Goal: Information Seeking & Learning: Learn about a topic

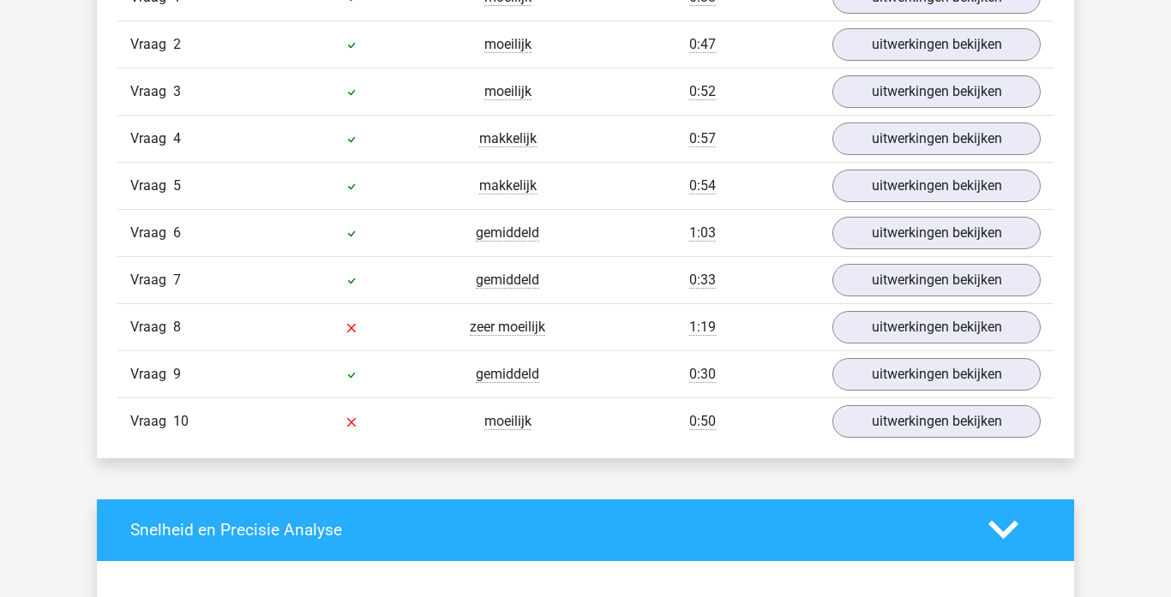
scroll to position [1171, 0]
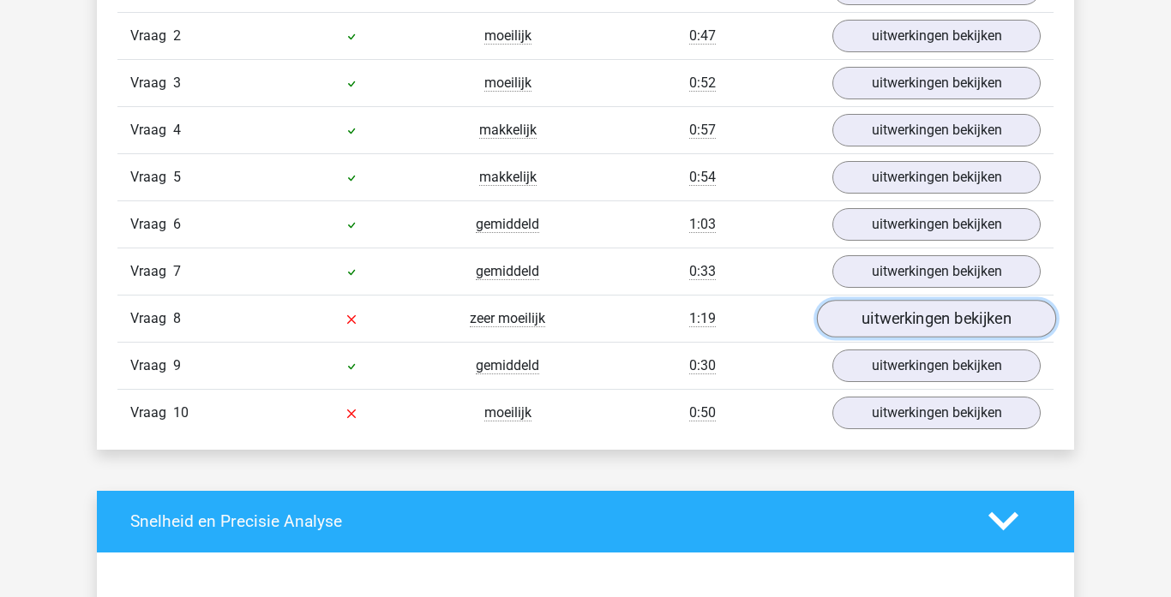
click at [919, 321] on link "uitwerkingen bekijken" at bounding box center [936, 319] width 239 height 38
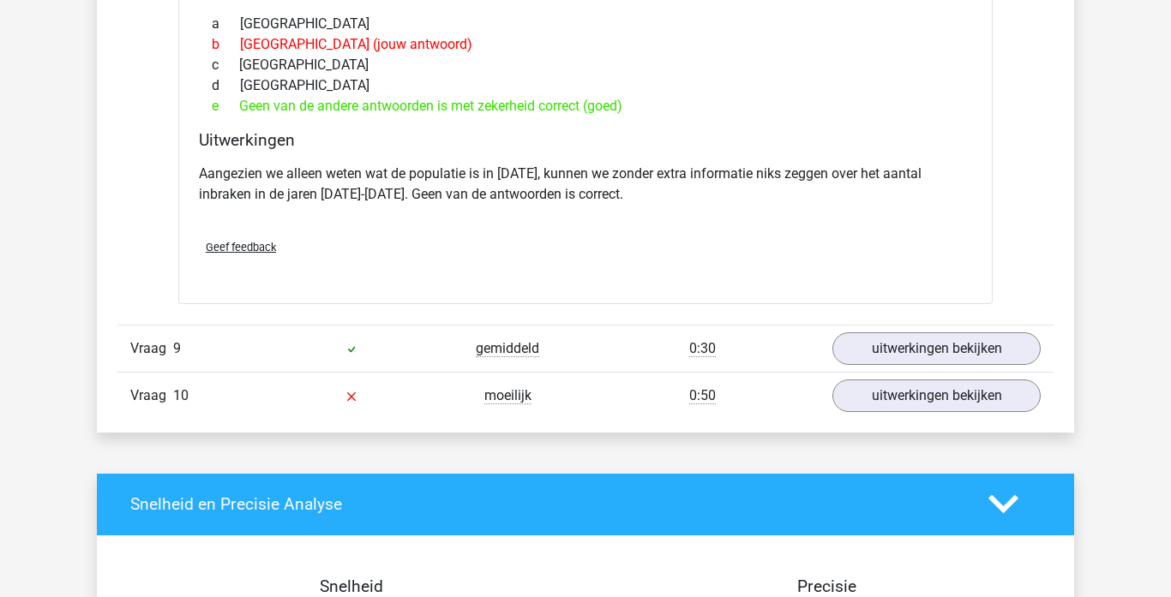
scroll to position [1730, 0]
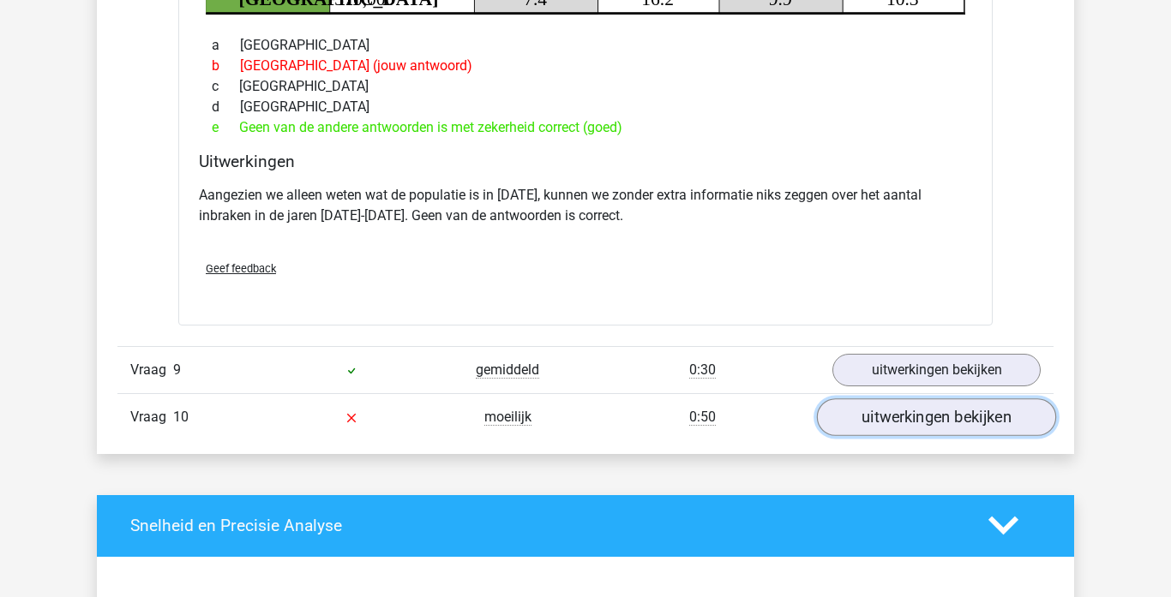
click at [935, 410] on link "uitwerkingen bekijken" at bounding box center [936, 417] width 239 height 38
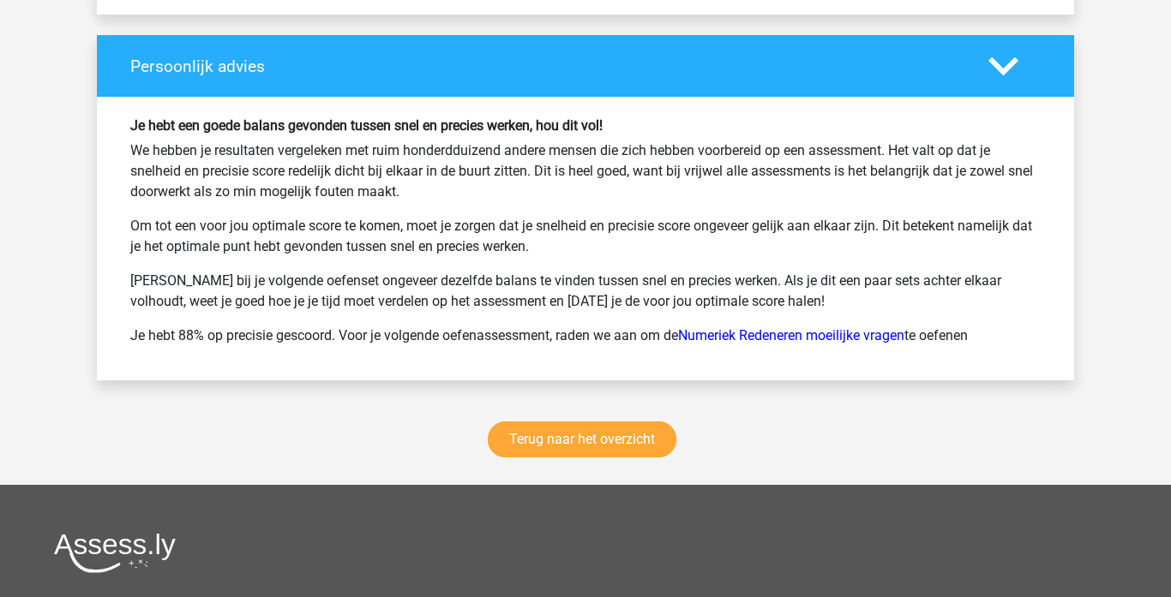
scroll to position [3426, 0]
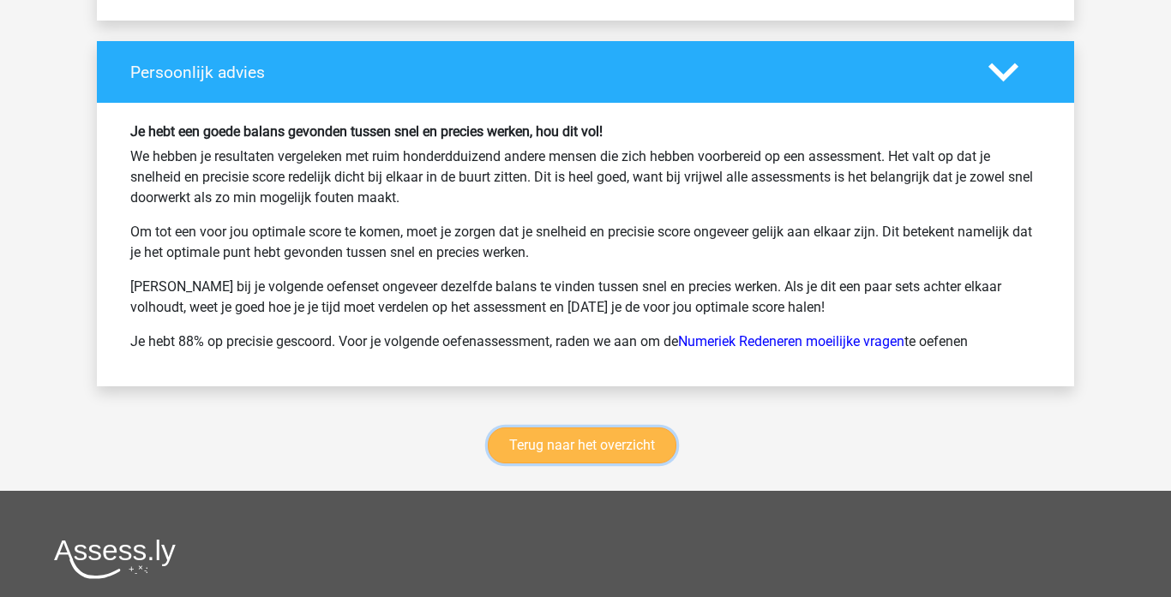
click at [627, 449] on link "Terug naar het overzicht" at bounding box center [582, 446] width 189 height 36
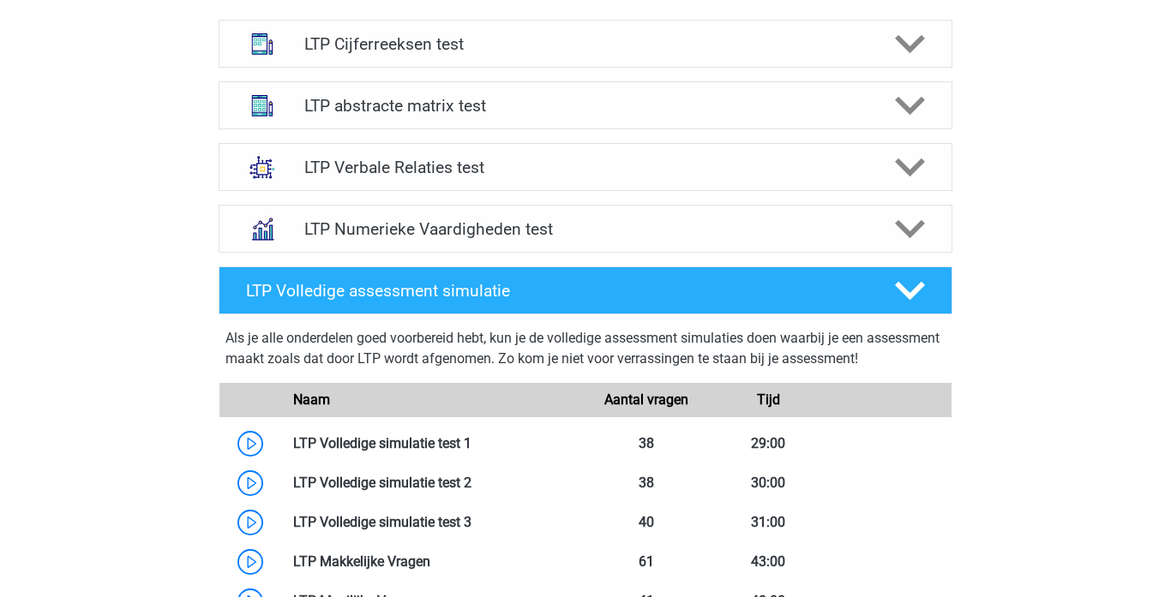
scroll to position [672, 0]
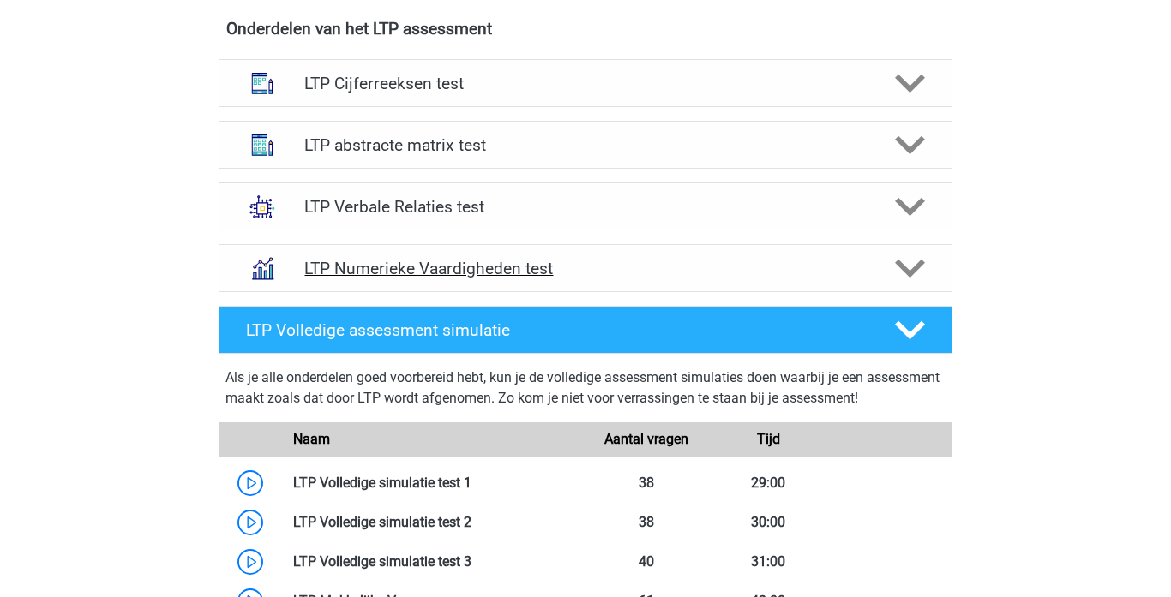
click at [865, 268] on h4 "LTP Numerieke Vaardigheden test" at bounding box center [584, 269] width 561 height 20
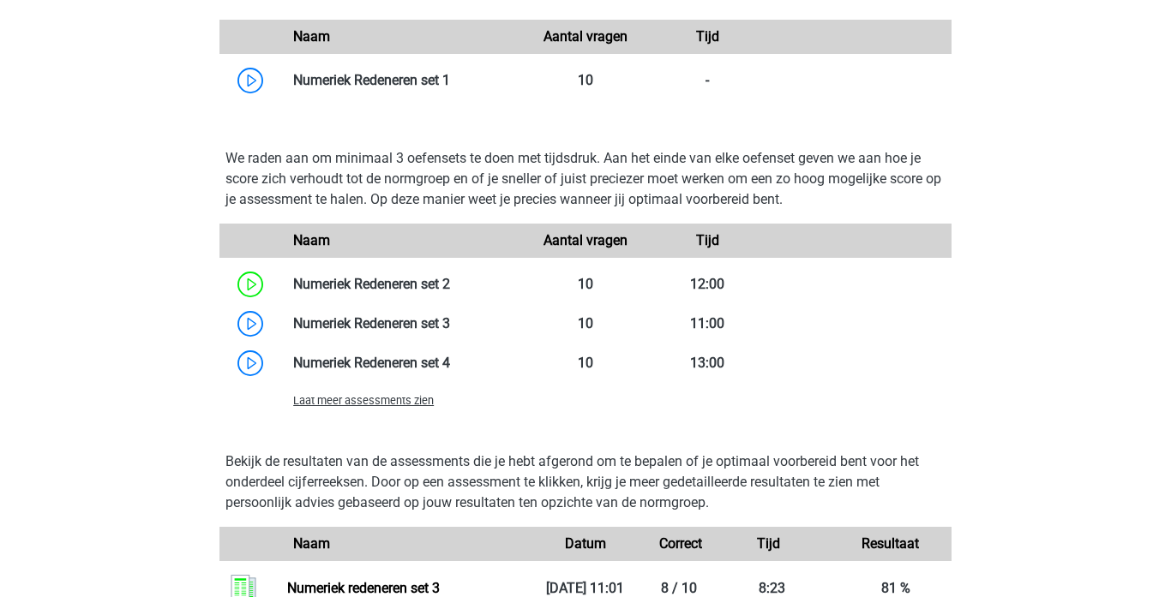
scroll to position [1151, 0]
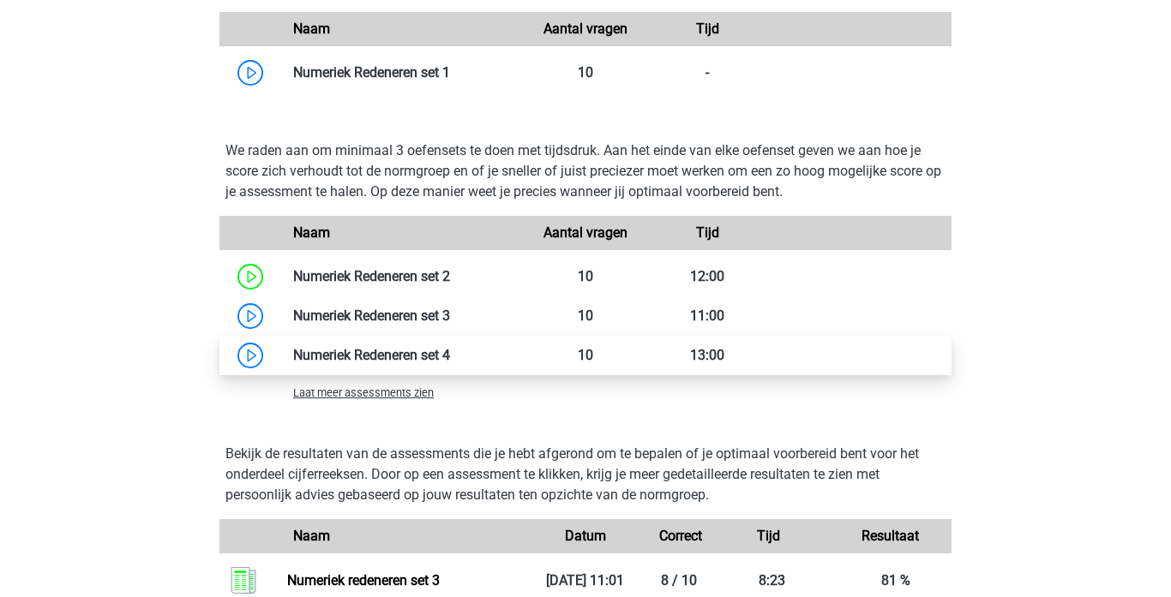
click at [450, 348] on link at bounding box center [450, 355] width 0 height 16
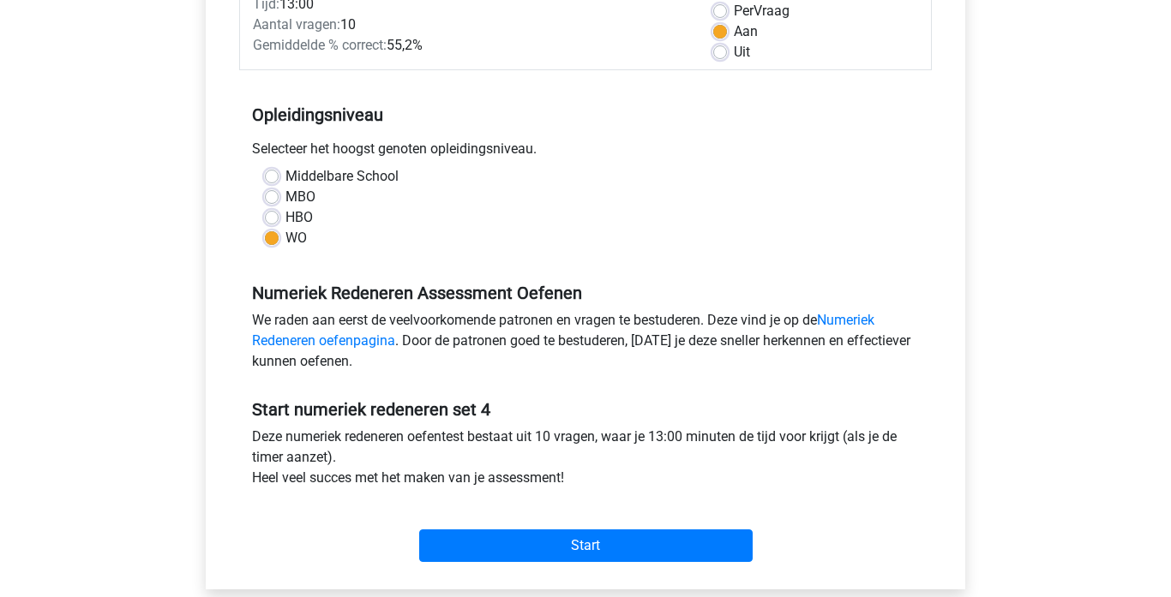
scroll to position [266, 0]
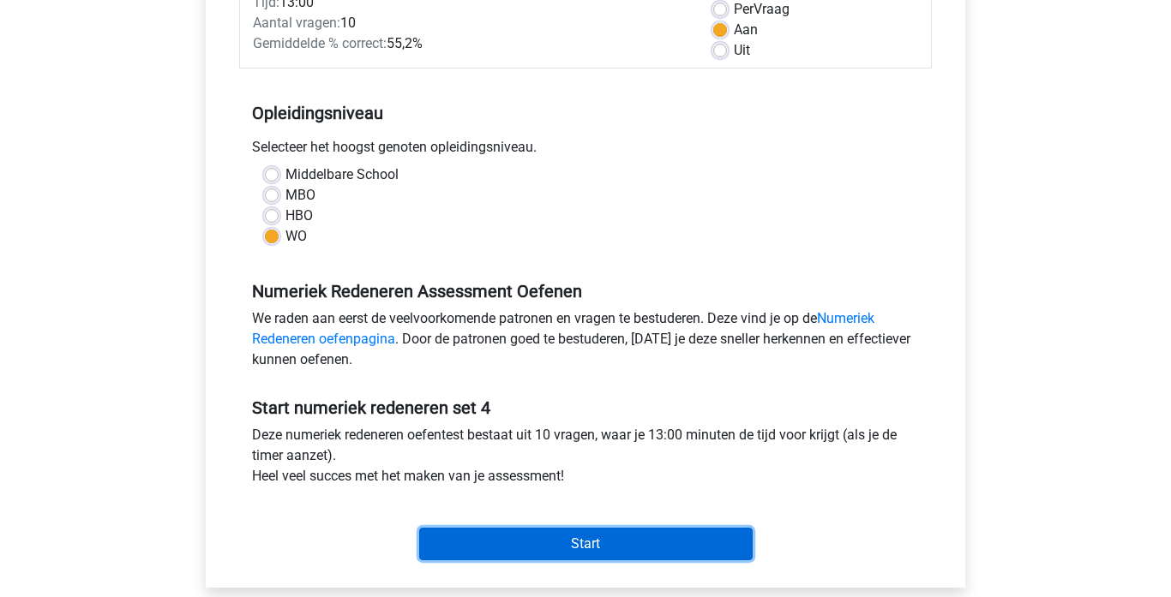
click at [587, 536] on input "Start" at bounding box center [585, 544] width 333 height 33
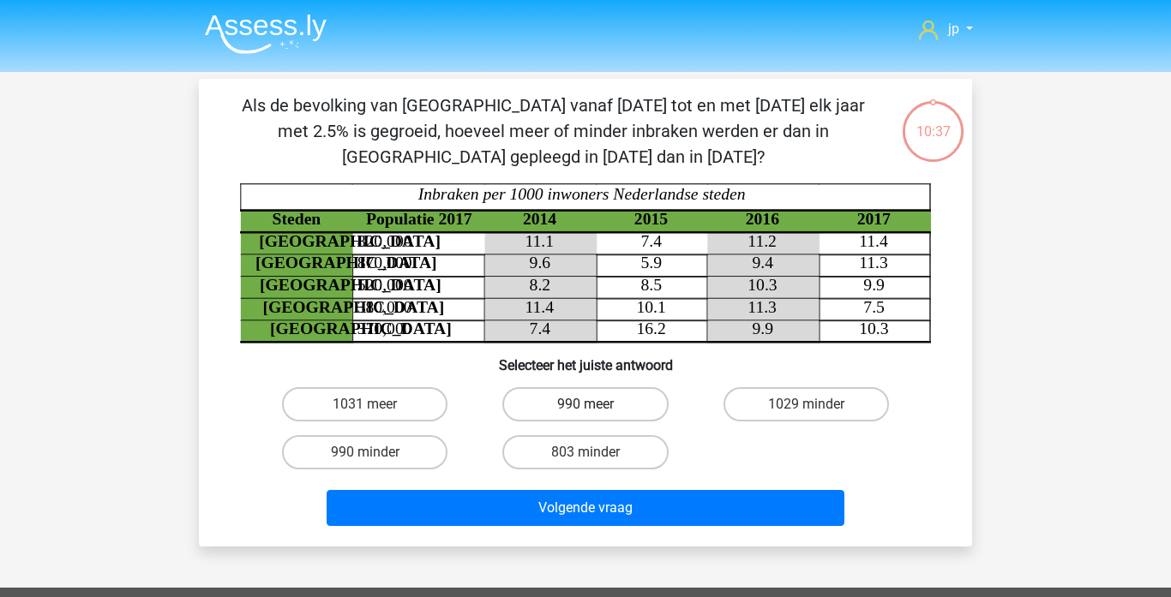
click at [557, 404] on label "990 meer" at bounding box center [584, 404] width 165 height 34
click at [585, 404] on input "990 meer" at bounding box center [590, 409] width 11 height 11
radio input "true"
click at [392, 409] on label "1031 meer" at bounding box center [364, 404] width 165 height 34
click at [376, 409] on input "1031 meer" at bounding box center [370, 409] width 11 height 11
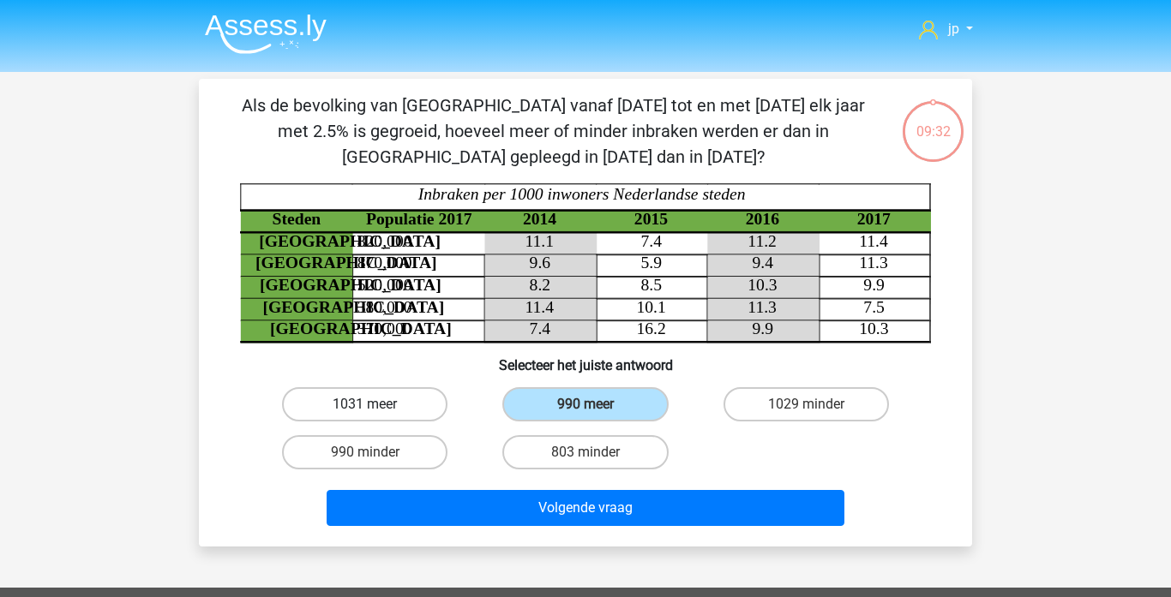
radio input "true"
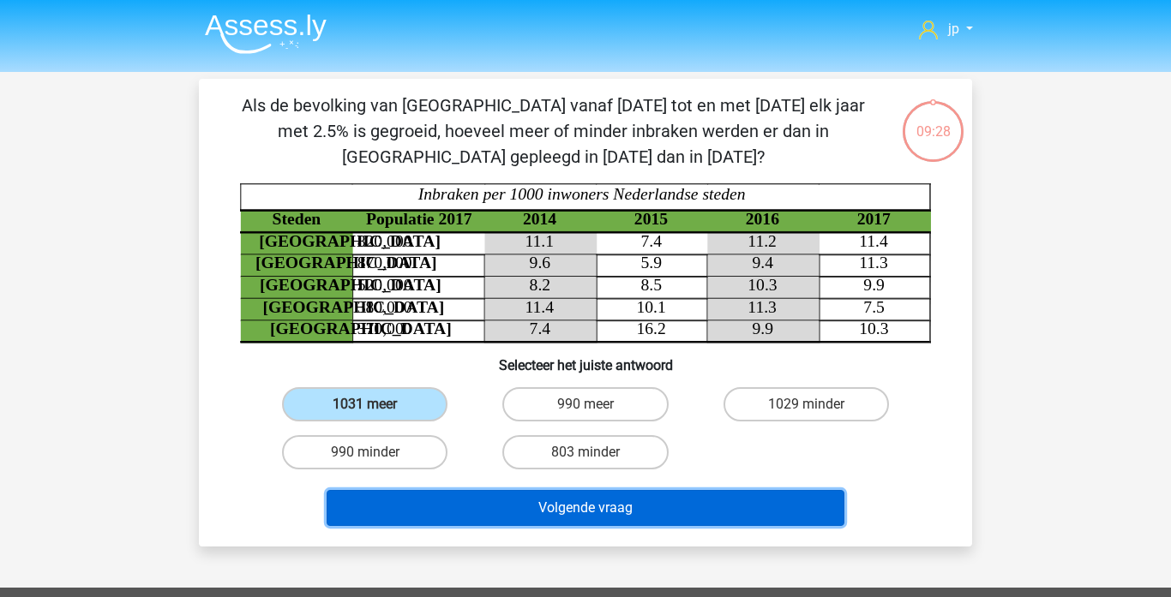
click at [535, 512] on button "Volgende vraag" at bounding box center [585, 508] width 518 height 36
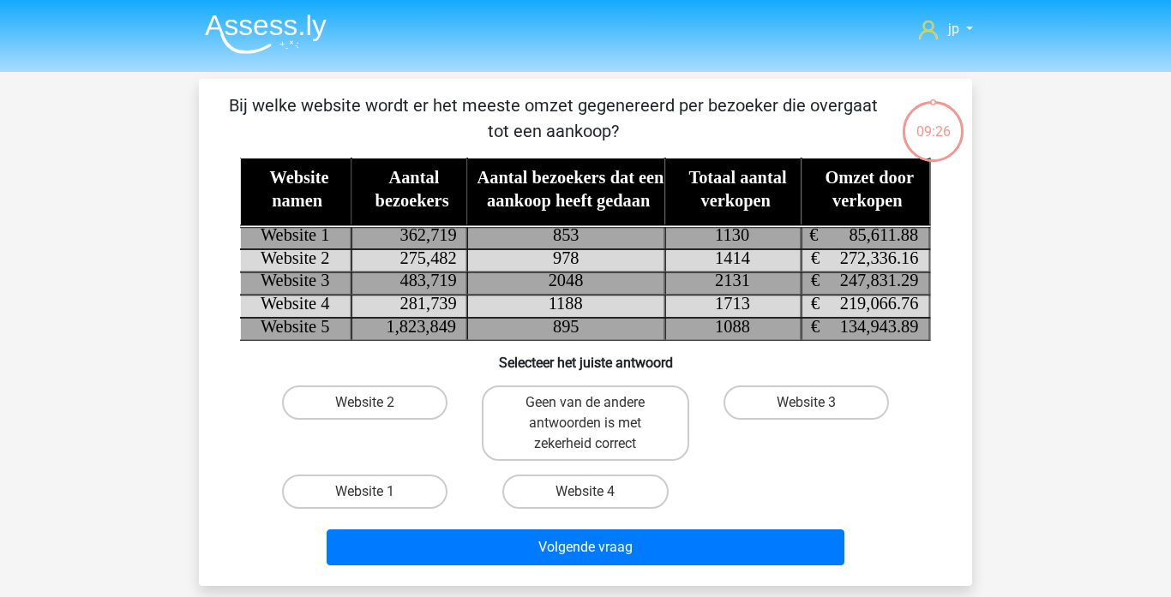
scroll to position [79, 0]
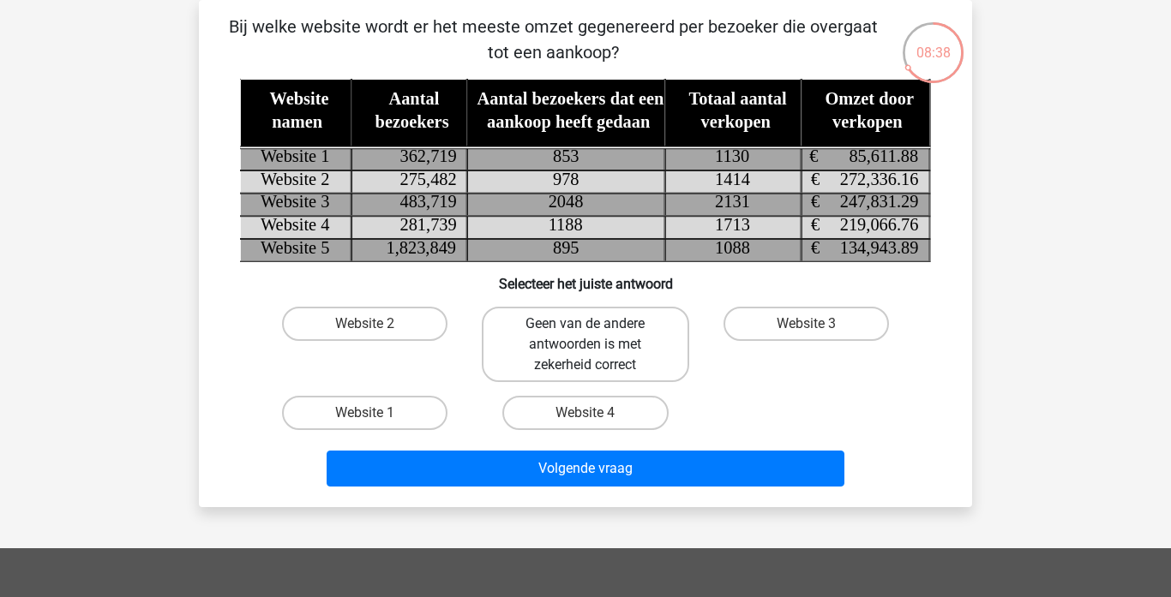
click at [557, 330] on label "Geen van de andere antwoorden is met zekerheid correct" at bounding box center [585, 344] width 207 height 75
click at [585, 330] on input "Geen van de andere antwoorden is met zekerheid correct" at bounding box center [590, 329] width 11 height 11
radio input "true"
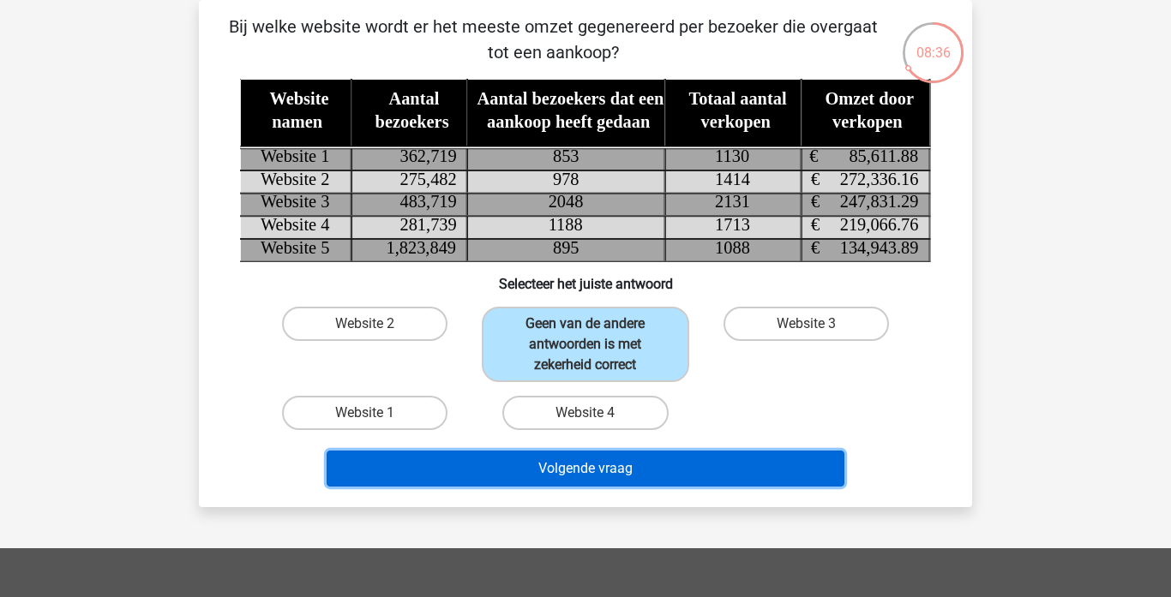
click at [551, 473] on button "Volgende vraag" at bounding box center [585, 469] width 518 height 36
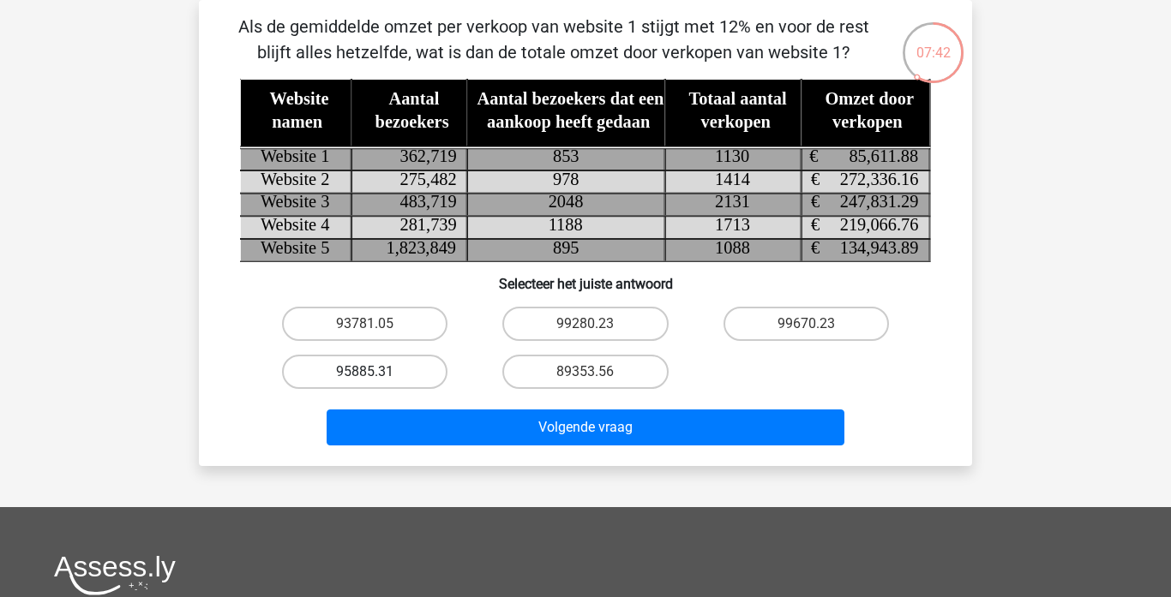
click at [376, 376] on label "95885.31" at bounding box center [364, 372] width 165 height 34
click at [376, 376] on input "95885.31" at bounding box center [370, 377] width 11 height 11
radio input "true"
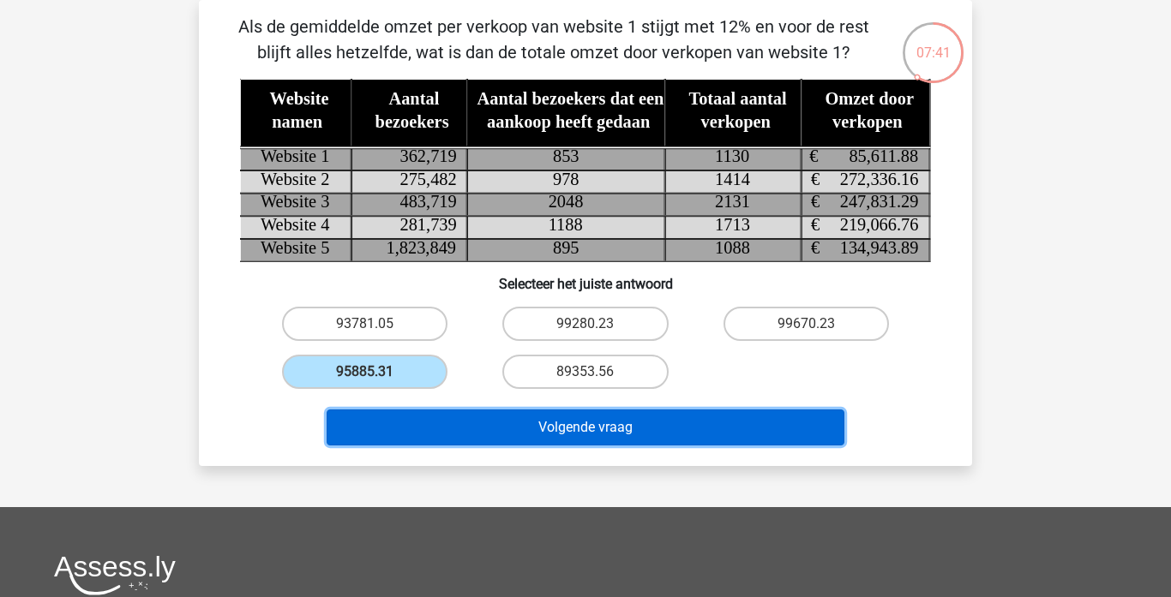
click at [522, 433] on button "Volgende vraag" at bounding box center [585, 428] width 518 height 36
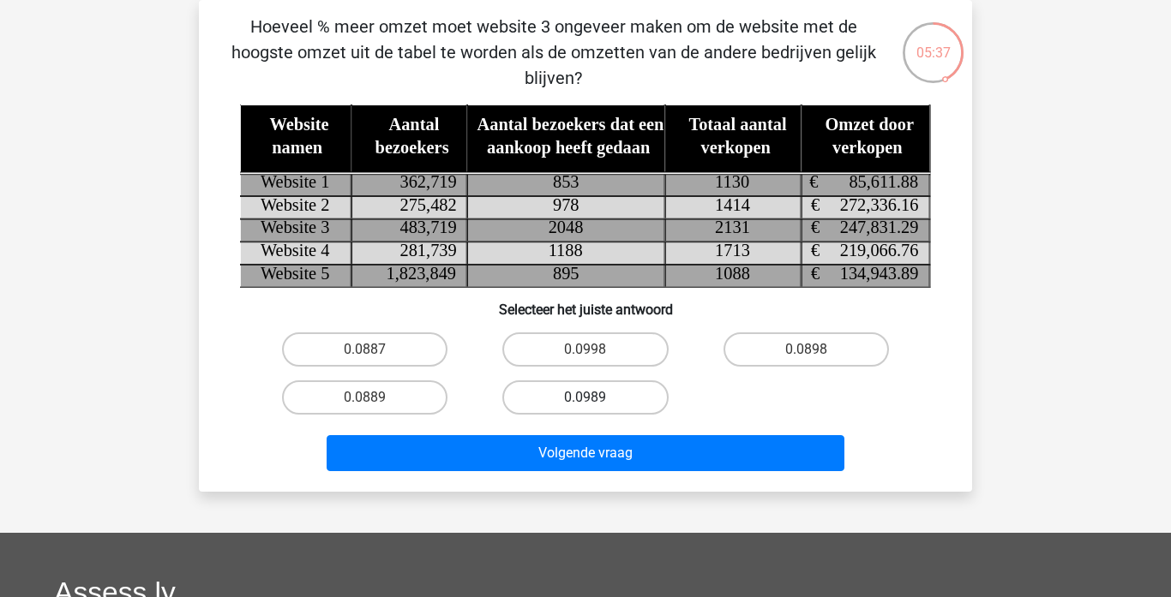
click at [582, 393] on label "0.0989" at bounding box center [584, 397] width 165 height 34
click at [585, 398] on input "0.0989" at bounding box center [590, 403] width 11 height 11
radio input "true"
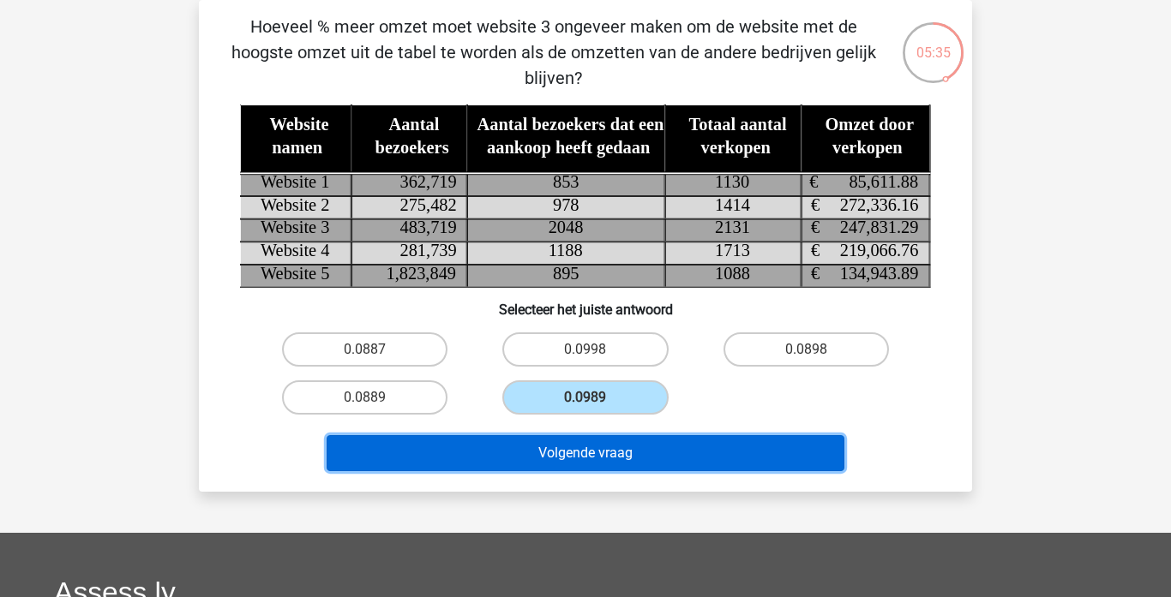
click at [582, 448] on button "Volgende vraag" at bounding box center [585, 453] width 518 height 36
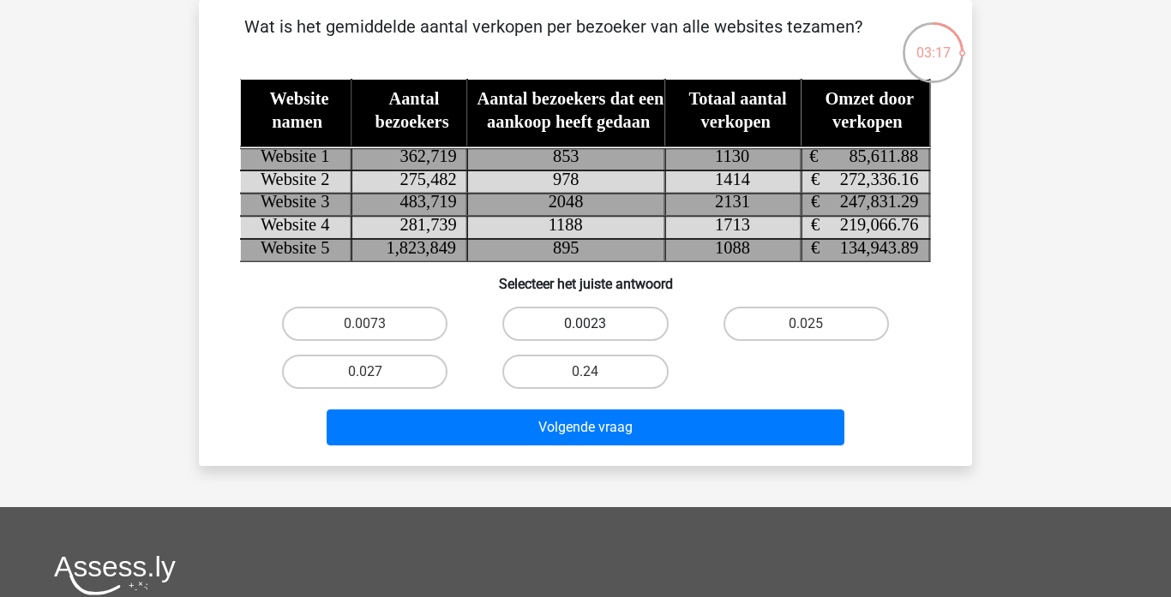
click at [565, 322] on label "0.0023" at bounding box center [584, 324] width 165 height 34
click at [585, 324] on input "0.0023" at bounding box center [590, 329] width 11 height 11
radio input "true"
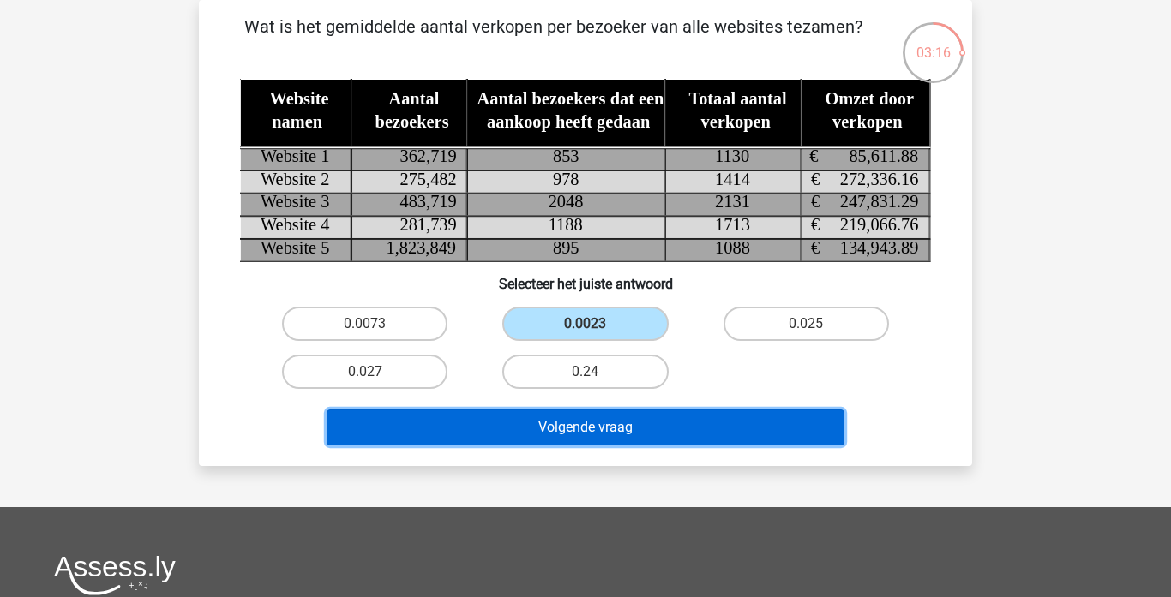
click at [565, 428] on button "Volgende vraag" at bounding box center [585, 428] width 518 height 36
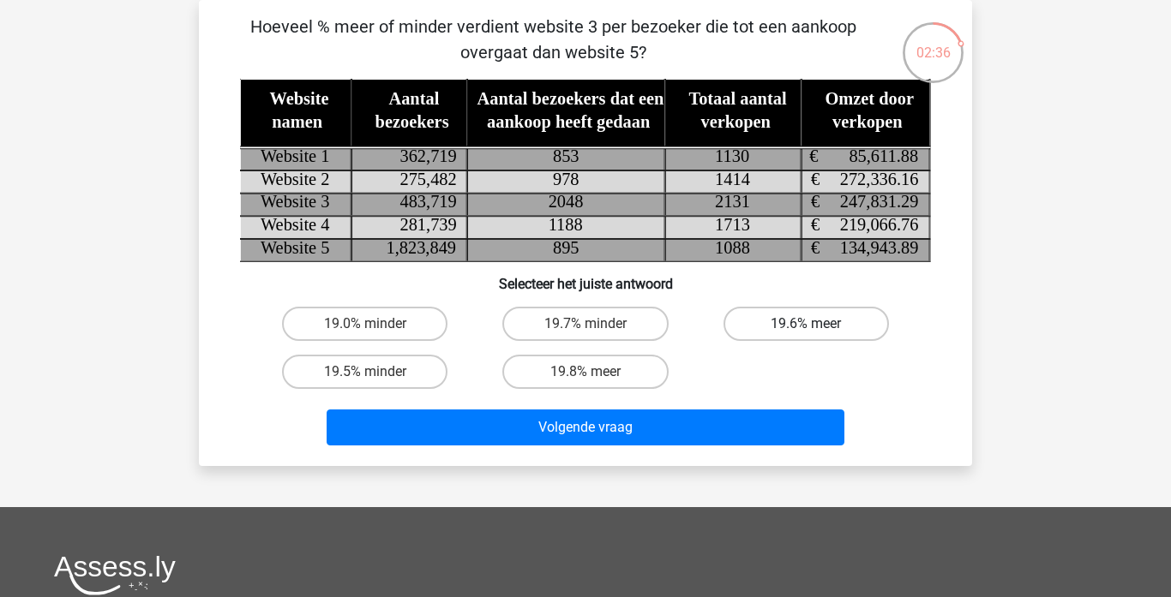
click at [785, 326] on label "19.6% meer" at bounding box center [805, 324] width 165 height 34
click at [805, 326] on input "19.6% meer" at bounding box center [810, 329] width 11 height 11
radio input "true"
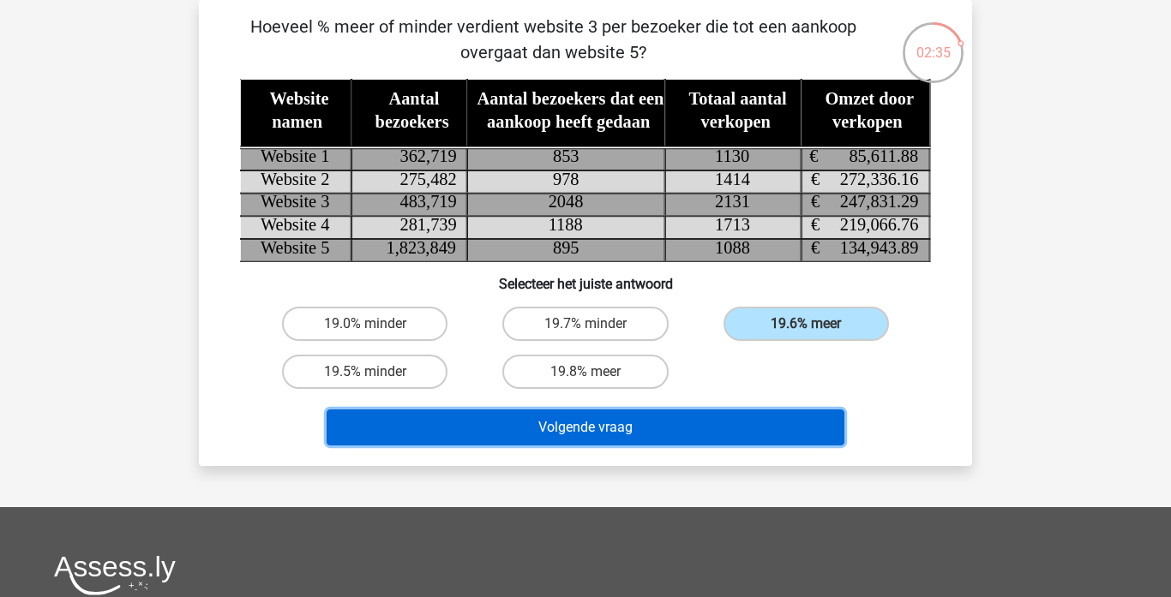
click at [566, 428] on button "Volgende vraag" at bounding box center [585, 428] width 518 height 36
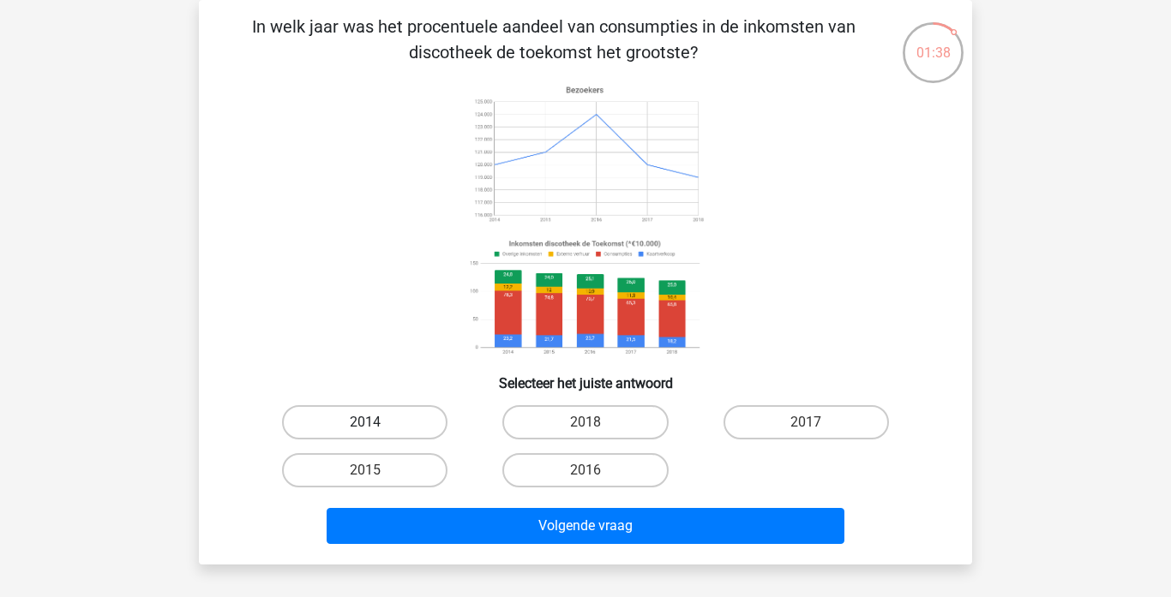
click at [346, 415] on label "2014" at bounding box center [364, 422] width 165 height 34
click at [365, 422] on input "2014" at bounding box center [370, 427] width 11 height 11
radio input "true"
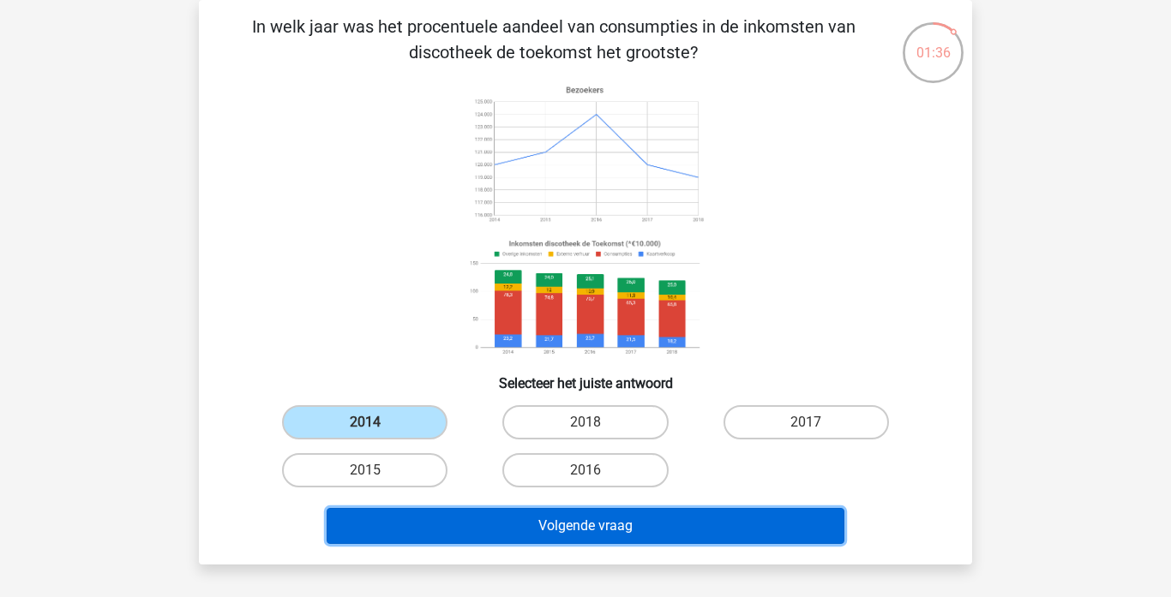
click at [484, 525] on button "Volgende vraag" at bounding box center [585, 526] width 518 height 36
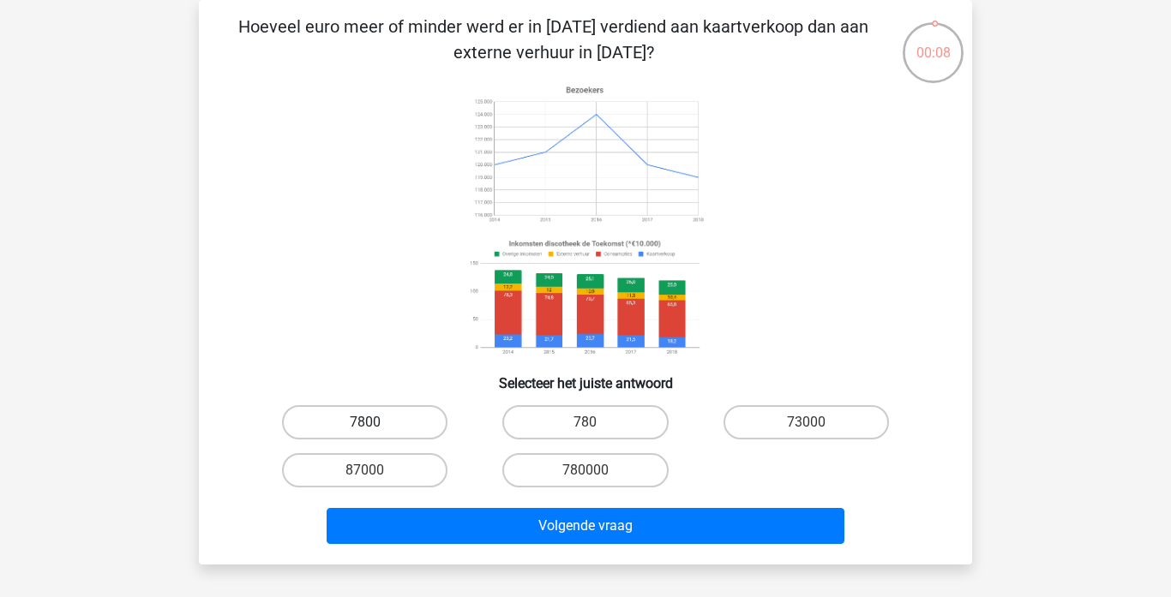
click at [395, 420] on label "7800" at bounding box center [364, 422] width 165 height 34
click at [376, 422] on input "7800" at bounding box center [370, 427] width 11 height 11
radio input "true"
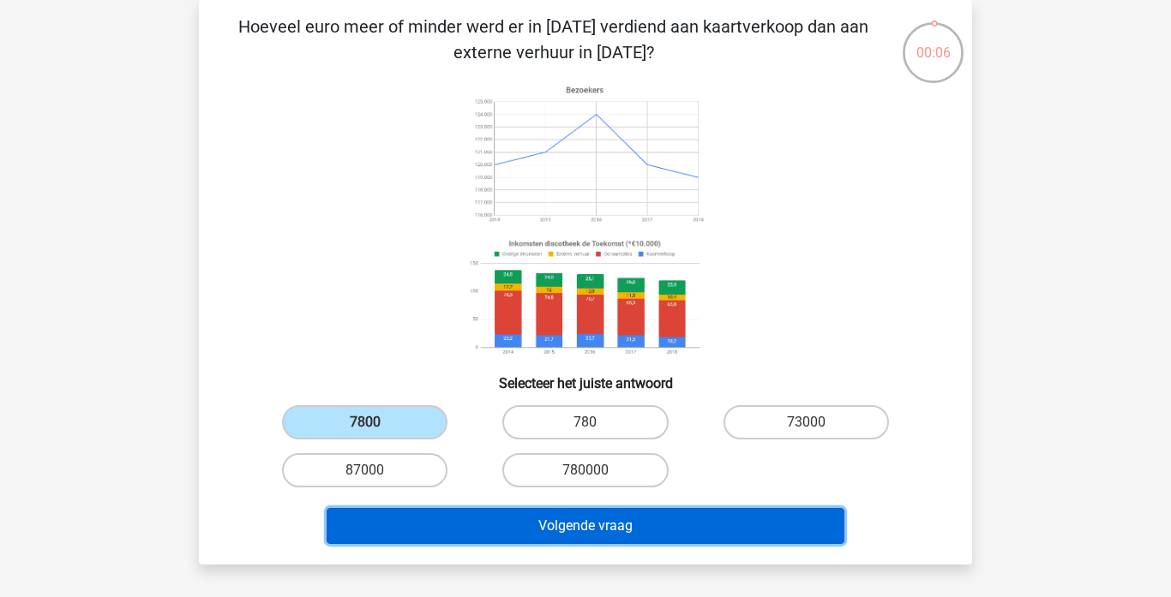
click at [542, 519] on button "Volgende vraag" at bounding box center [585, 526] width 518 height 36
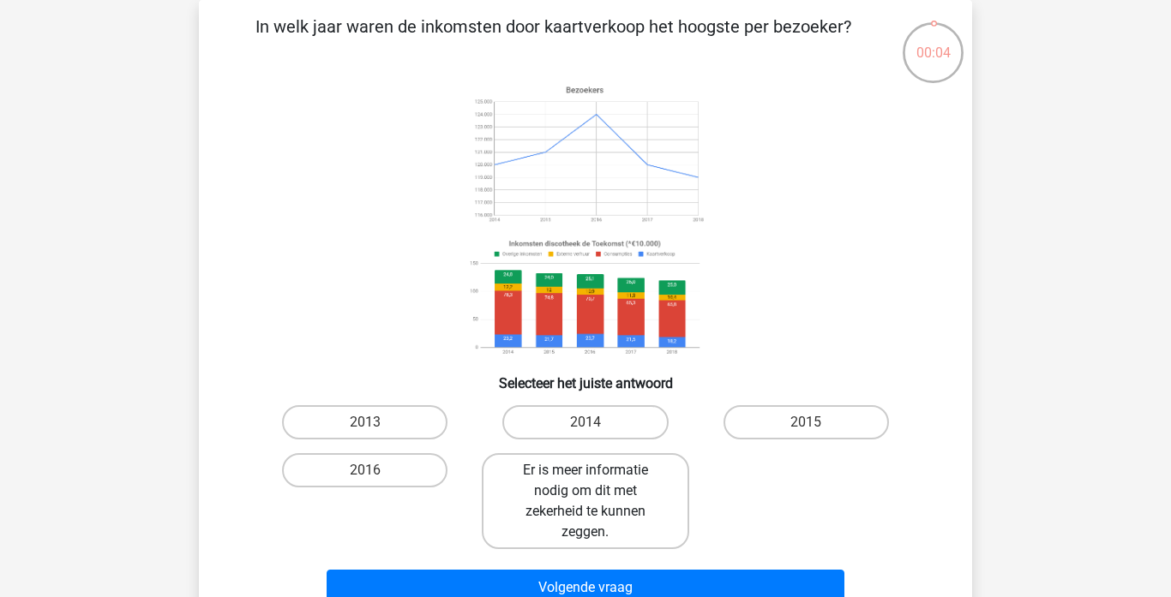
click at [560, 502] on label "Er is meer informatie nodig om dit met zekerheid te kunnen zeggen." at bounding box center [585, 501] width 207 height 96
click at [585, 482] on input "Er is meer informatie nodig om dit met zekerheid te kunnen zeggen." at bounding box center [590, 475] width 11 height 11
radio input "true"
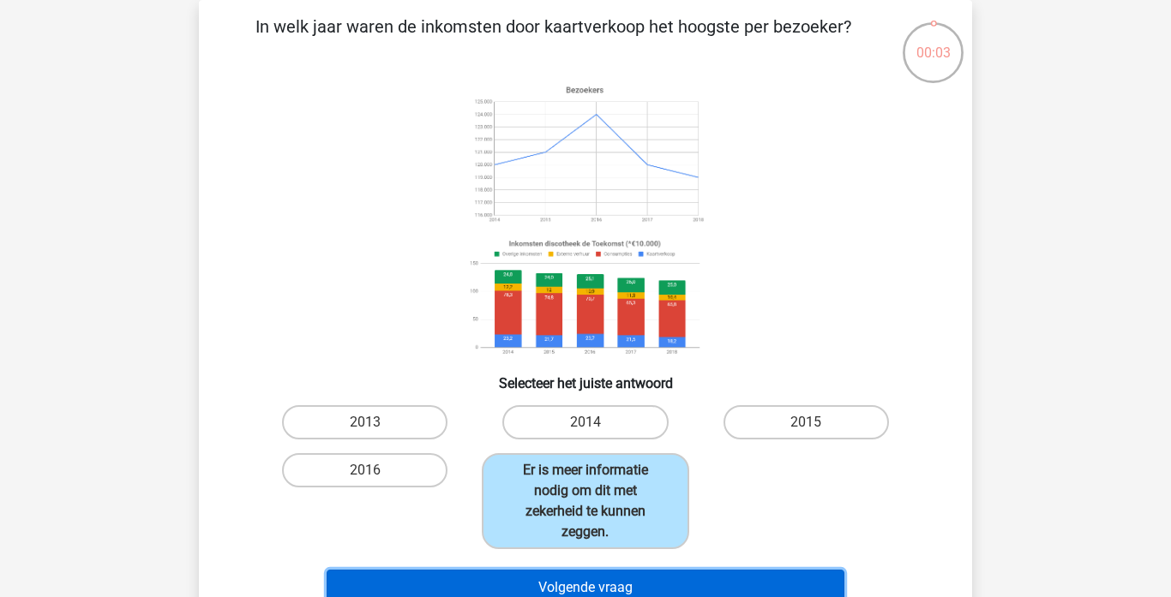
click at [587, 584] on button "Volgende vraag" at bounding box center [585, 588] width 518 height 36
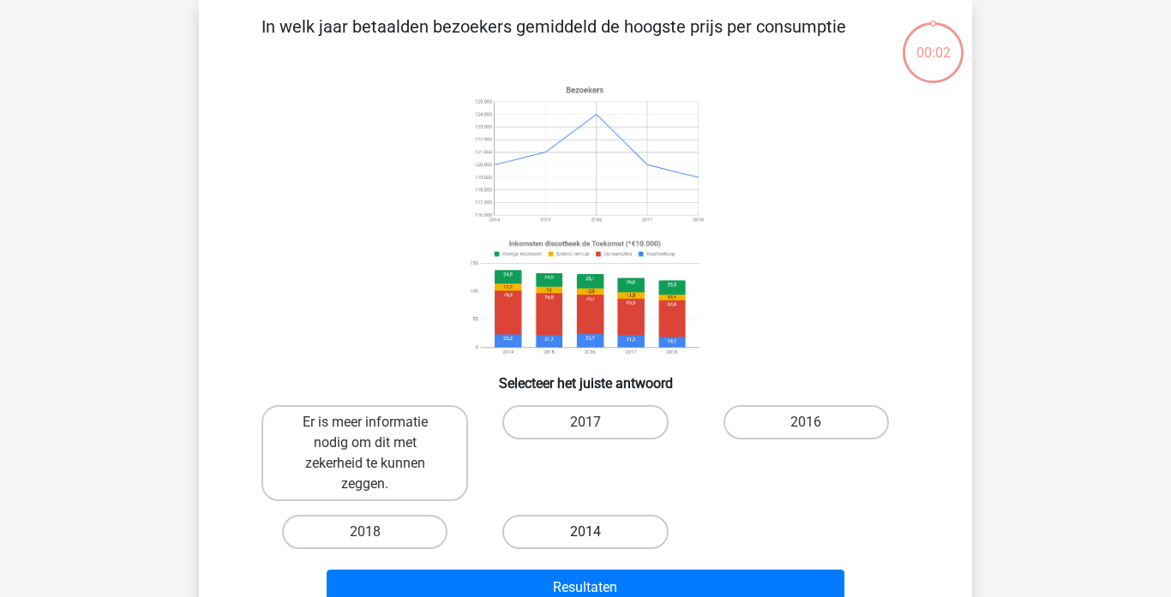
click at [581, 536] on label "2014" at bounding box center [584, 532] width 165 height 34
click at [585, 536] on input "2014" at bounding box center [590, 537] width 11 height 11
radio input "true"
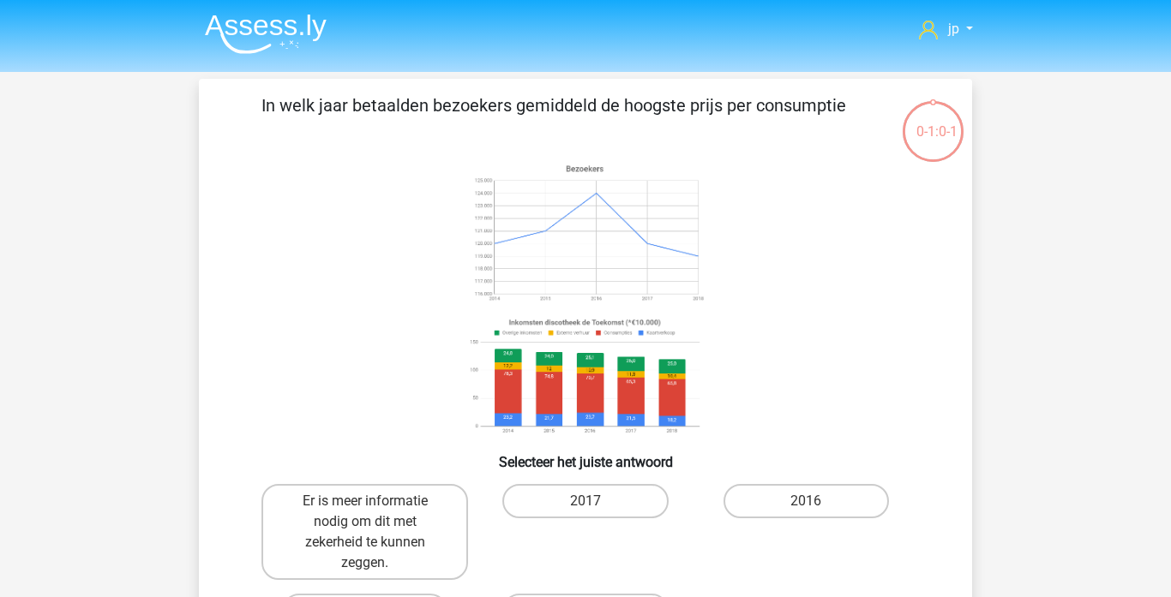
scroll to position [79, 0]
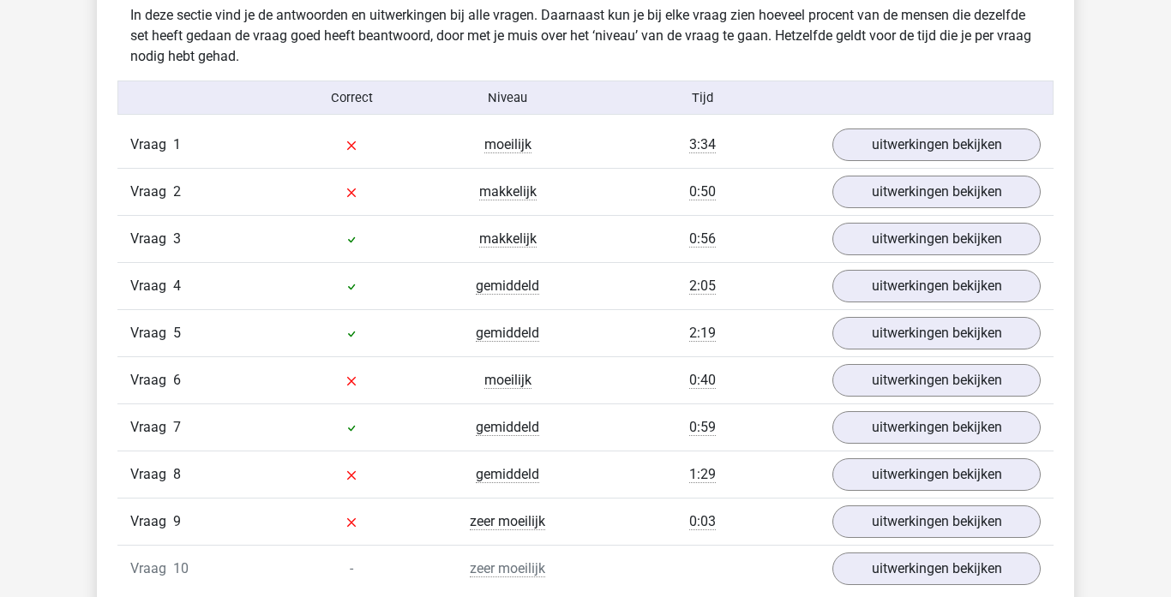
scroll to position [1011, 0]
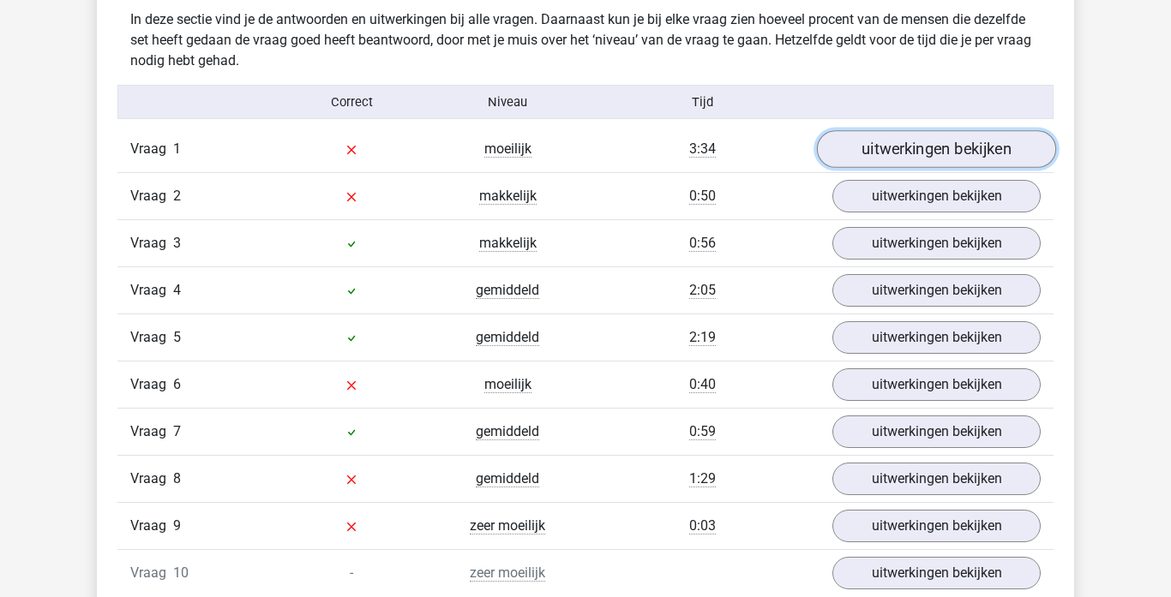
click at [931, 153] on link "uitwerkingen bekijken" at bounding box center [936, 149] width 239 height 38
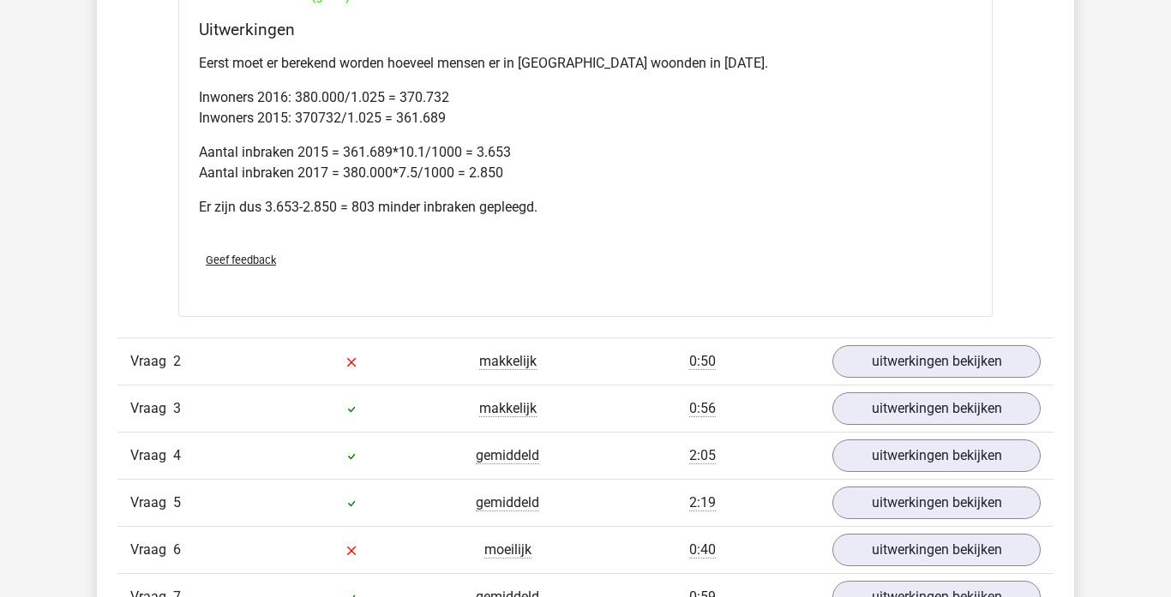
scroll to position [1563, 0]
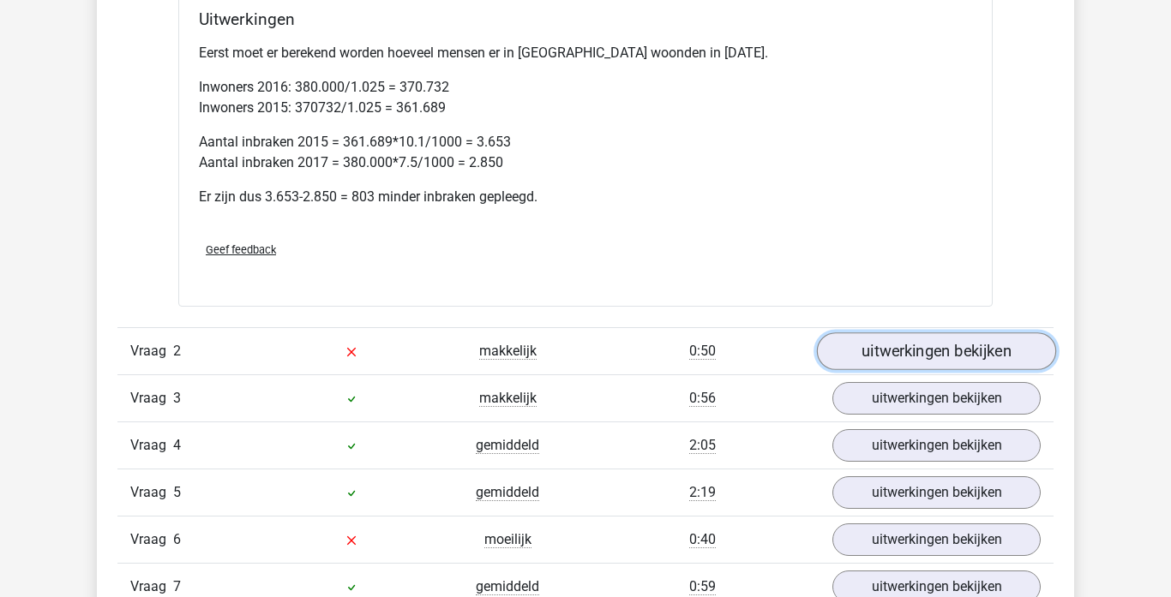
click at [926, 347] on link "uitwerkingen bekijken" at bounding box center [936, 351] width 239 height 38
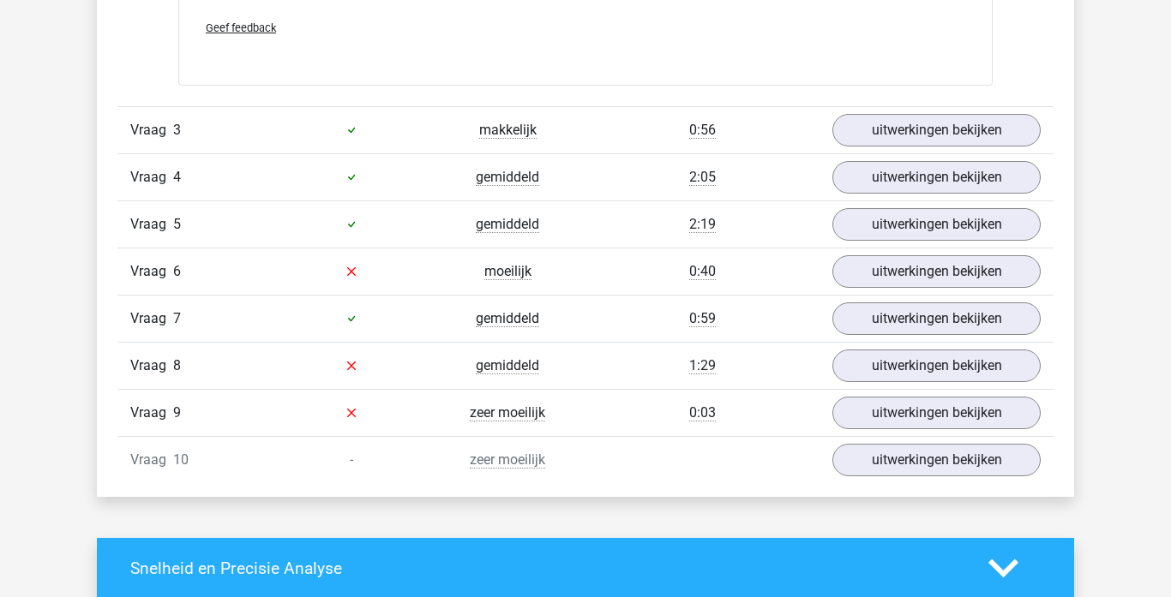
scroll to position [2584, 0]
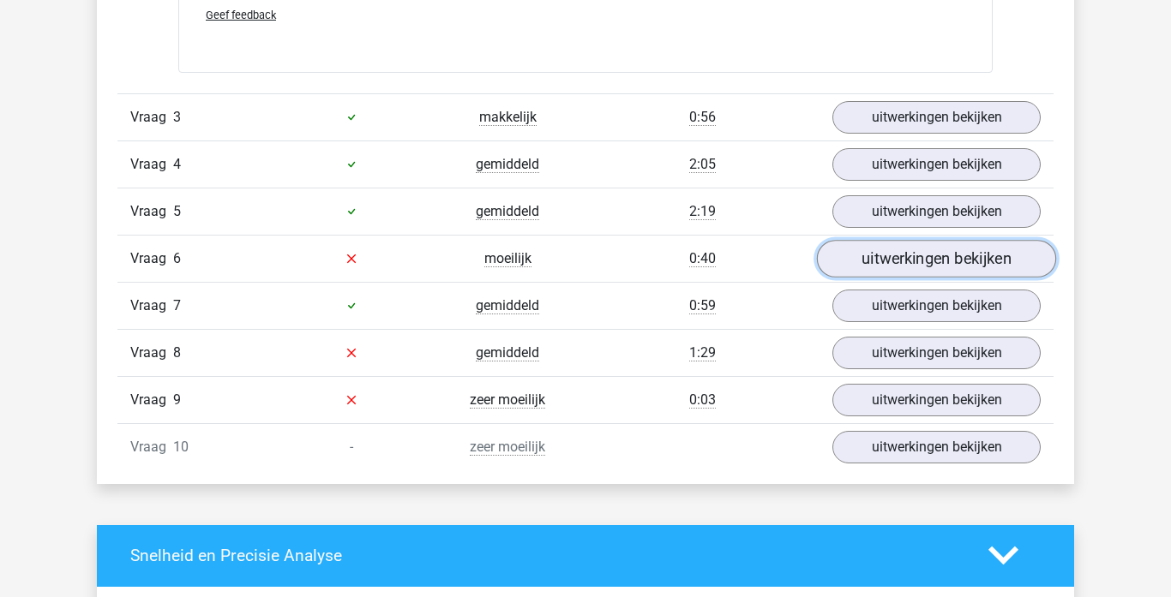
click at [919, 257] on link "uitwerkingen bekijken" at bounding box center [936, 259] width 239 height 38
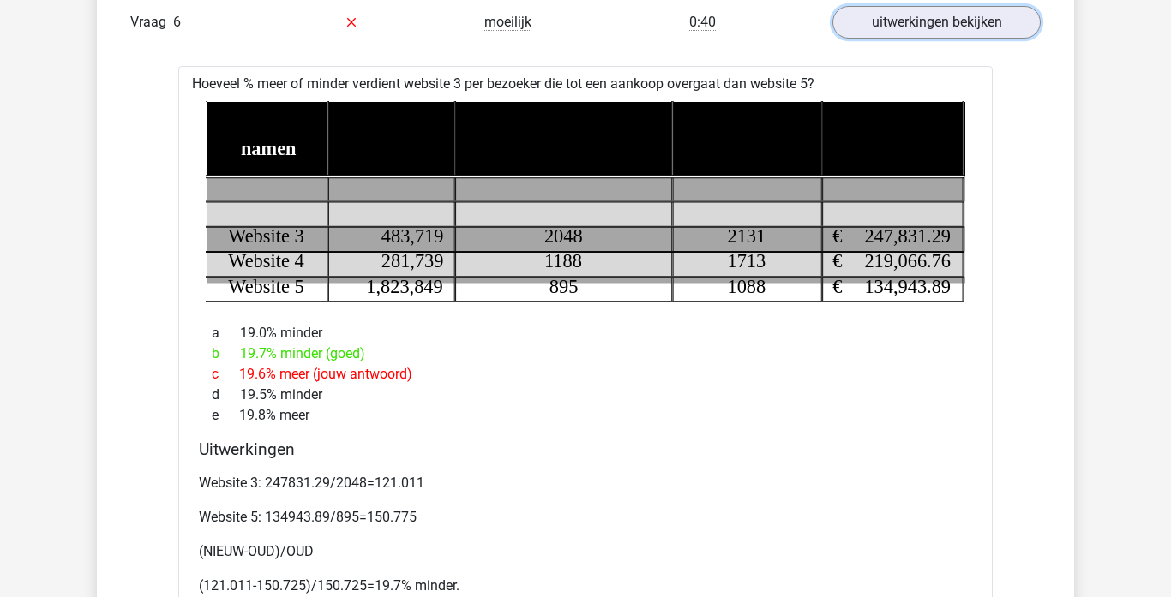
scroll to position [2859, 0]
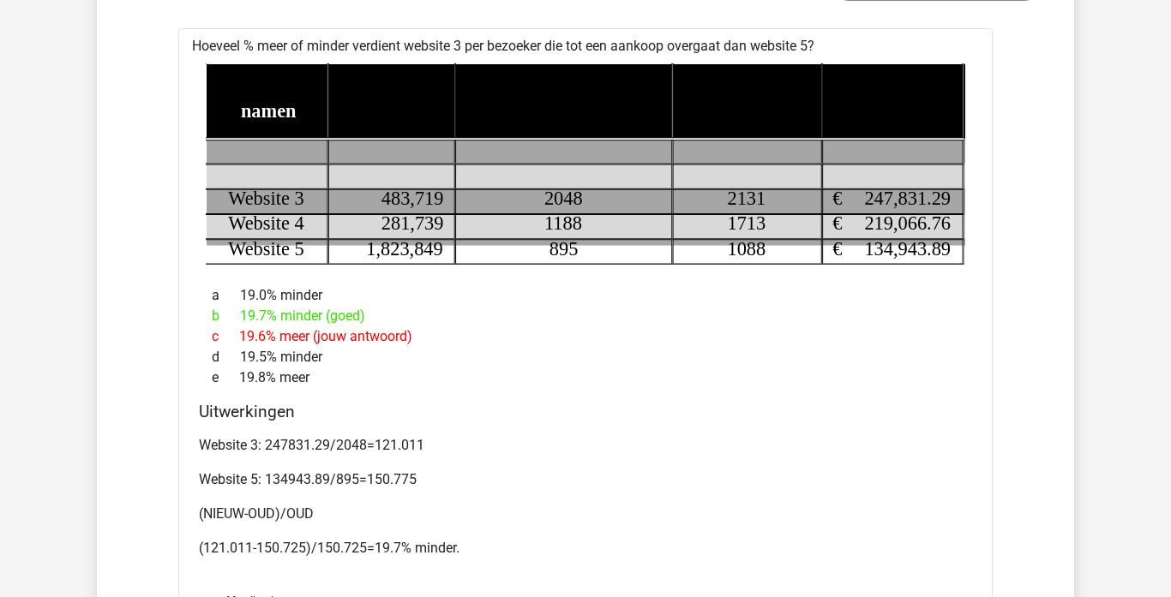
drag, startPoint x: 1156, startPoint y: 326, endPoint x: 1159, endPoint y: 278, distance: 48.1
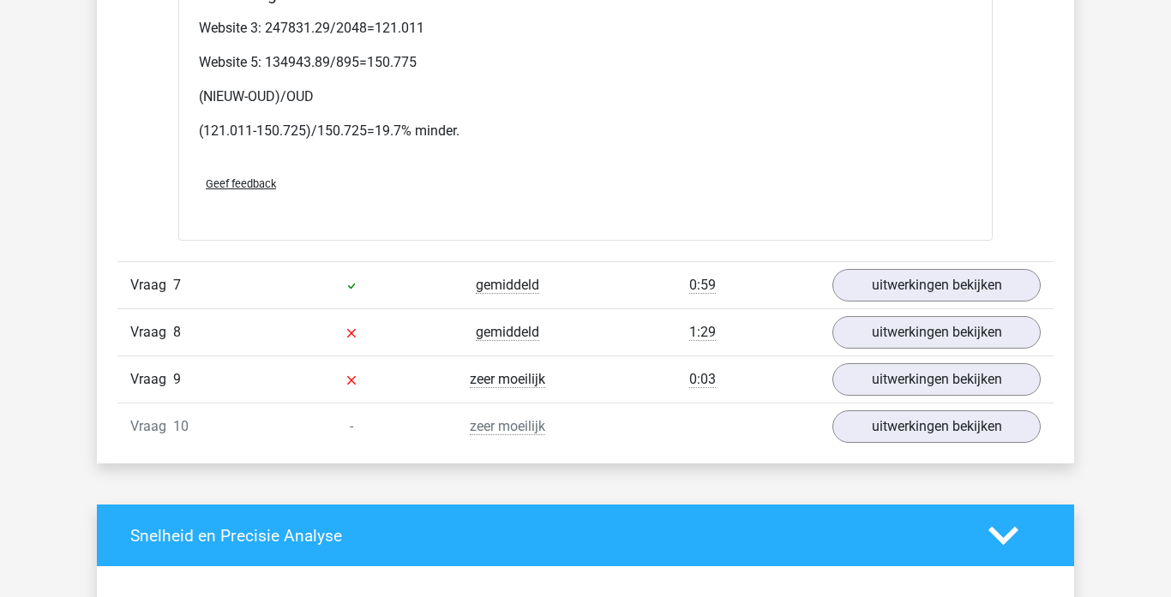
scroll to position [3299, 0]
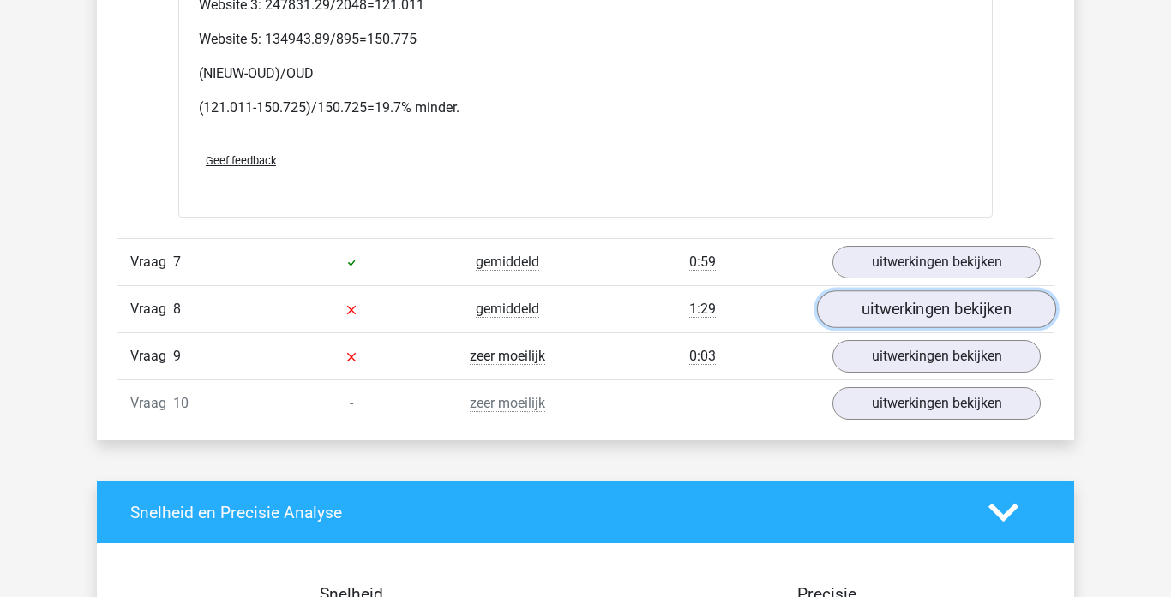
click at [922, 320] on link "uitwerkingen bekijken" at bounding box center [936, 309] width 239 height 38
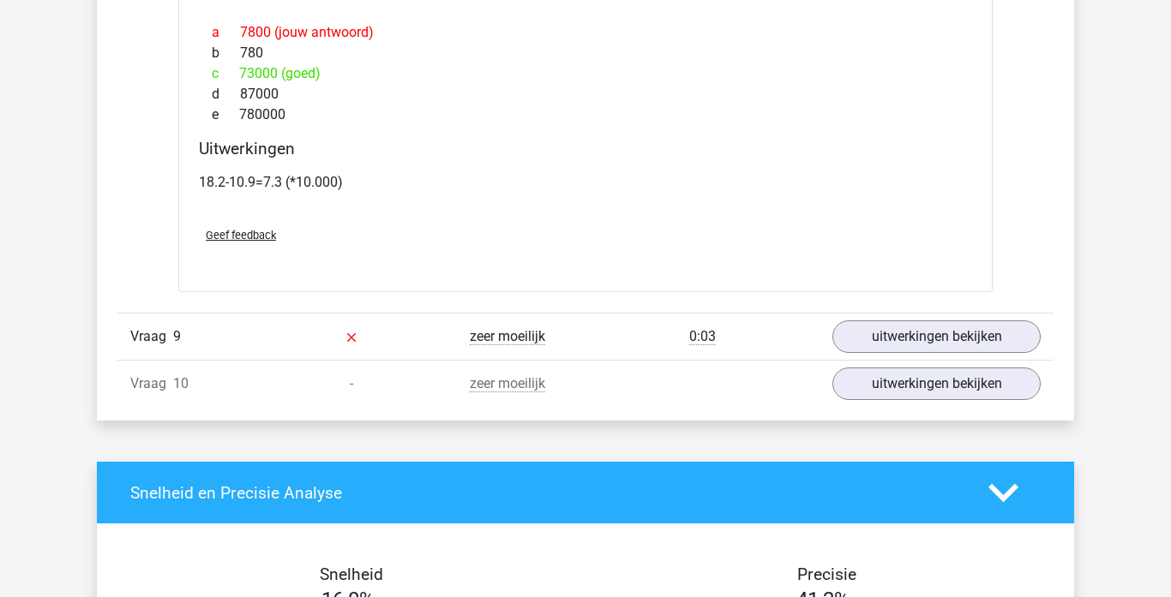
scroll to position [3977, 0]
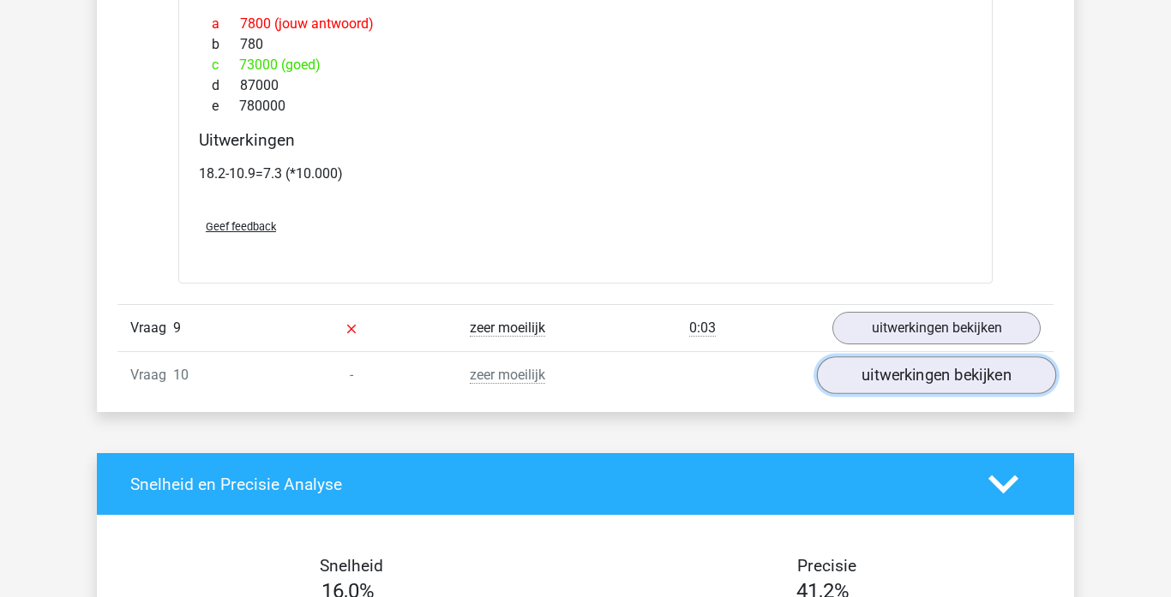
click at [985, 380] on link "uitwerkingen bekijken" at bounding box center [936, 376] width 239 height 38
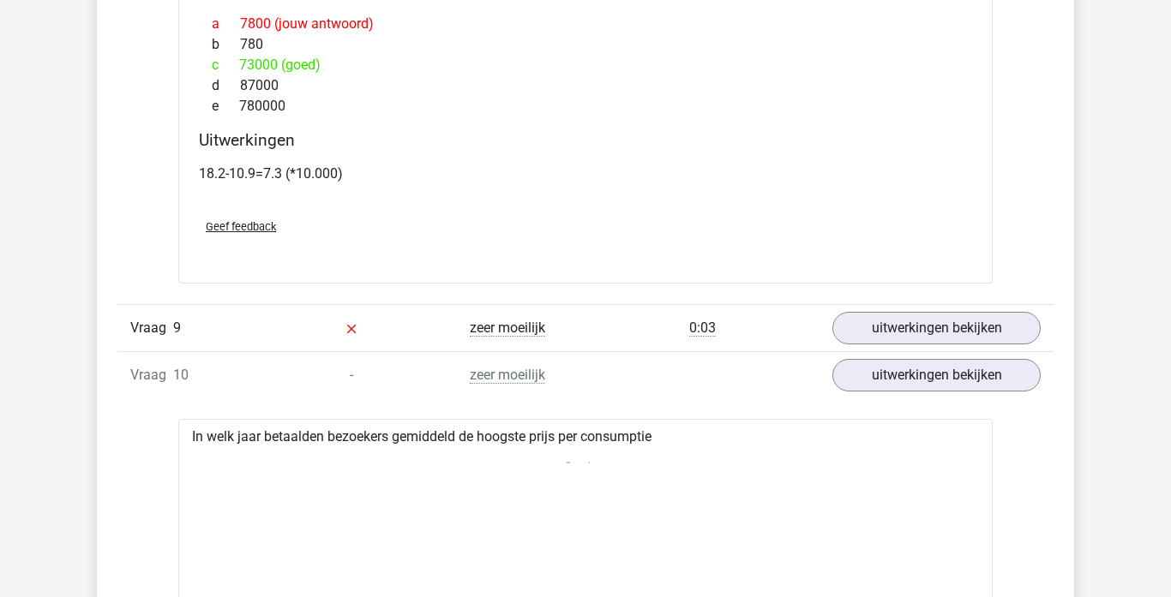
click at [247, 227] on span "Geef feedback" at bounding box center [241, 226] width 70 height 13
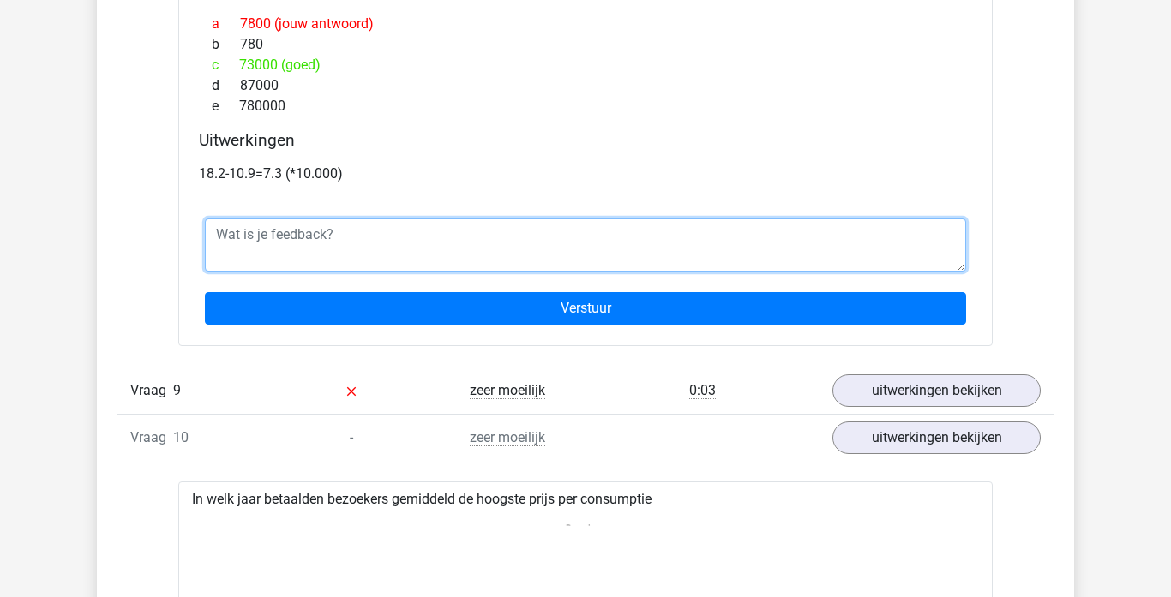
click at [247, 227] on textarea at bounding box center [585, 245] width 761 height 53
click at [470, 229] on textarea "het plaatje bij deze vraag is te klein waardor onleesbaar in de test" at bounding box center [585, 245] width 761 height 53
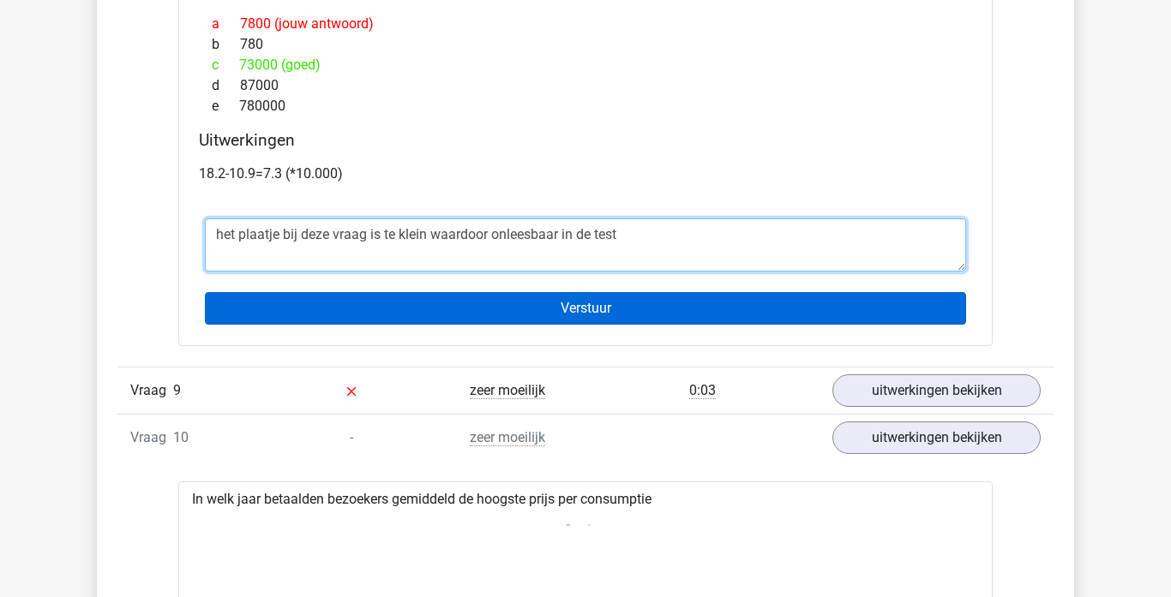
type textarea "het plaatje bij deze vraag is te klein waardoor onleesbaar in de test"
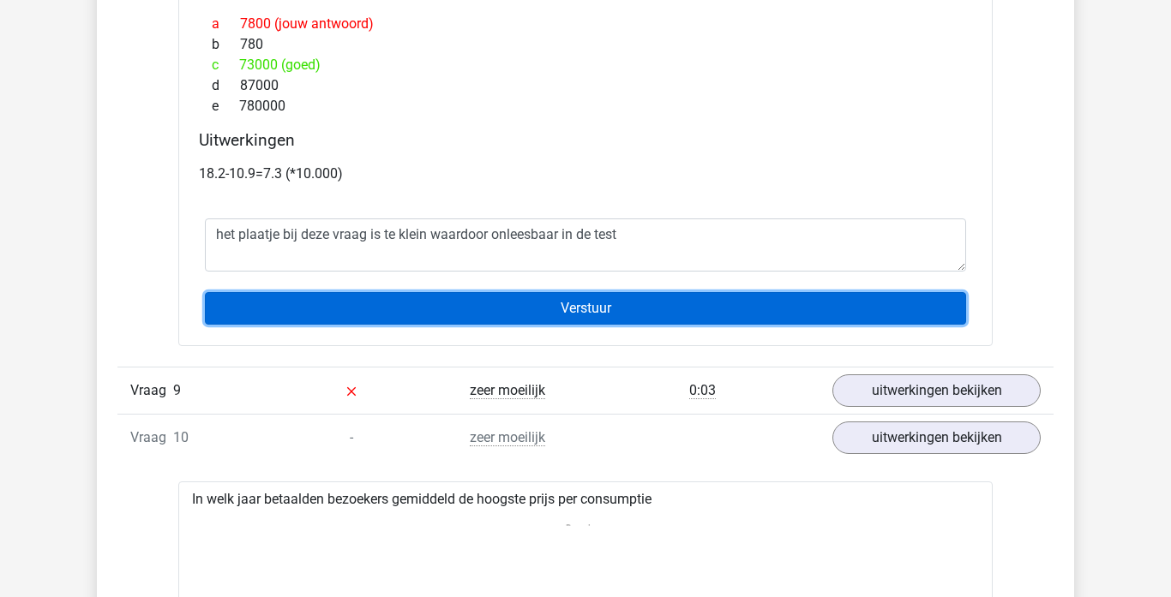
click at [500, 301] on input "Verstuur" at bounding box center [585, 308] width 761 height 33
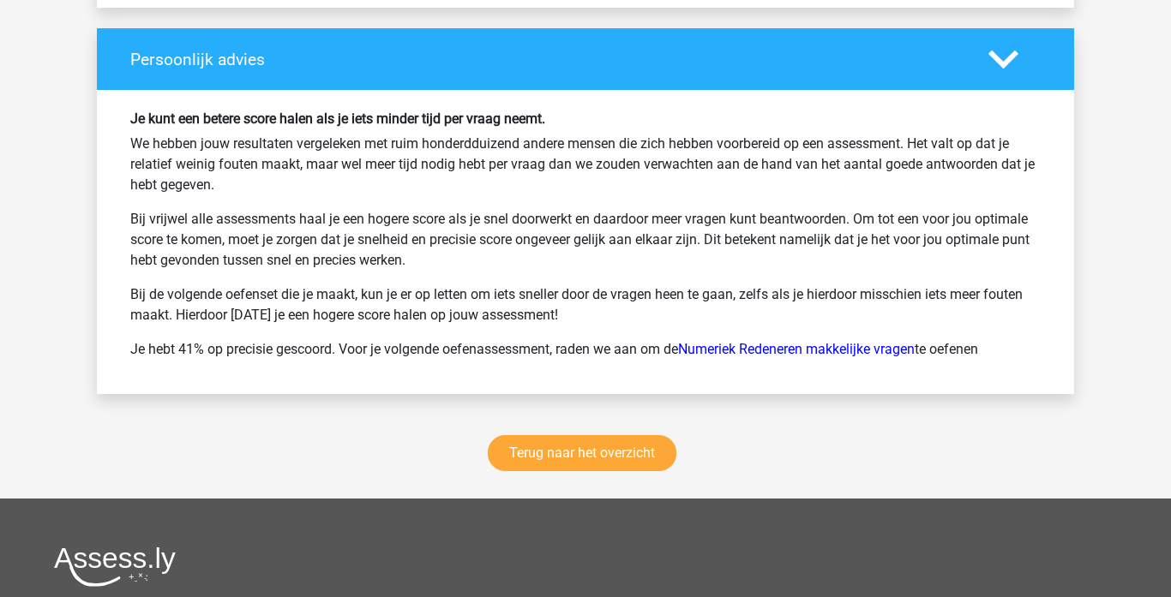
scroll to position [2219, 0]
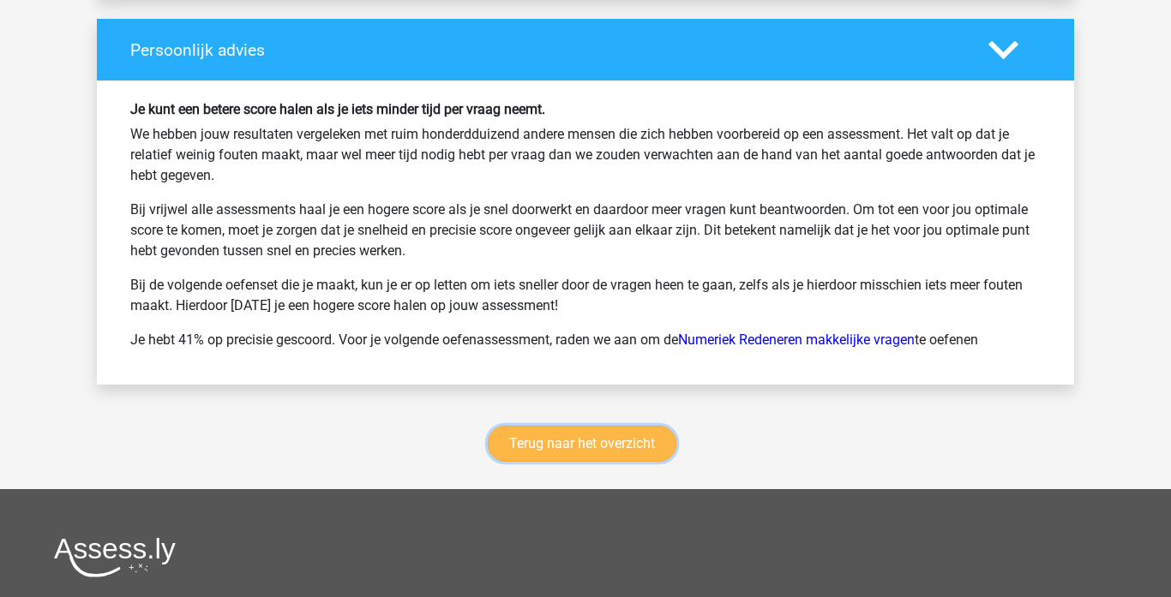
click at [534, 446] on link "Terug naar het overzicht" at bounding box center [582, 444] width 189 height 36
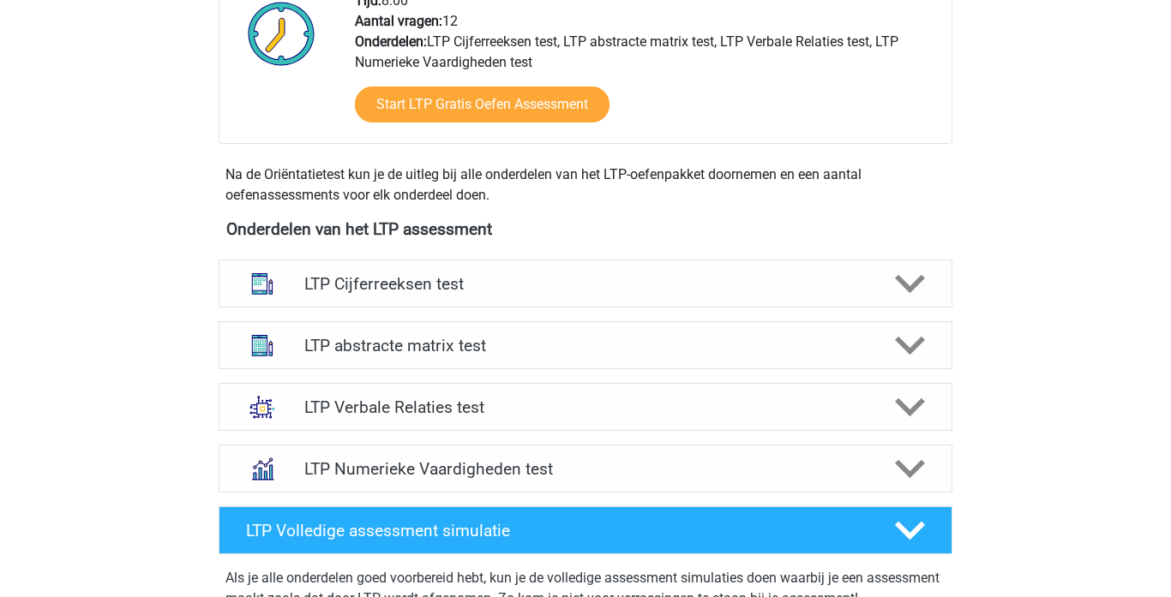
scroll to position [560, 0]
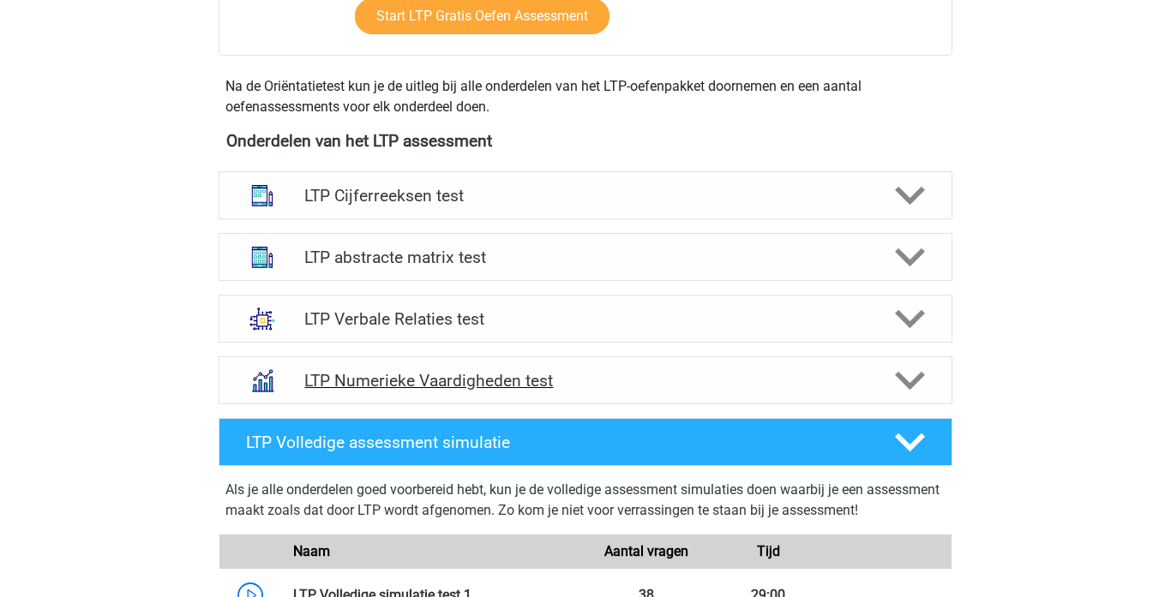
click at [833, 372] on h4 "LTP Numerieke Vaardigheden test" at bounding box center [584, 381] width 561 height 20
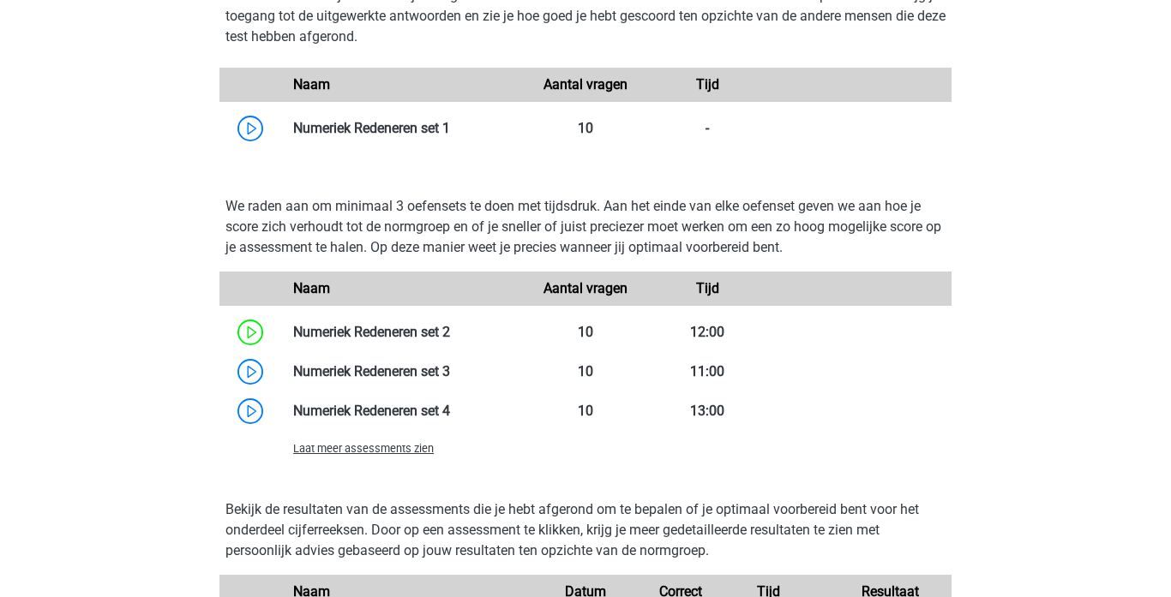
scroll to position [1099, 0]
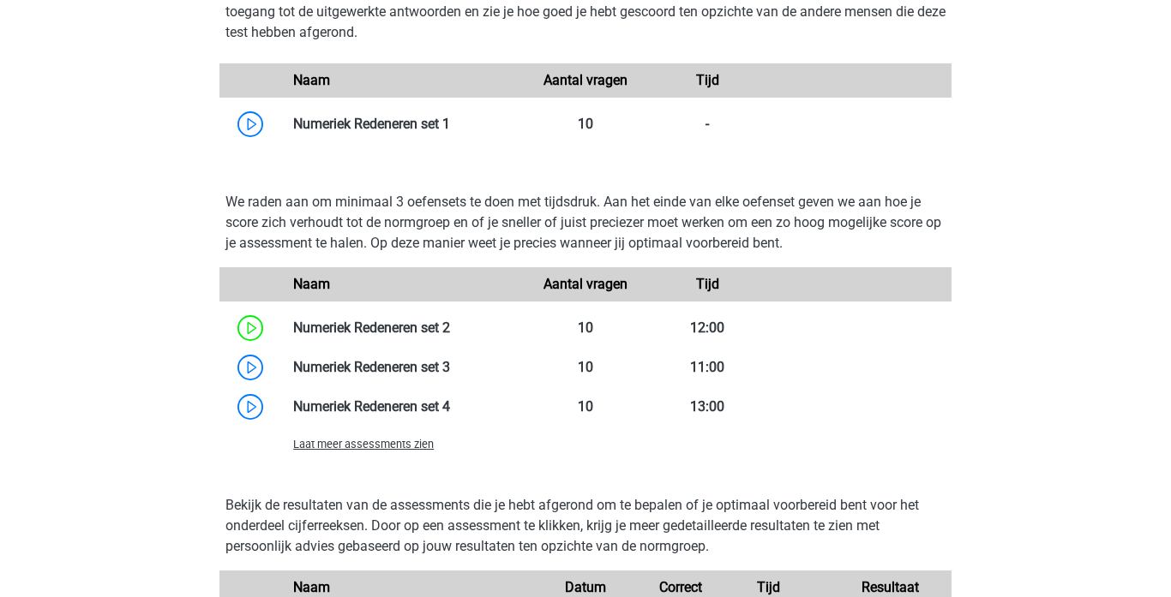
click at [350, 449] on span "Laat meer assessments zien" at bounding box center [363, 444] width 141 height 13
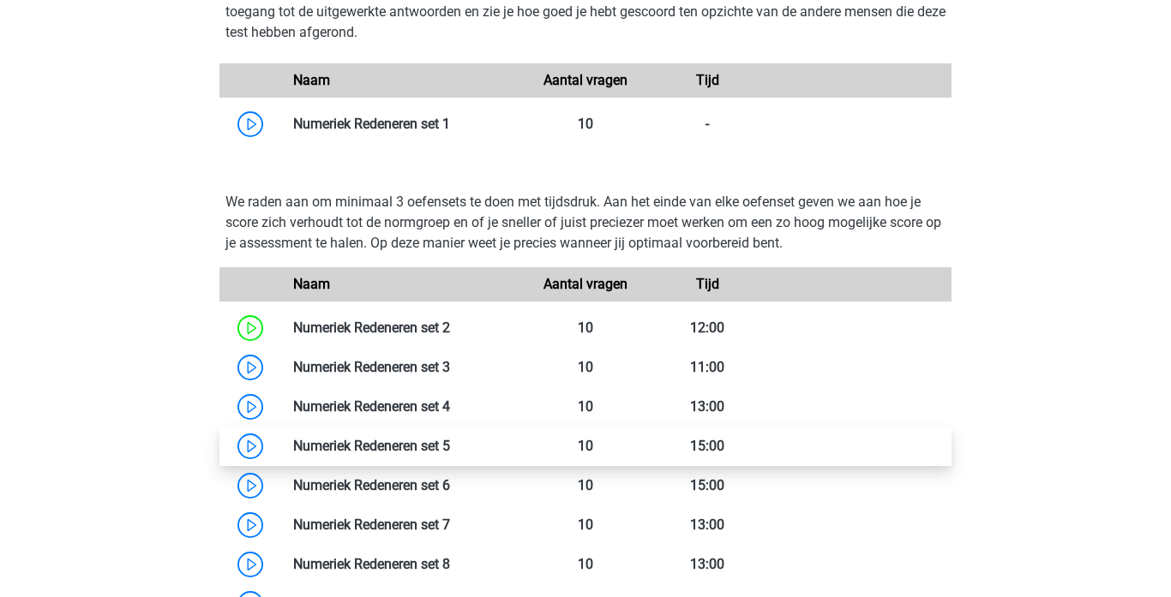
click at [450, 445] on link at bounding box center [450, 446] width 0 height 16
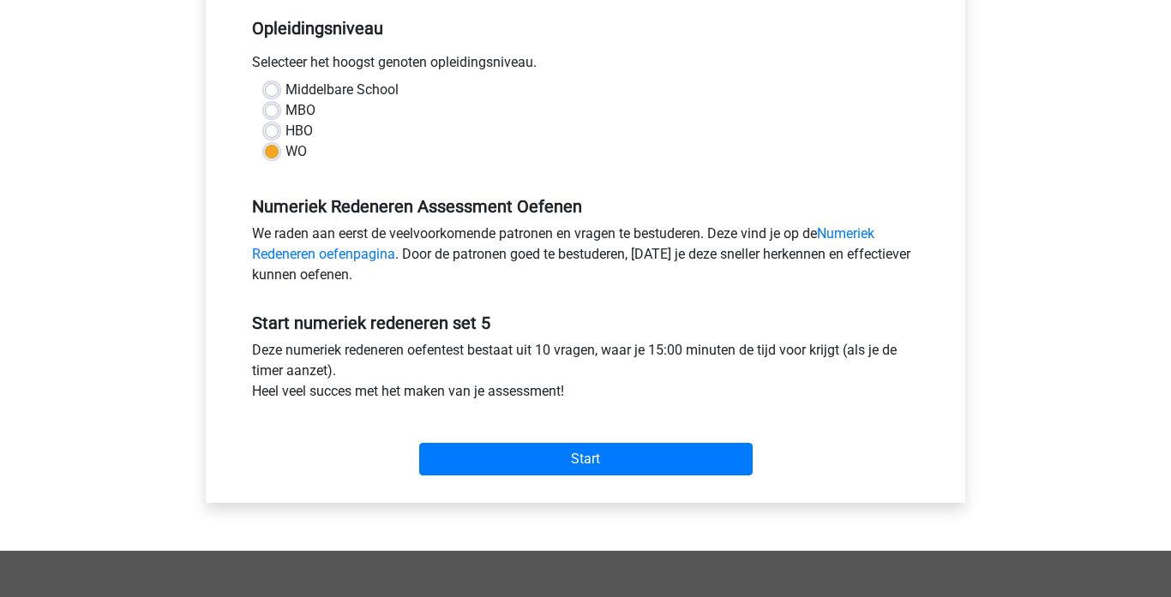
scroll to position [358, 0]
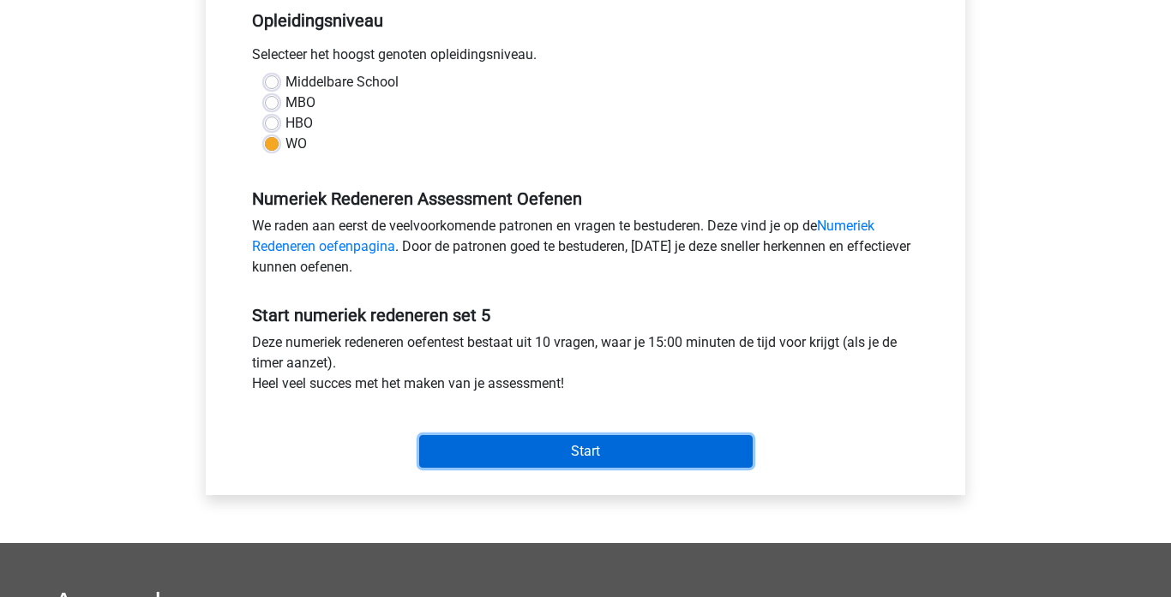
click at [598, 448] on input "Start" at bounding box center [585, 451] width 333 height 33
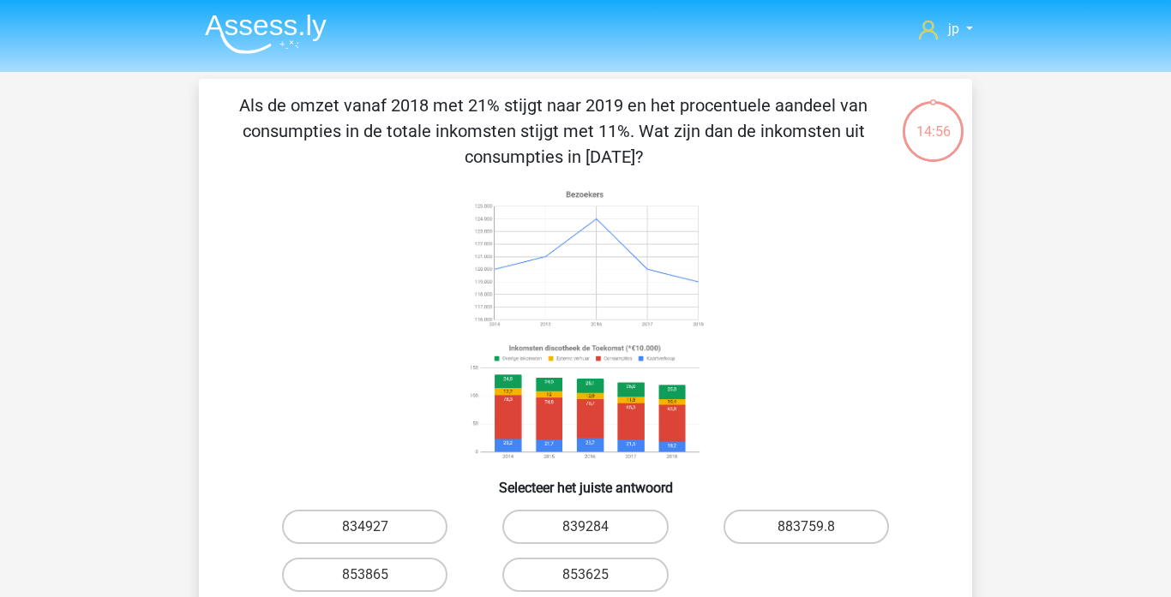
drag, startPoint x: 602, startPoint y: 448, endPoint x: 597, endPoint y: 401, distance: 47.3
click at [597, 401] on image at bounding box center [585, 402] width 243 height 127
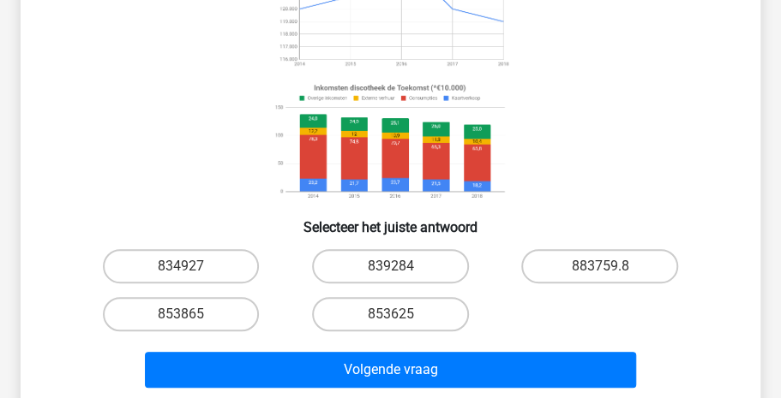
scroll to position [262, 0]
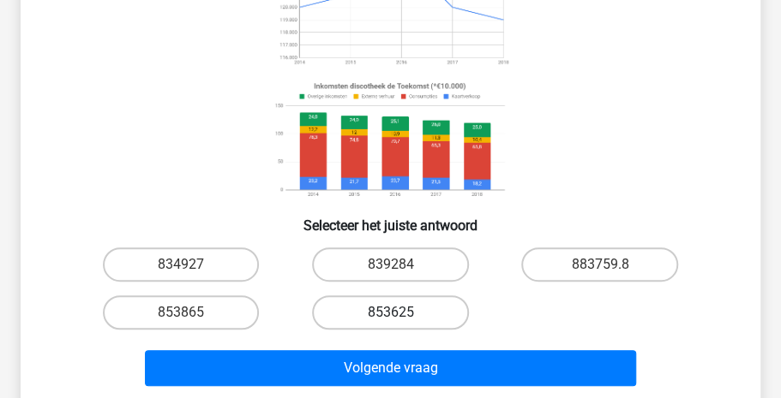
click at [366, 314] on label "853625" at bounding box center [390, 313] width 157 height 34
click at [390, 314] on input "853625" at bounding box center [395, 318] width 11 height 11
radio input "true"
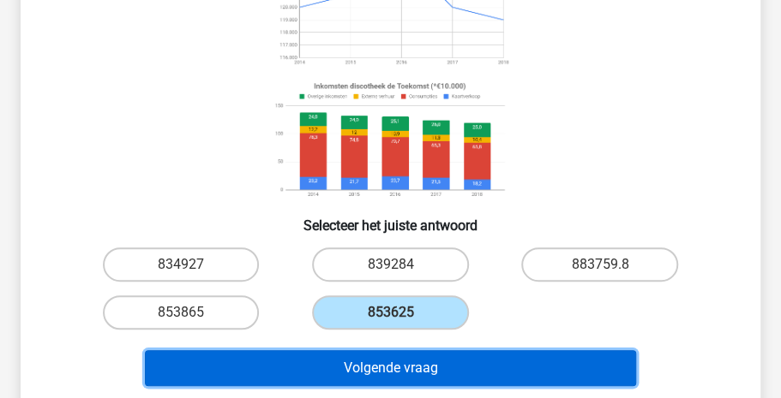
click at [379, 361] on button "Volgende vraag" at bounding box center [391, 368] width 492 height 36
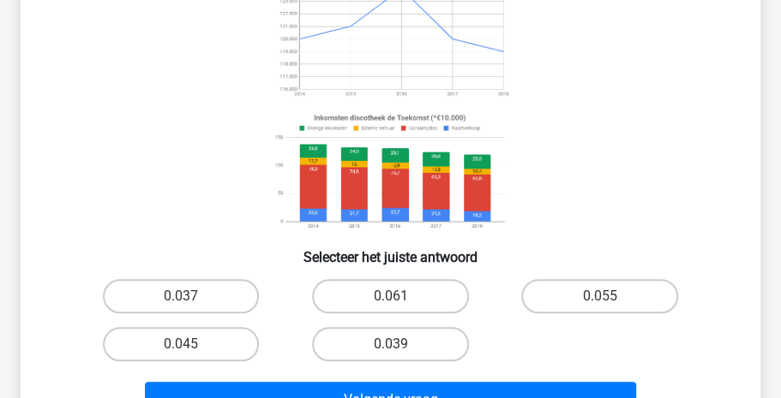
scroll to position [322, 0]
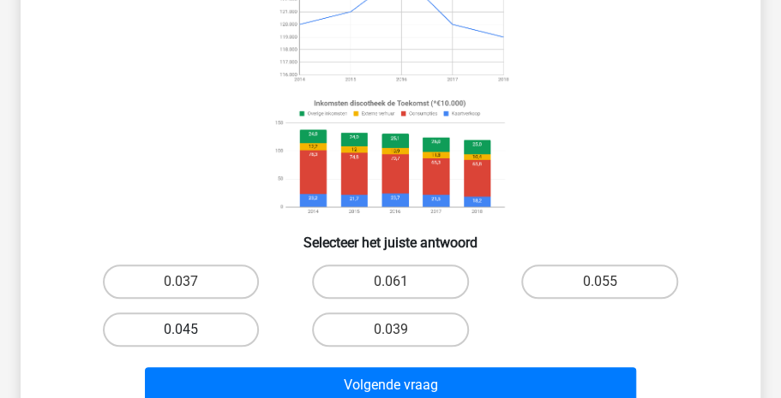
click at [205, 332] on label "0.045" at bounding box center [181, 330] width 157 height 34
click at [192, 332] on input "0.045" at bounding box center [186, 335] width 11 height 11
radio input "true"
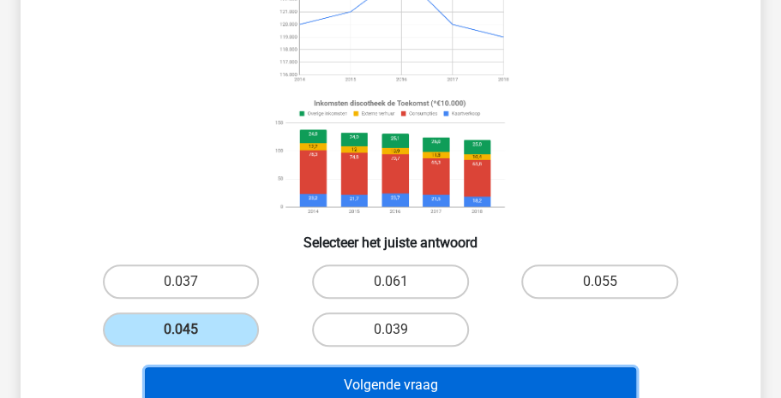
click at [392, 389] on button "Volgende vraag" at bounding box center [391, 386] width 492 height 36
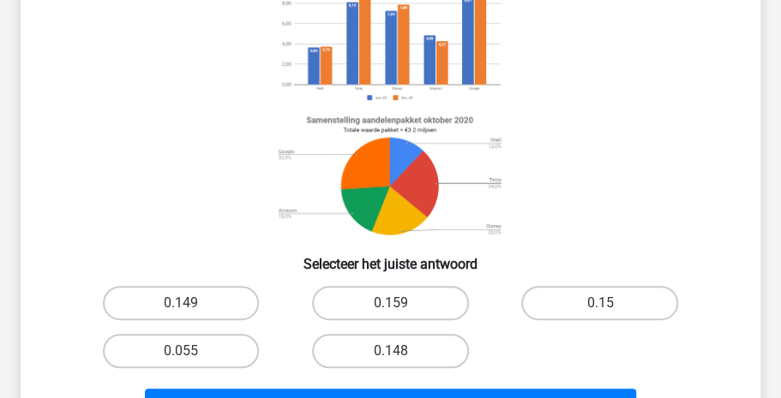
scroll to position [200, 0]
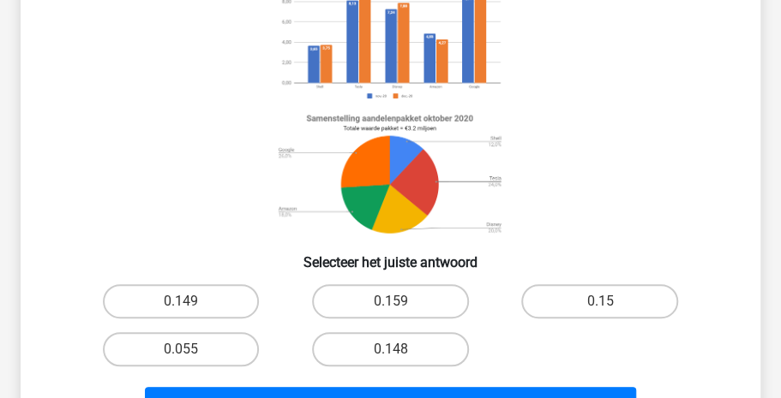
click at [401, 307] on input "0.159" at bounding box center [395, 307] width 11 height 11
radio input "true"
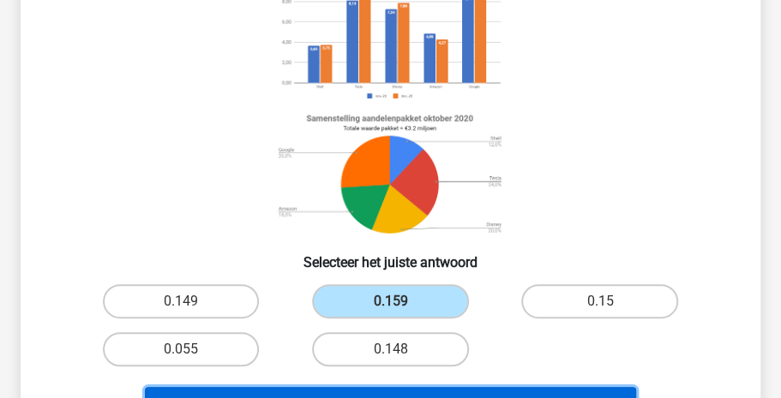
click at [406, 392] on button "Volgende vraag" at bounding box center [391, 405] width 492 height 36
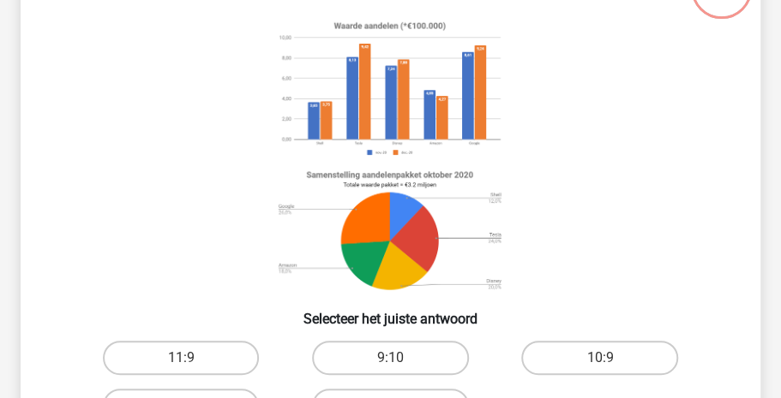
scroll to position [79, 0]
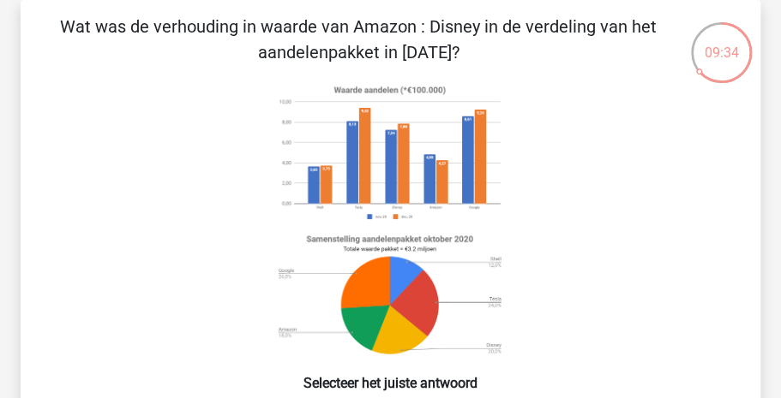
click at [406, 398] on div "Wat was de verhouding in waarde van Amazon : Disney in de verdeling van het aan…" at bounding box center [390, 282] width 726 height 537
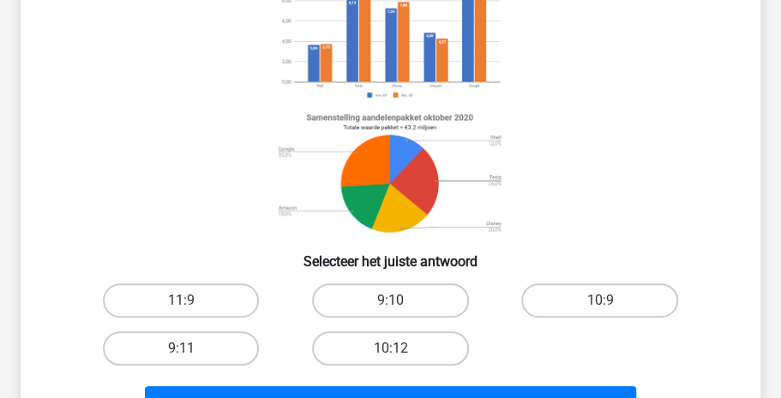
scroll to position [202, 0]
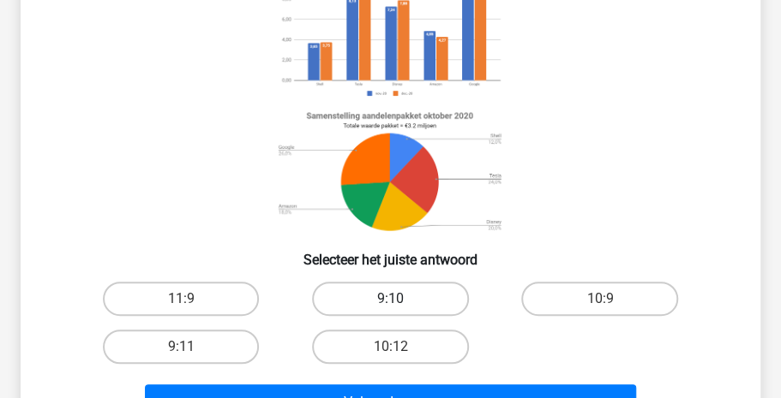
click at [388, 305] on label "9:10" at bounding box center [390, 299] width 157 height 34
click at [390, 305] on input "9:10" at bounding box center [395, 304] width 11 height 11
radio input "true"
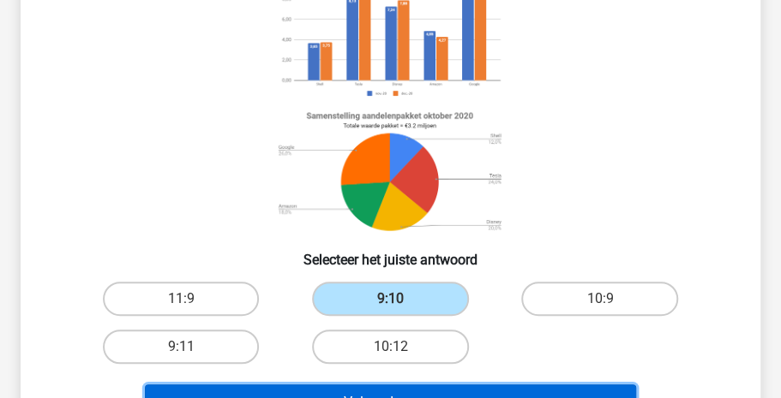
click at [392, 391] on button "Volgende vraag" at bounding box center [391, 403] width 492 height 36
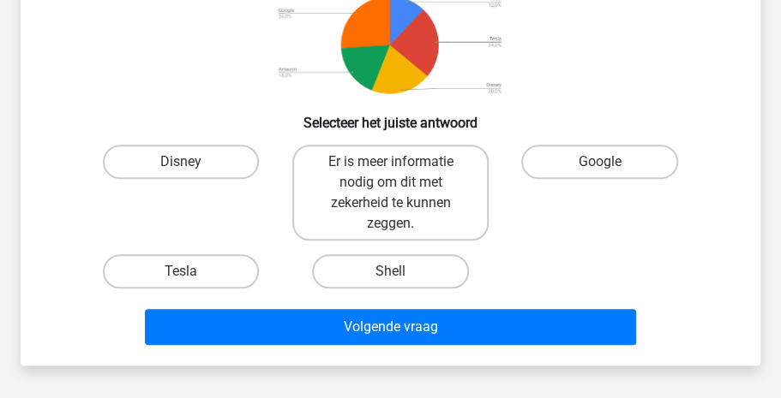
scroll to position [341, 0]
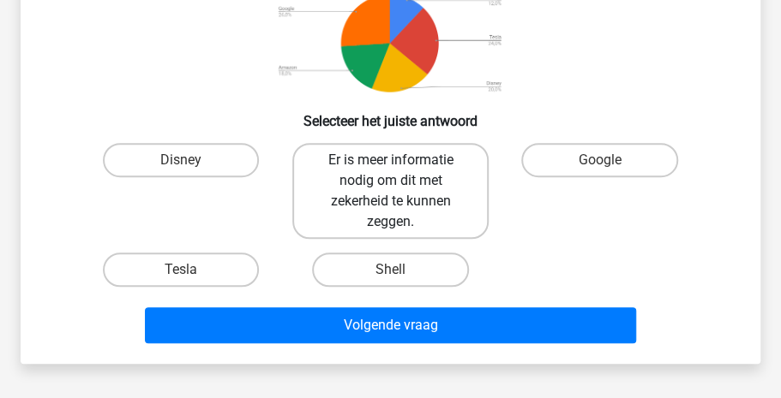
click at [443, 201] on label "Er is meer informatie nodig om dit met zekerheid te kunnen zeggen." at bounding box center [389, 191] width 195 height 96
click at [401, 171] on input "Er is meer informatie nodig om dit met zekerheid te kunnen zeggen." at bounding box center [395, 165] width 11 height 11
radio input "true"
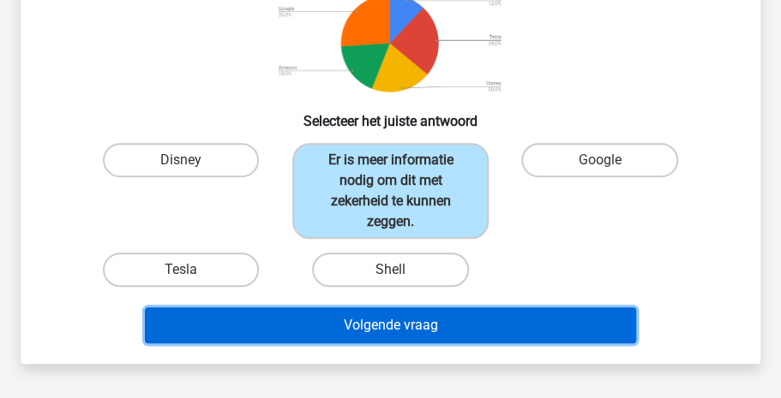
click at [414, 336] on button "Volgende vraag" at bounding box center [391, 326] width 492 height 36
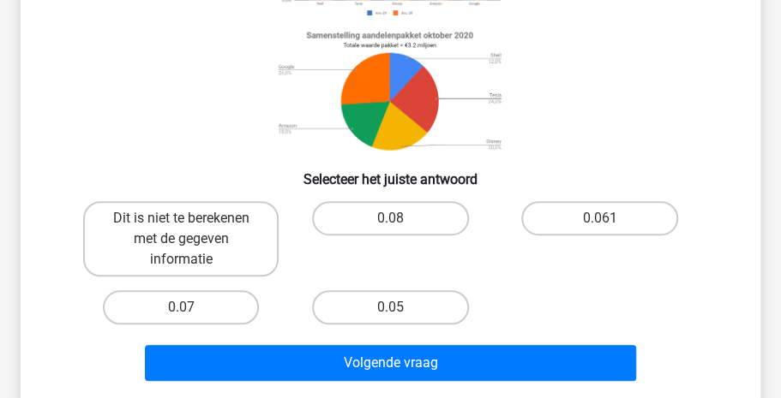
scroll to position [290, 0]
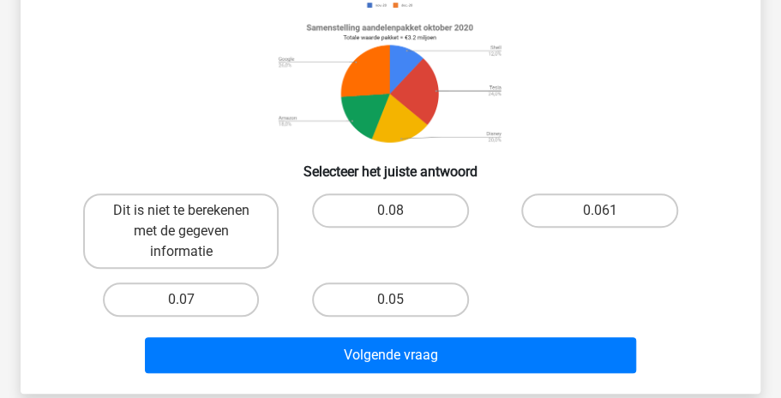
click at [395, 213] on input "0.08" at bounding box center [395, 216] width 11 height 11
radio input "true"
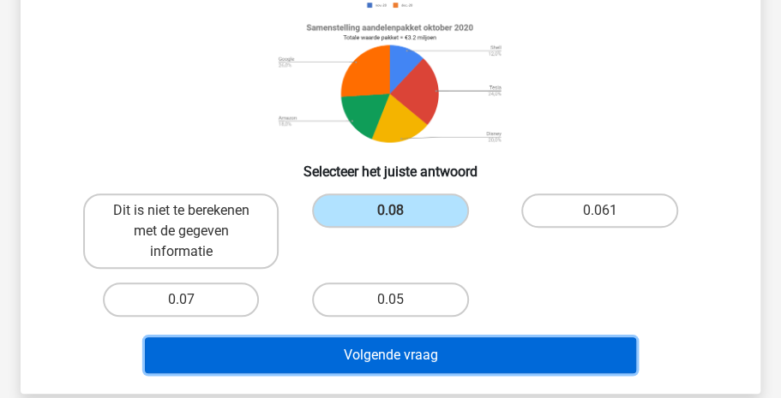
click at [377, 357] on button "Volgende vraag" at bounding box center [391, 356] width 492 height 36
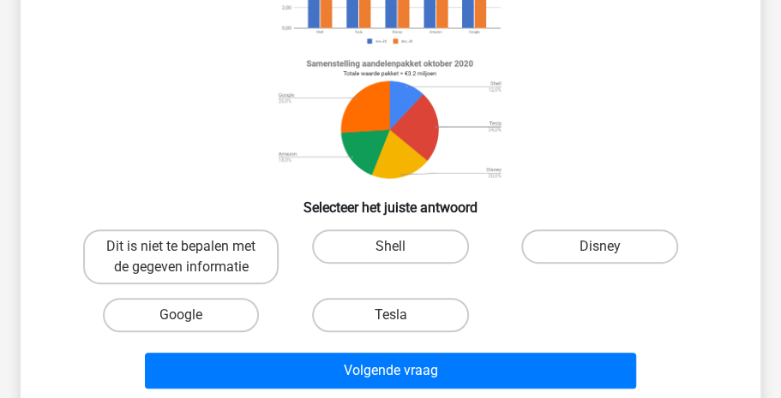
scroll to position [261, 0]
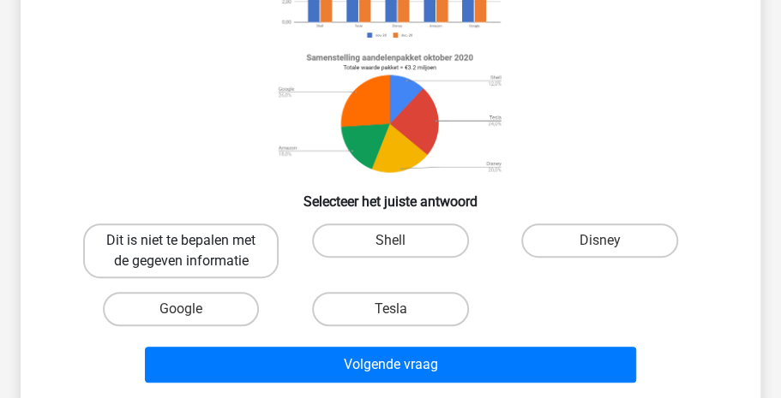
click at [230, 248] on label "Dit is niet te bepalen met de gegeven informatie" at bounding box center [180, 251] width 195 height 55
click at [192, 248] on input "Dit is niet te bepalen met de gegeven informatie" at bounding box center [186, 246] width 11 height 11
radio input "true"
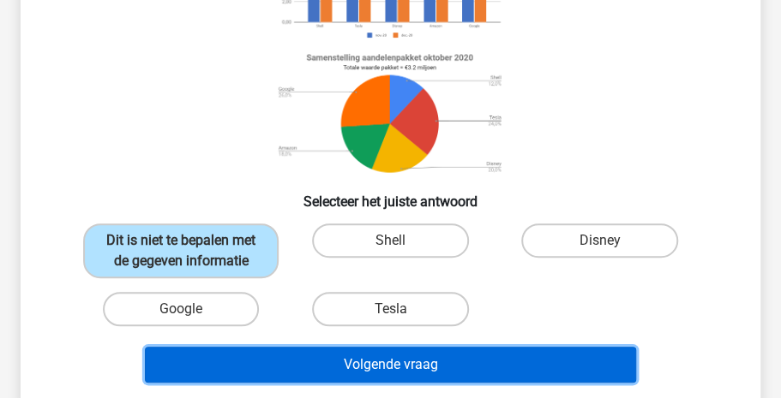
click at [401, 358] on button "Volgende vraag" at bounding box center [391, 365] width 492 height 36
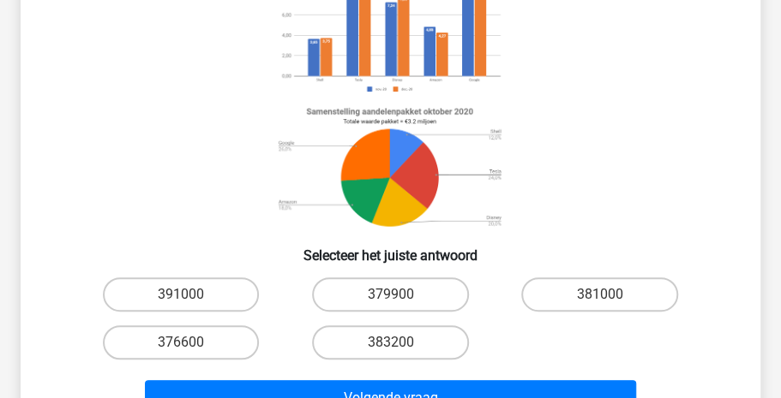
scroll to position [234, 0]
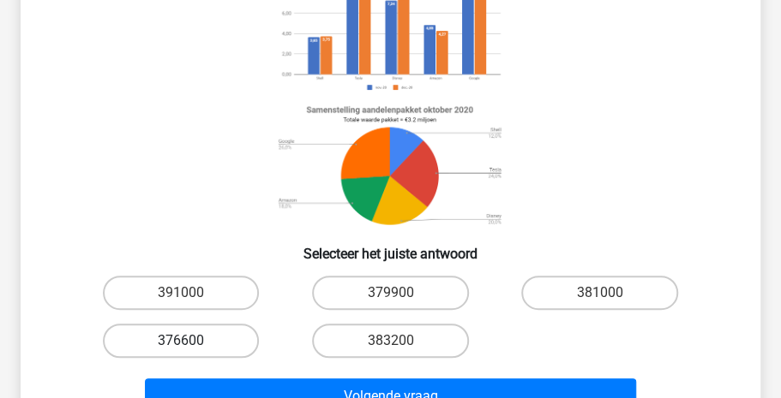
click at [206, 335] on label "376600" at bounding box center [181, 341] width 157 height 34
click at [192, 341] on input "376600" at bounding box center [186, 346] width 11 height 11
radio input "true"
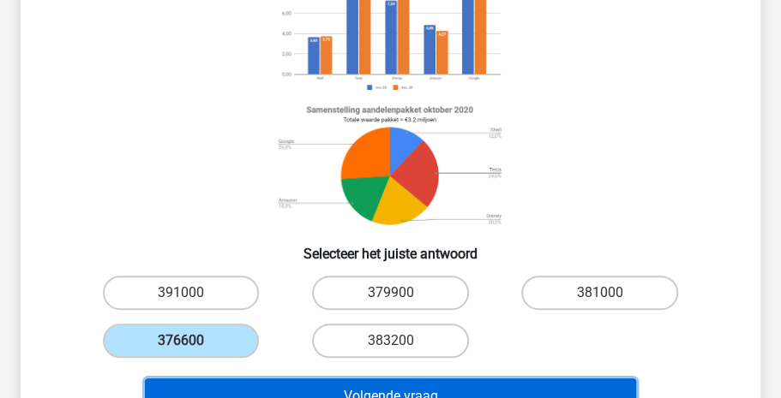
click at [320, 386] on button "Volgende vraag" at bounding box center [391, 397] width 492 height 36
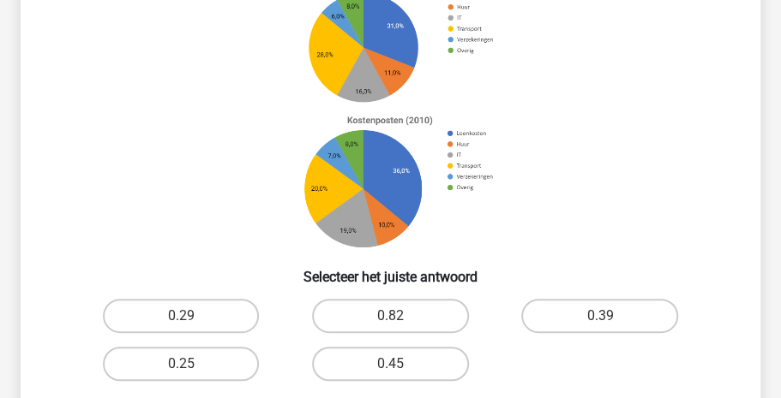
scroll to position [189, 0]
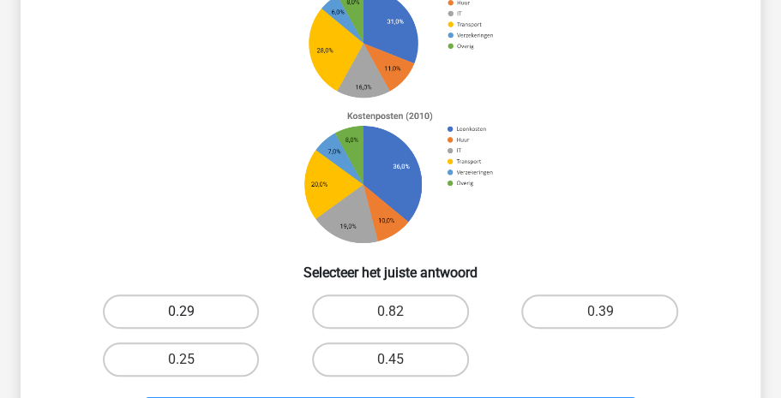
click at [218, 306] on label "0.29" at bounding box center [181, 312] width 157 height 34
click at [192, 312] on input "0.29" at bounding box center [186, 317] width 11 height 11
radio input "true"
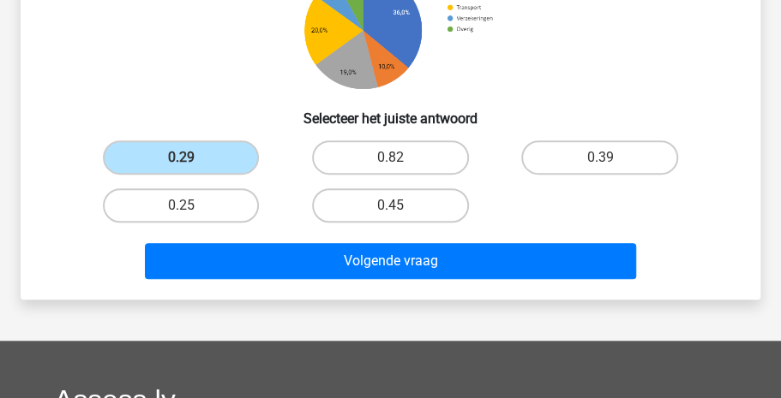
scroll to position [358, 0]
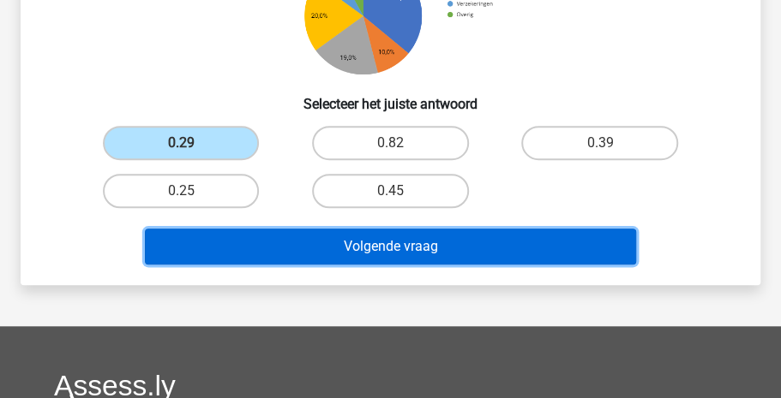
click at [566, 234] on button "Volgende vraag" at bounding box center [391, 247] width 492 height 36
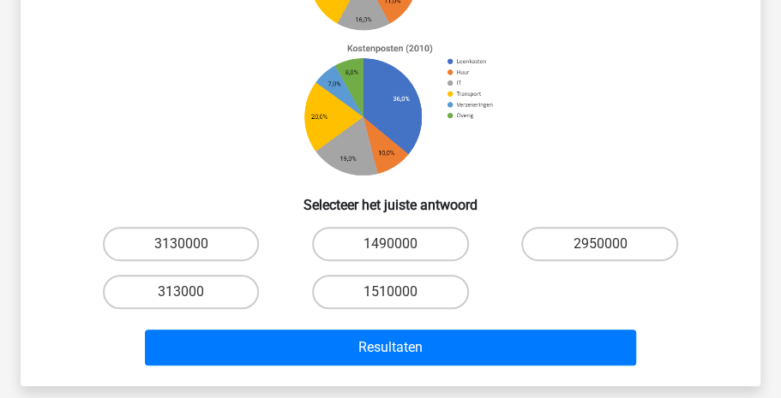
scroll to position [259, 0]
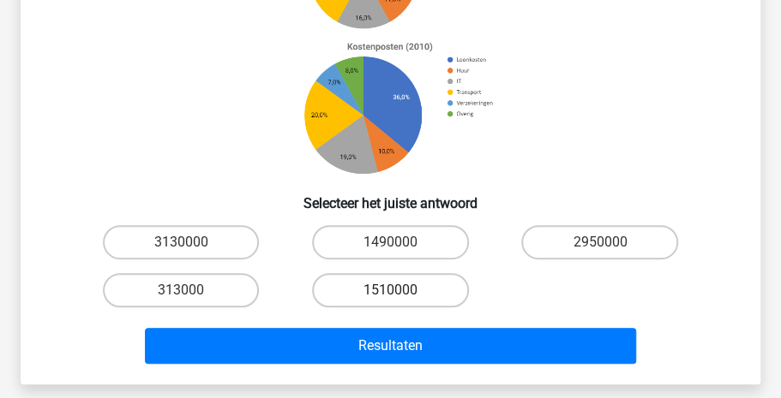
click at [355, 294] on label "1510000" at bounding box center [390, 290] width 157 height 34
click at [390, 294] on input "1510000" at bounding box center [395, 295] width 11 height 11
radio input "true"
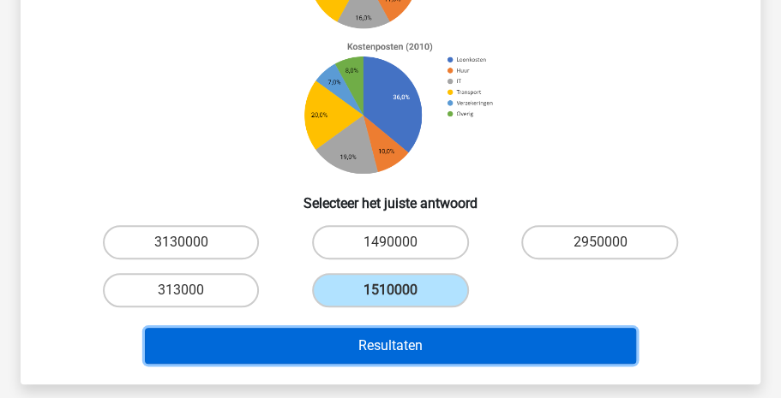
click at [373, 342] on button "Resultaten" at bounding box center [391, 346] width 492 height 36
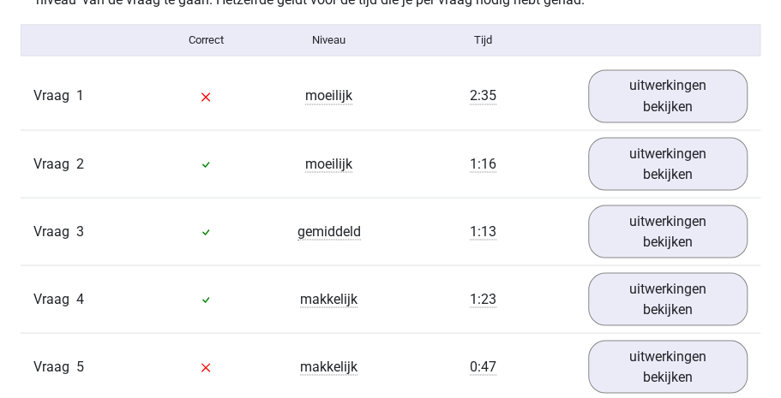
scroll to position [1072, 0]
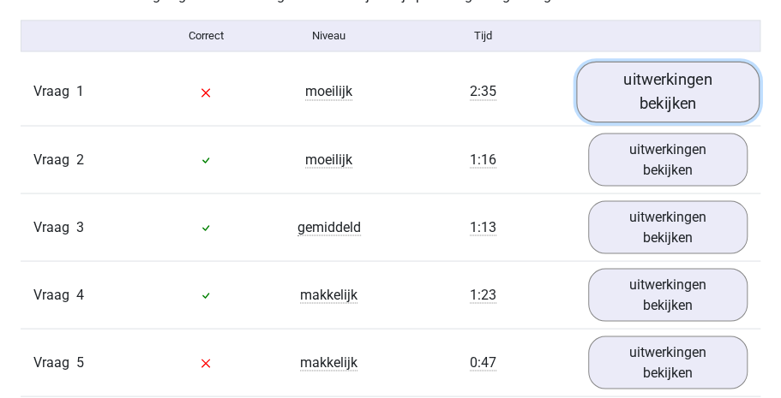
click at [669, 94] on link "uitwerkingen bekijken" at bounding box center [667, 92] width 183 height 61
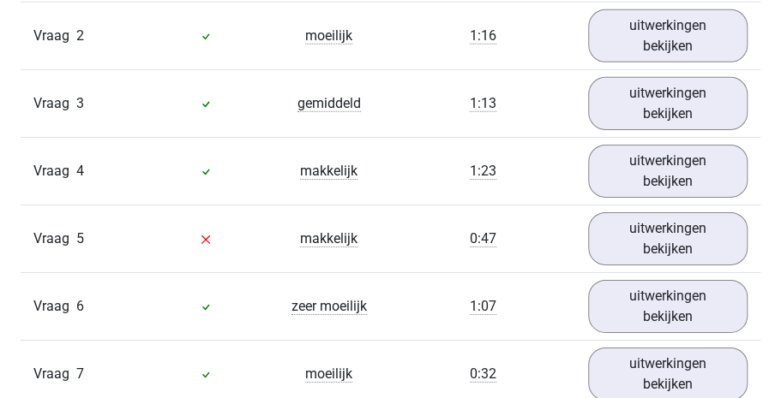
scroll to position [1932, 0]
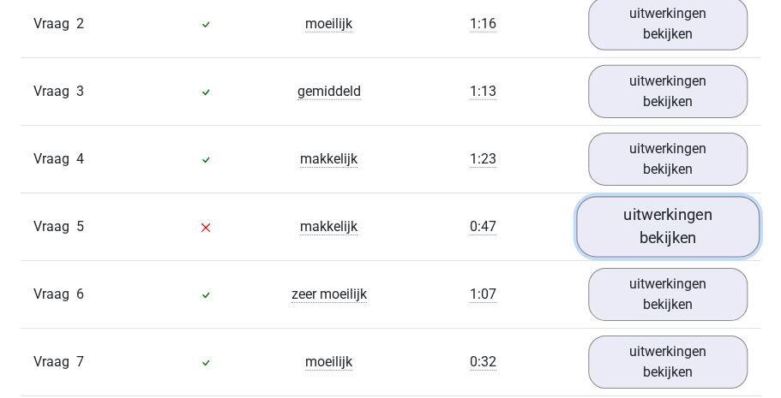
click at [650, 242] on link "uitwerkingen bekijken" at bounding box center [667, 227] width 183 height 61
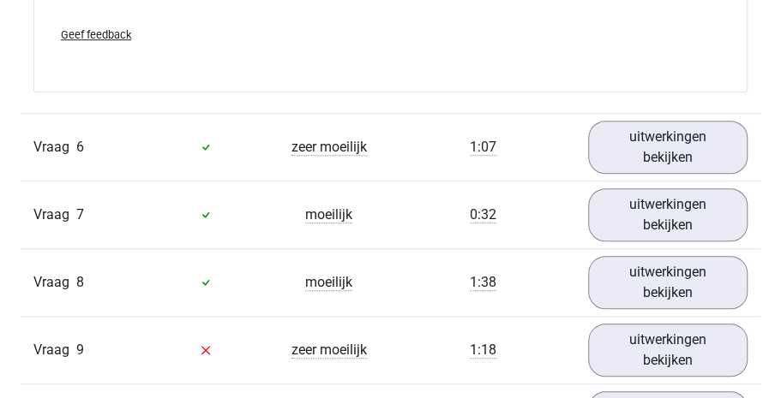
scroll to position [2737, 0]
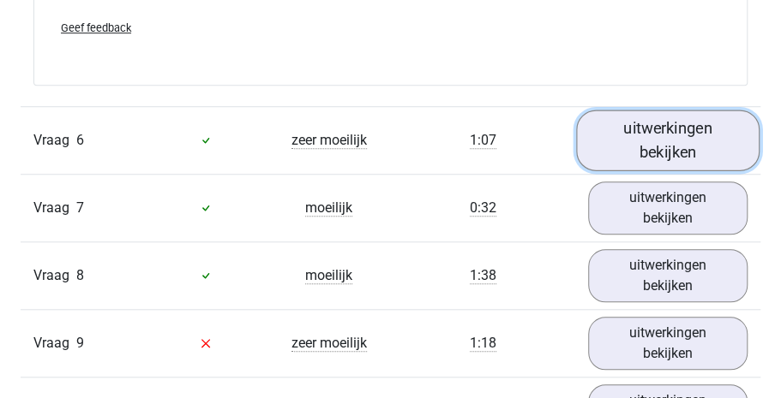
click at [689, 133] on link "uitwerkingen bekijken" at bounding box center [667, 140] width 183 height 61
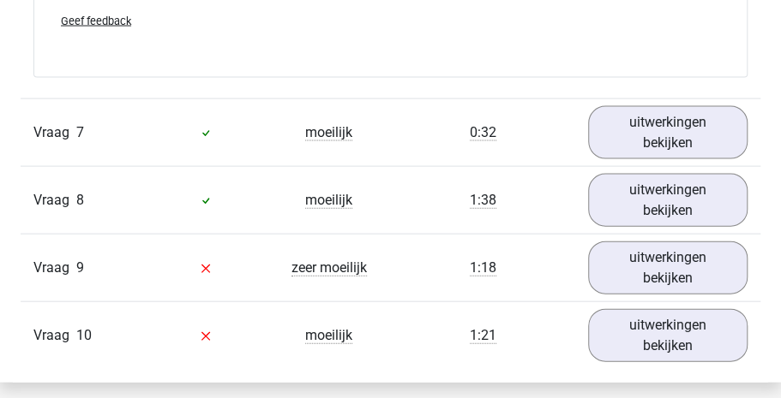
scroll to position [3614, 0]
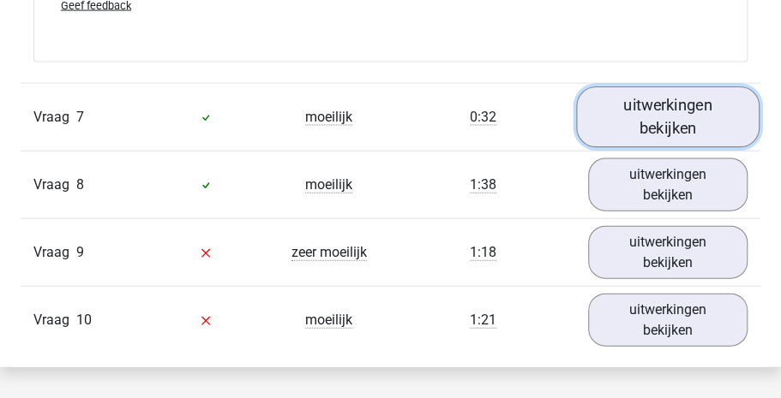
click at [685, 134] on link "uitwerkingen bekijken" at bounding box center [667, 117] width 183 height 61
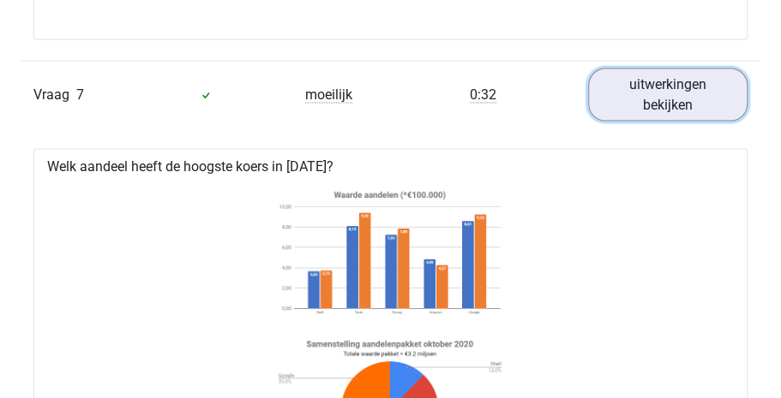
scroll to position [3610, 0]
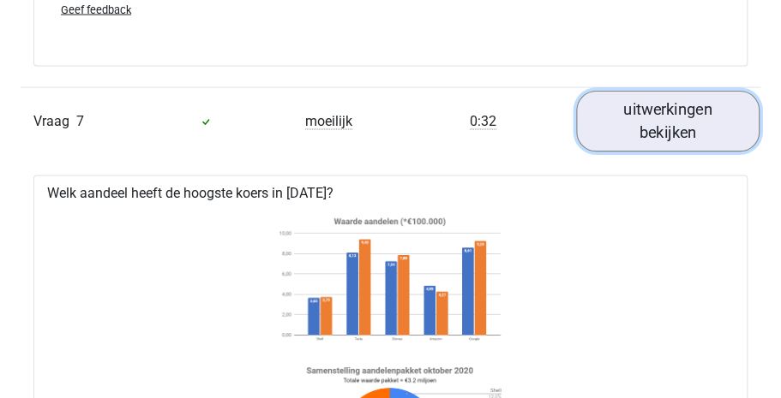
click at [724, 135] on link "uitwerkingen bekijken" at bounding box center [667, 121] width 183 height 61
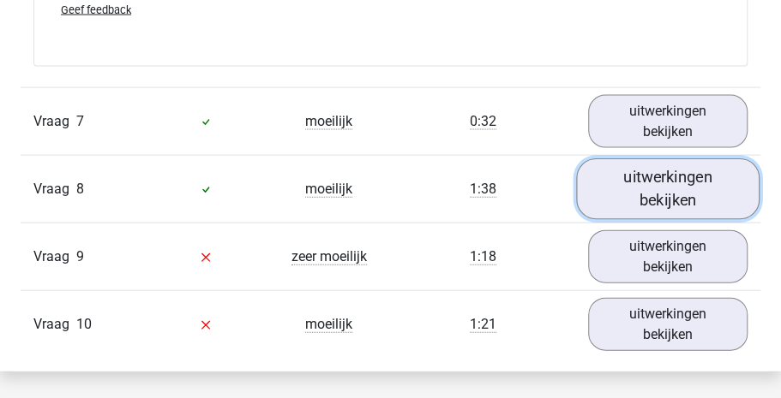
click at [694, 172] on link "uitwerkingen bekijken" at bounding box center [667, 189] width 183 height 61
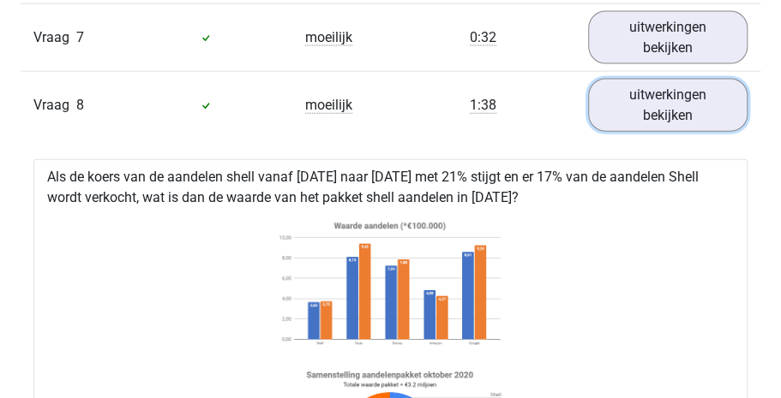
scroll to position [3703, 0]
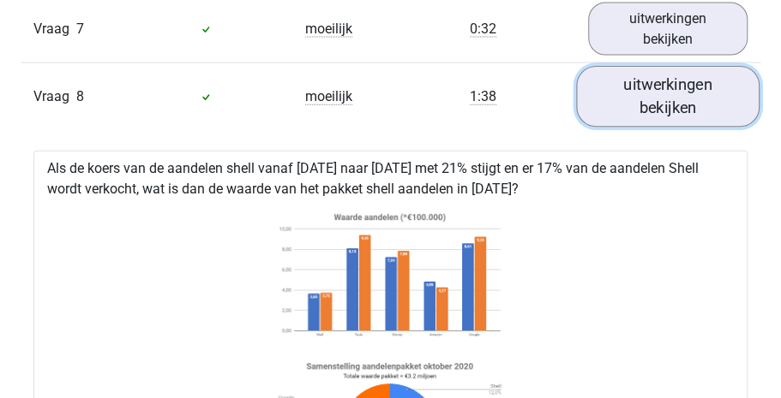
click at [688, 99] on link "uitwerkingen bekijken" at bounding box center [667, 96] width 183 height 61
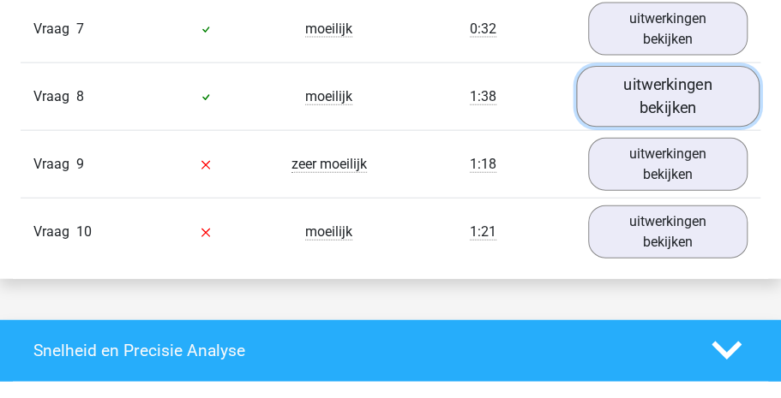
click at [668, 111] on link "uitwerkingen bekijken" at bounding box center [667, 96] width 183 height 61
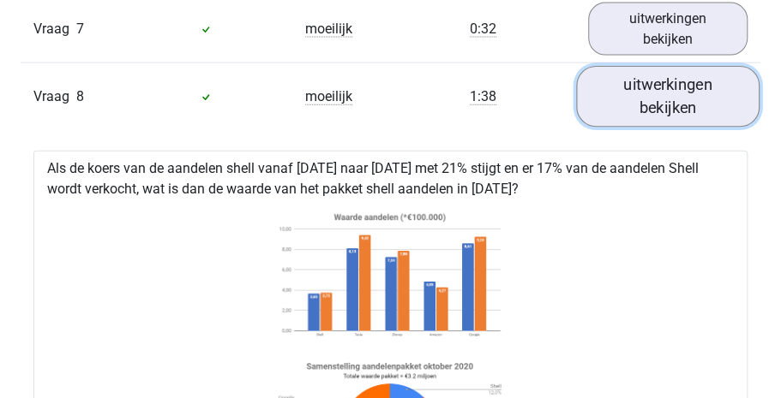
click at [668, 111] on link "uitwerkingen bekijken" at bounding box center [667, 96] width 183 height 61
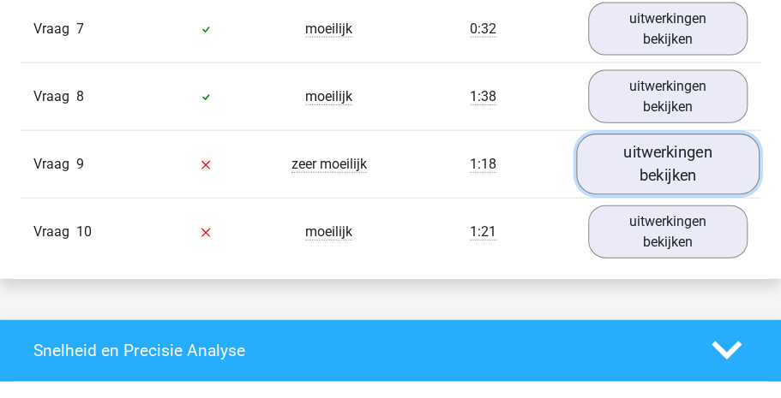
click at [665, 153] on link "uitwerkingen bekijken" at bounding box center [667, 164] width 183 height 61
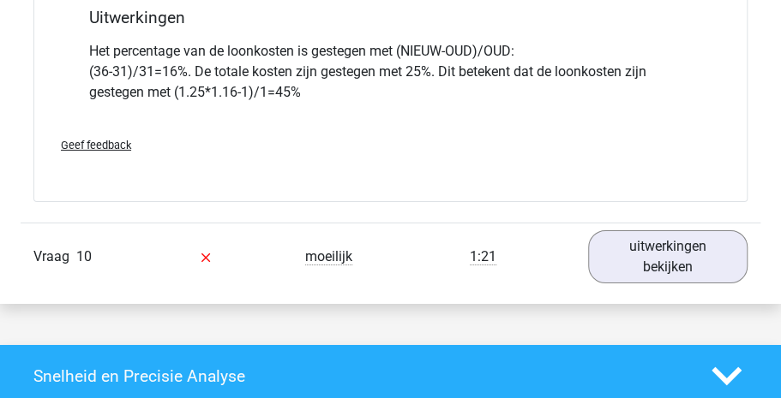
scroll to position [4398, 0]
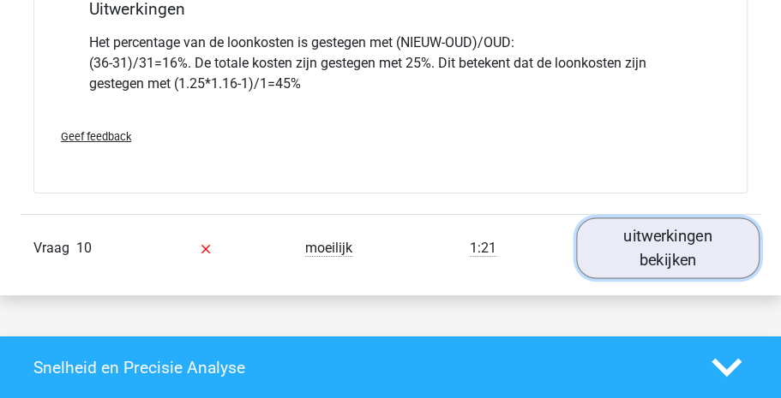
click at [660, 267] on link "uitwerkingen bekijken" at bounding box center [667, 248] width 183 height 61
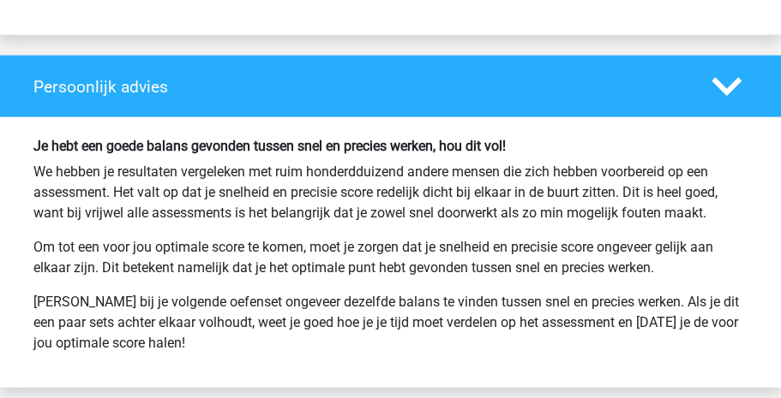
scroll to position [6188, 0]
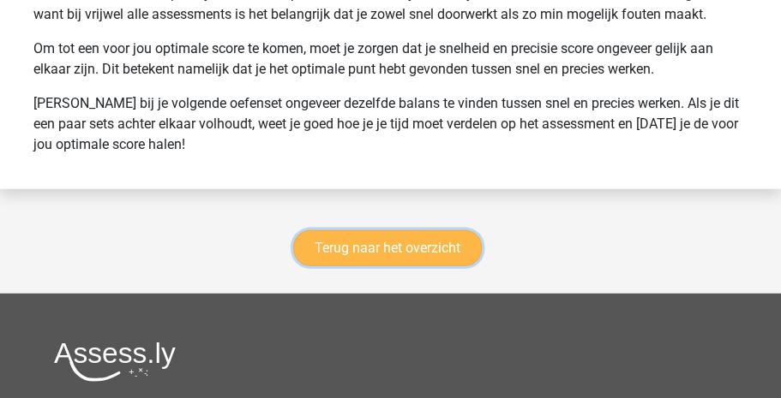
click at [383, 249] on link "Terug naar het overzicht" at bounding box center [387, 249] width 189 height 36
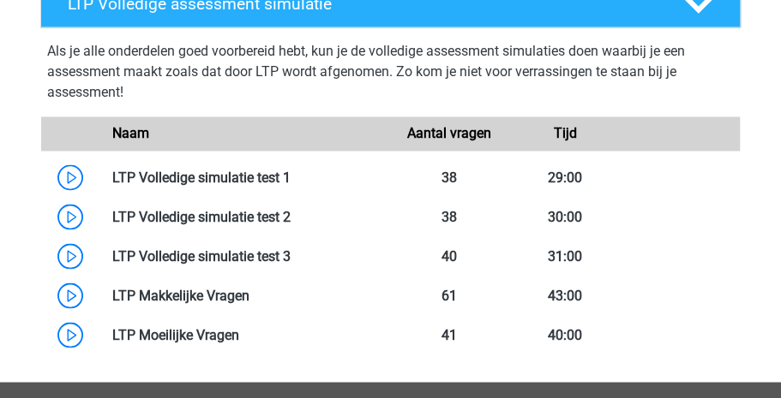
scroll to position [999, 0]
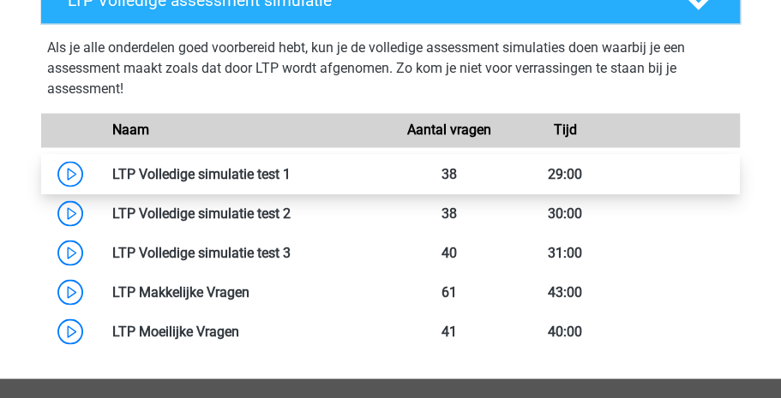
click at [290, 174] on link at bounding box center [290, 173] width 0 height 16
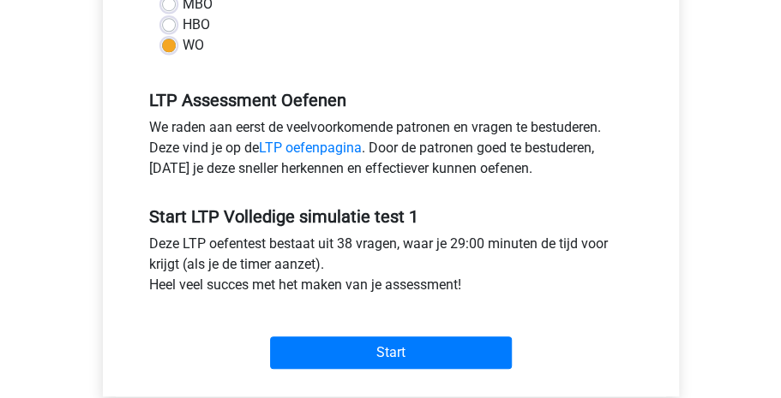
scroll to position [493, 0]
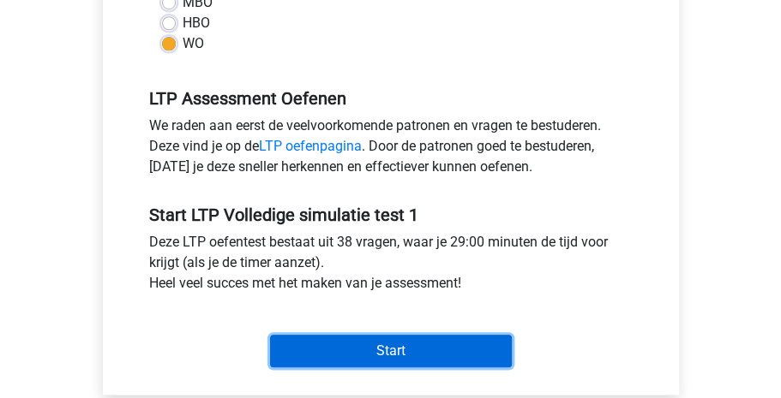
click at [422, 342] on input "Start" at bounding box center [391, 351] width 242 height 33
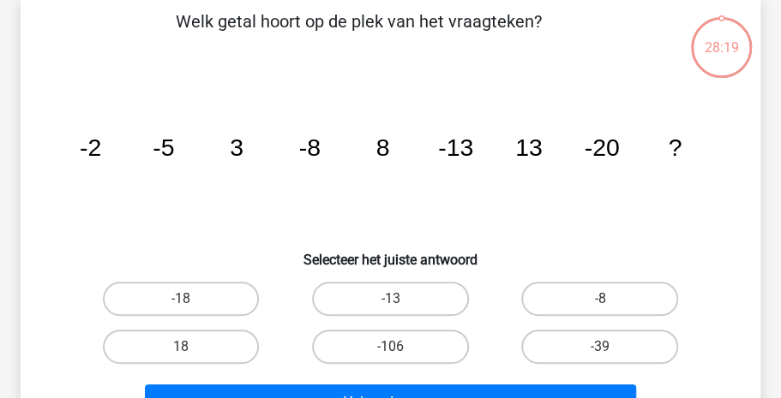
scroll to position [87, 0]
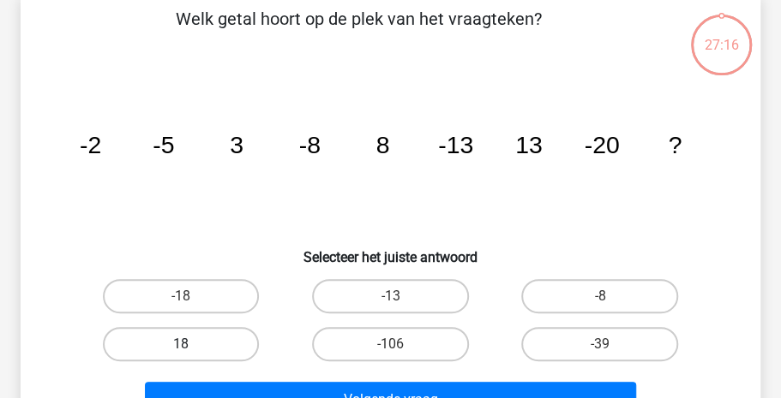
click at [147, 344] on label "18" at bounding box center [181, 344] width 157 height 34
click at [181, 344] on input "18" at bounding box center [186, 349] width 11 height 11
radio input "true"
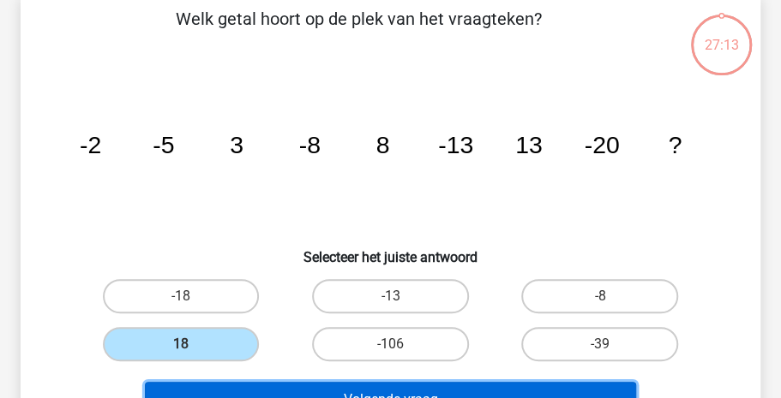
click at [421, 388] on button "Volgende vraag" at bounding box center [391, 400] width 492 height 36
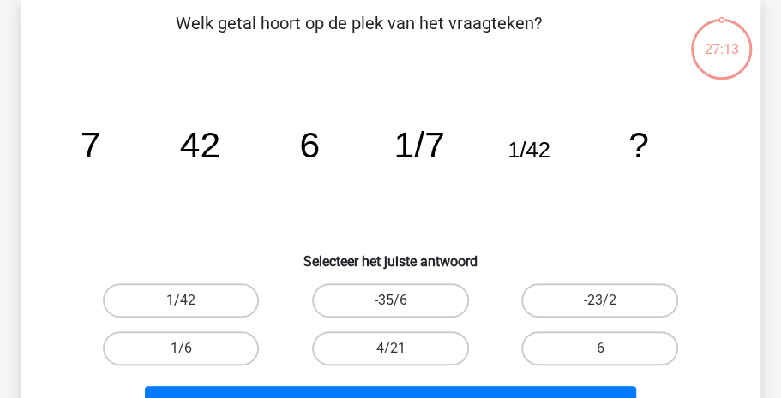
scroll to position [79, 0]
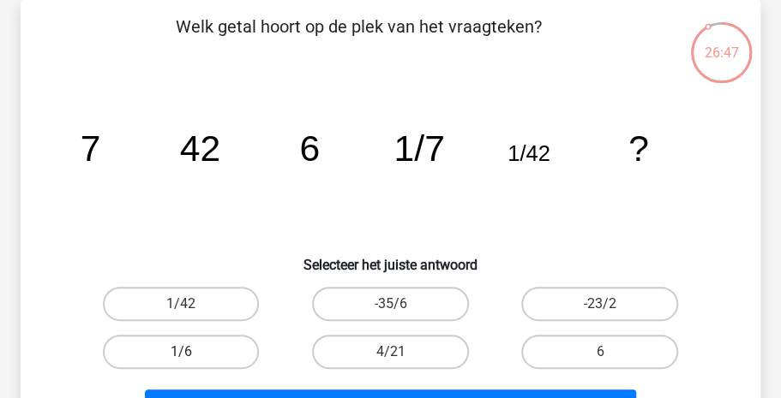
click at [194, 350] on label "1/6" at bounding box center [181, 352] width 157 height 34
click at [192, 352] on input "1/6" at bounding box center [186, 357] width 11 height 11
radio input "true"
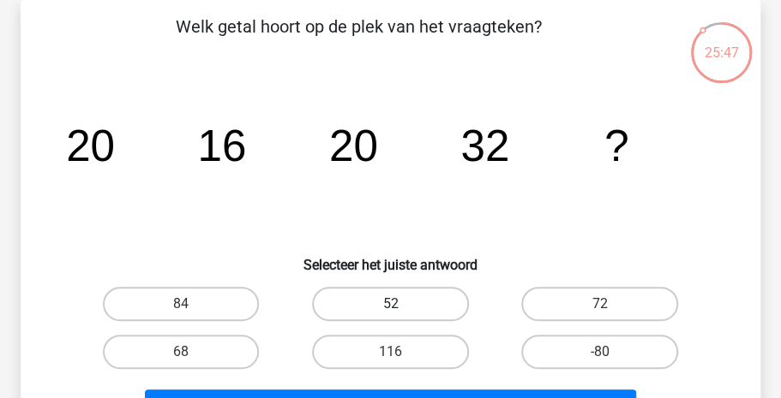
click at [366, 290] on label "52" at bounding box center [390, 304] width 157 height 34
click at [390, 304] on input "52" at bounding box center [395, 309] width 11 height 11
radio input "true"
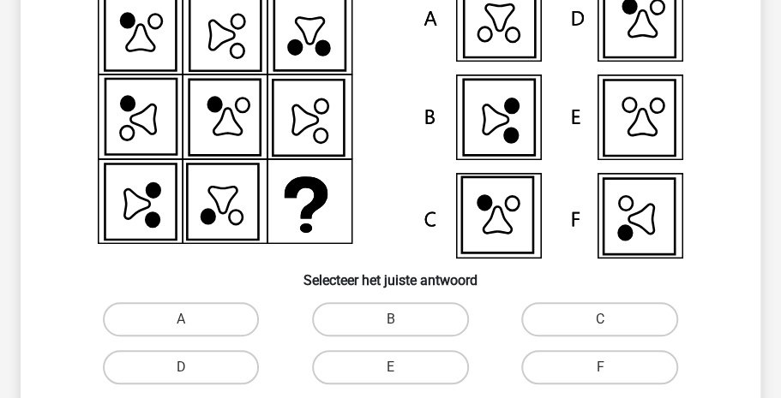
scroll to position [190, 0]
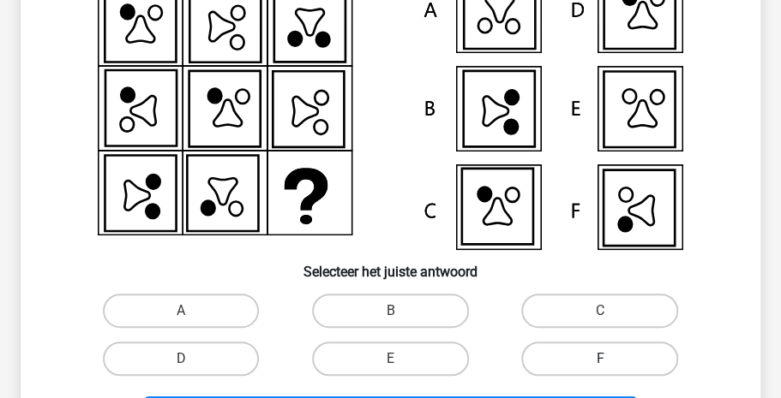
click at [596, 361] on label "F" at bounding box center [599, 359] width 157 height 34
click at [600, 361] on input "F" at bounding box center [605, 364] width 11 height 11
radio input "true"
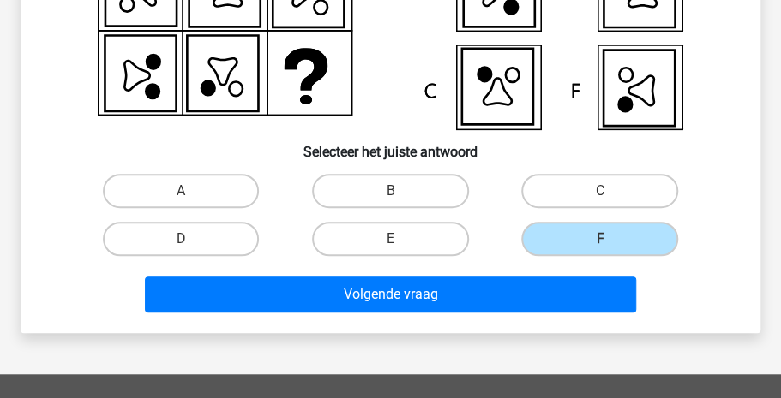
scroll to position [312, 0]
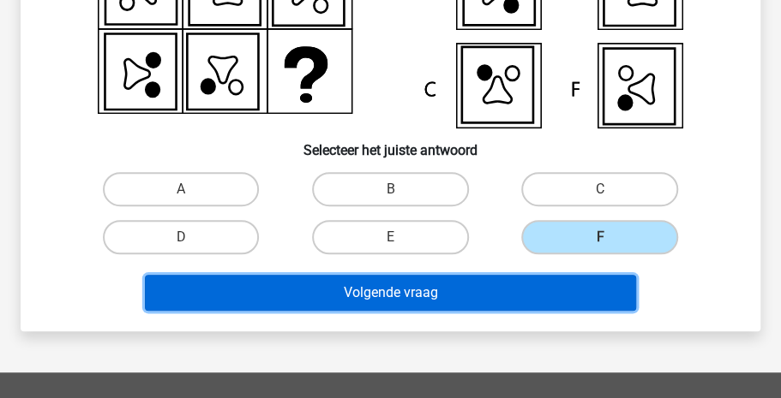
click at [522, 287] on button "Volgende vraag" at bounding box center [391, 293] width 492 height 36
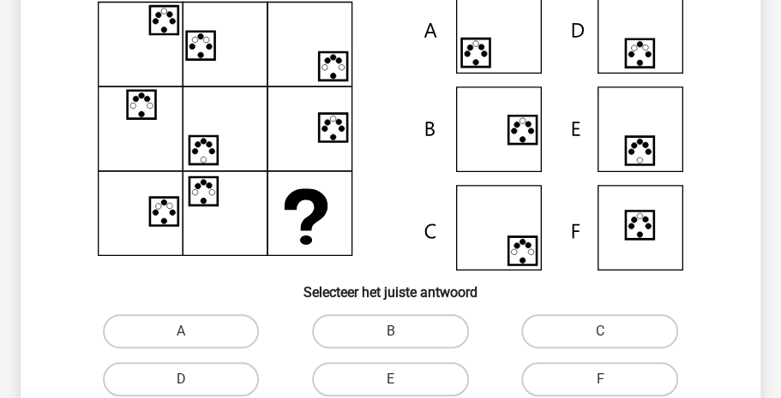
scroll to position [171, 0]
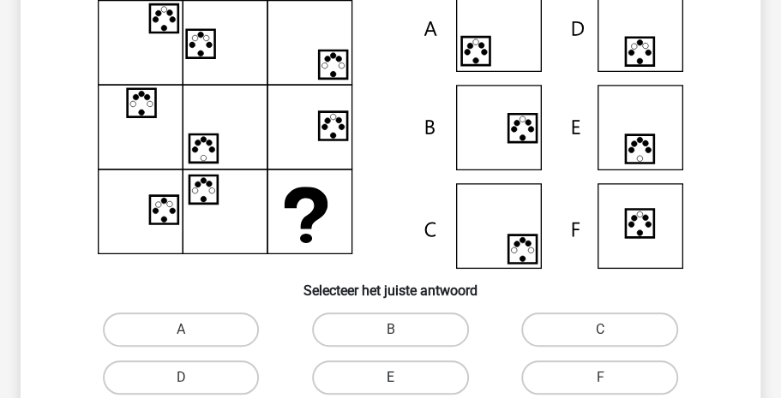
click at [364, 375] on label "E" at bounding box center [390, 378] width 157 height 34
click at [390, 378] on input "E" at bounding box center [395, 383] width 11 height 11
radio input "true"
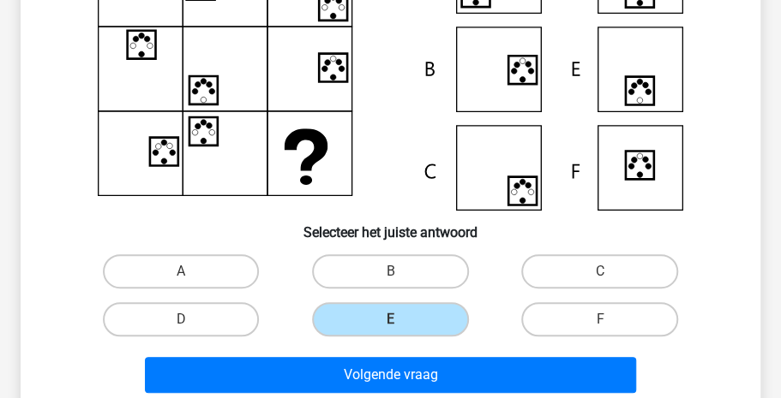
scroll to position [232, 0]
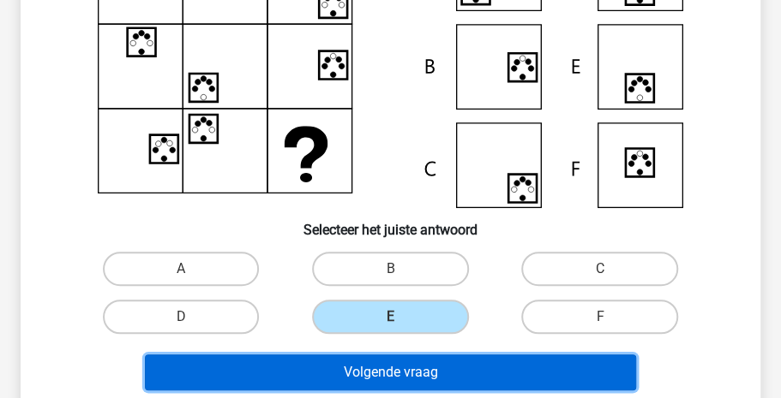
click at [530, 371] on button "Volgende vraag" at bounding box center [391, 373] width 492 height 36
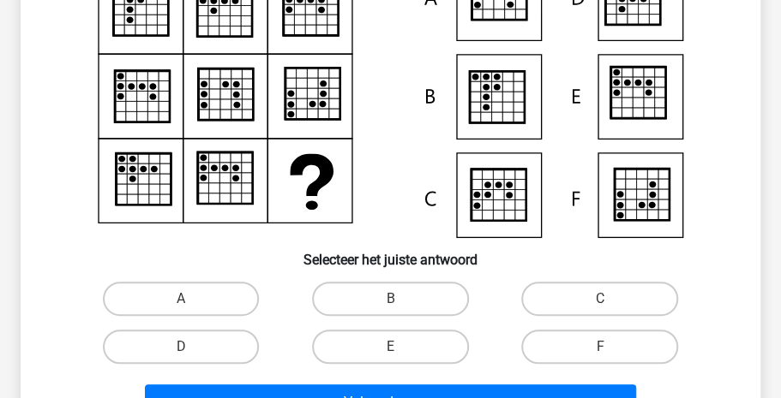
scroll to position [204, 0]
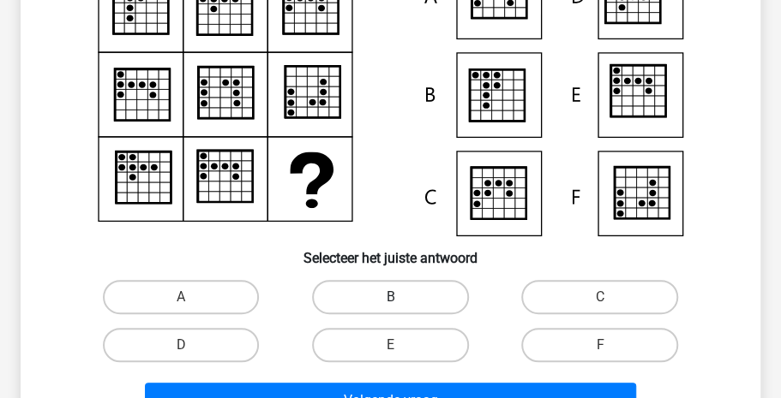
click at [413, 302] on label "B" at bounding box center [390, 297] width 157 height 34
click at [401, 302] on input "B" at bounding box center [395, 302] width 11 height 11
radio input "true"
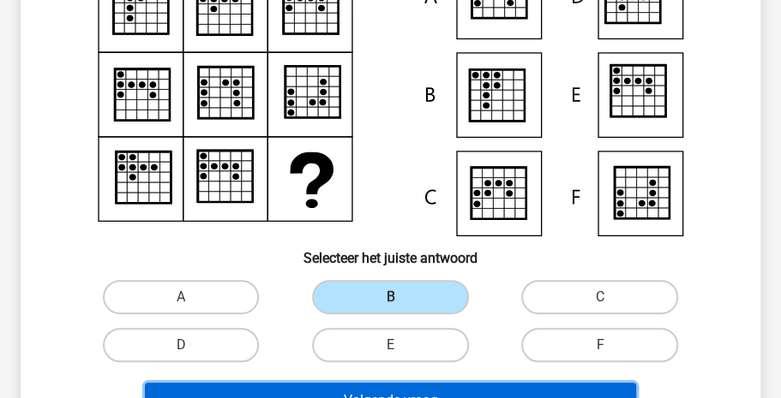
click at [408, 386] on button "Volgende vraag" at bounding box center [391, 401] width 492 height 36
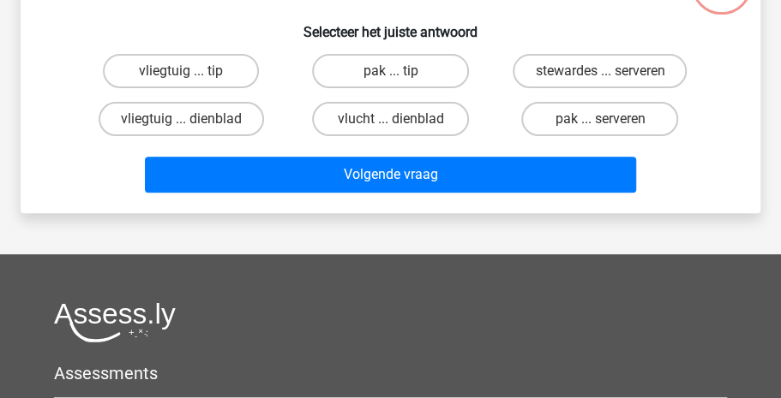
scroll to position [79, 0]
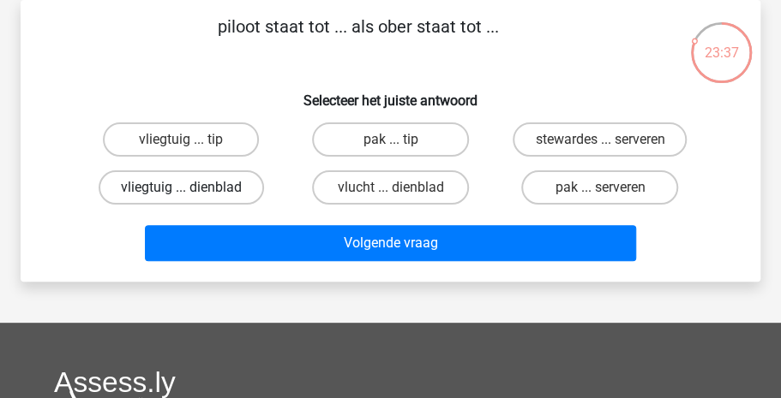
click at [208, 190] on label "vliegtuig ... dienblad" at bounding box center [181, 188] width 165 height 34
click at [192, 190] on input "vliegtuig ... dienblad" at bounding box center [186, 193] width 11 height 11
radio input "true"
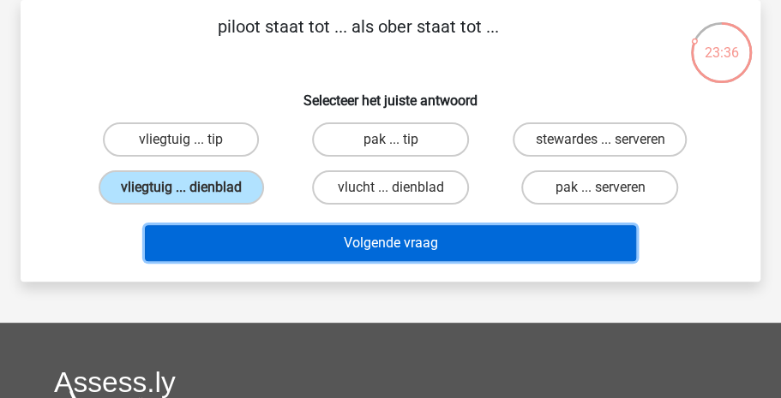
click at [267, 240] on button "Volgende vraag" at bounding box center [391, 243] width 492 height 36
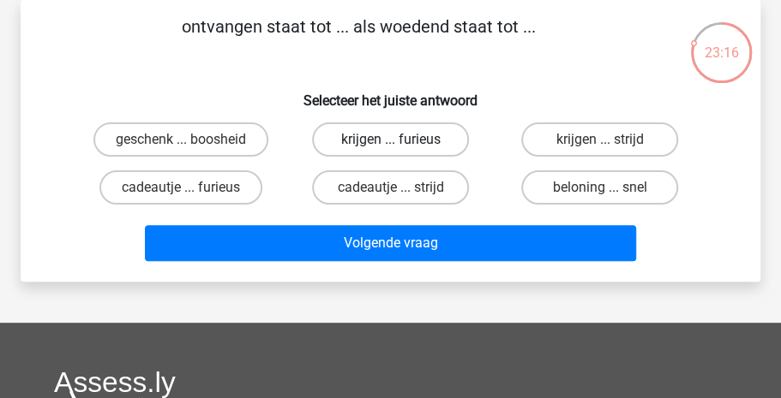
click at [376, 144] on label "krijgen ... furieus" at bounding box center [390, 140] width 157 height 34
click at [390, 144] on input "krijgen ... furieus" at bounding box center [395, 145] width 11 height 11
radio input "true"
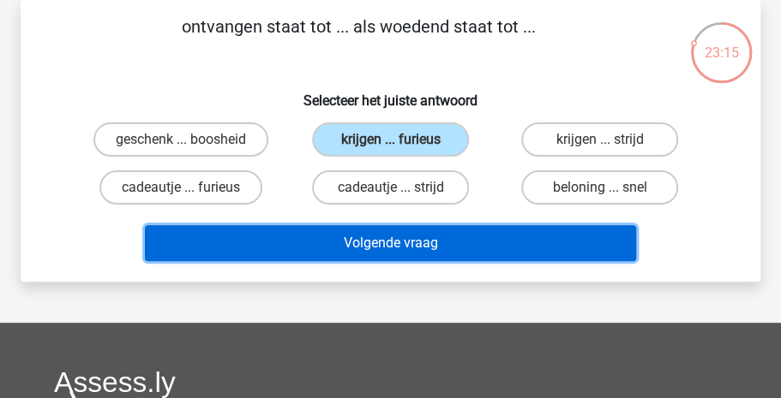
click at [370, 239] on button "Volgende vraag" at bounding box center [391, 243] width 492 height 36
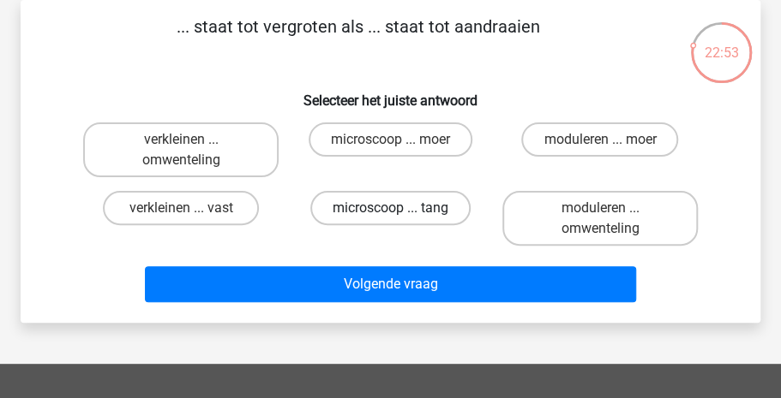
click at [373, 201] on label "microscoop ... tang" at bounding box center [390, 208] width 160 height 34
click at [390, 208] on input "microscoop ... tang" at bounding box center [395, 213] width 11 height 11
radio input "true"
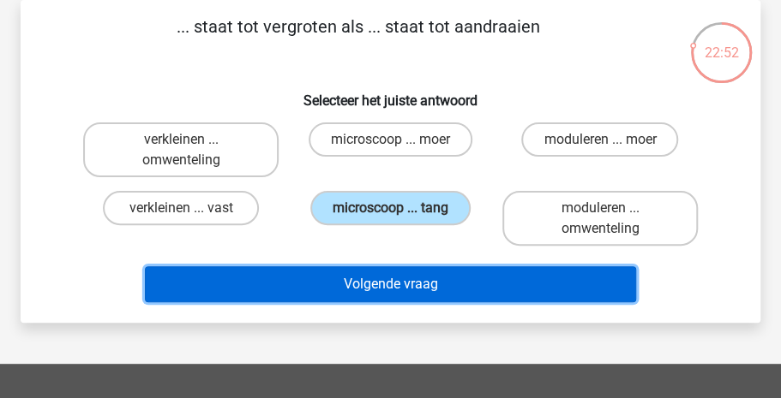
click at [371, 282] on button "Volgende vraag" at bounding box center [391, 285] width 492 height 36
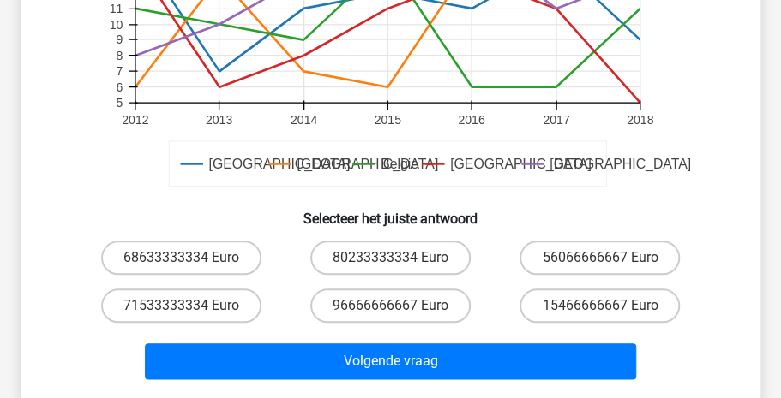
scroll to position [528, 0]
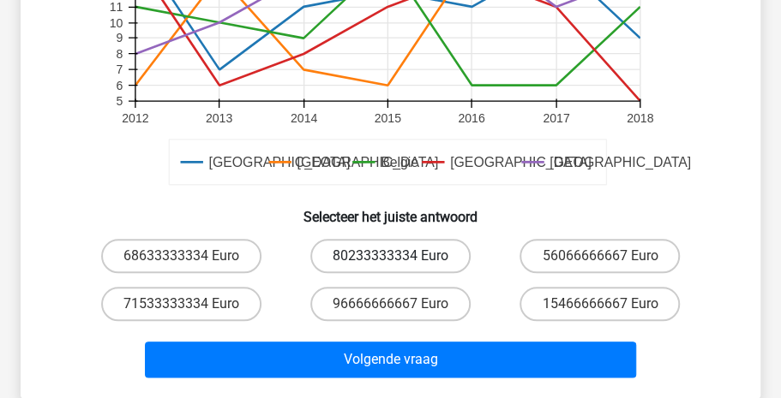
click at [410, 259] on label "80233333334 Euro" at bounding box center [390, 256] width 160 height 34
click at [401, 259] on input "80233333334 Euro" at bounding box center [395, 261] width 11 height 11
radio input "true"
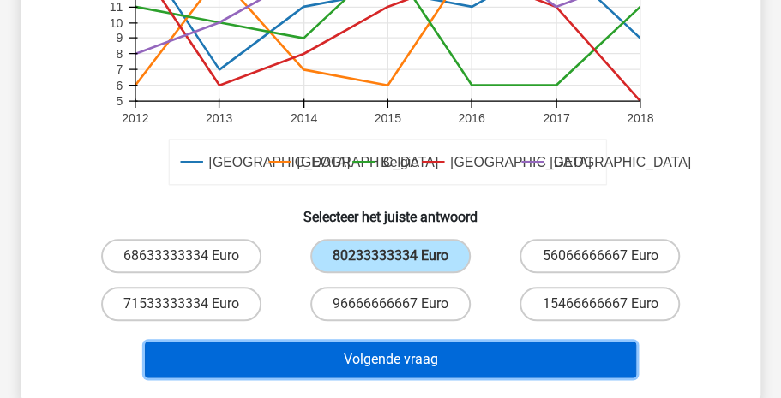
click at [388, 365] on button "Volgende vraag" at bounding box center [391, 360] width 492 height 36
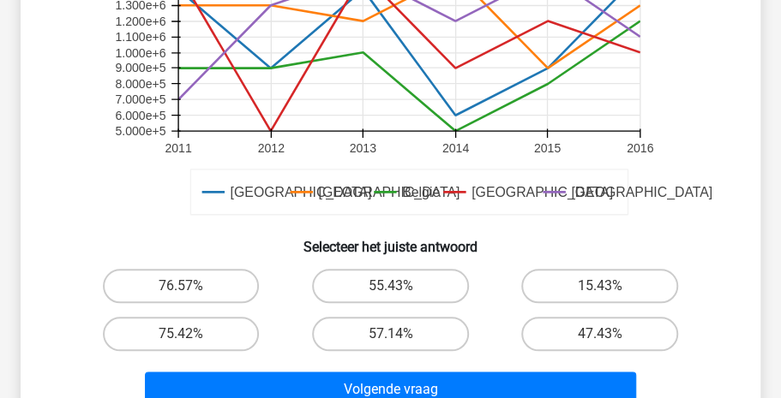
scroll to position [526, 0]
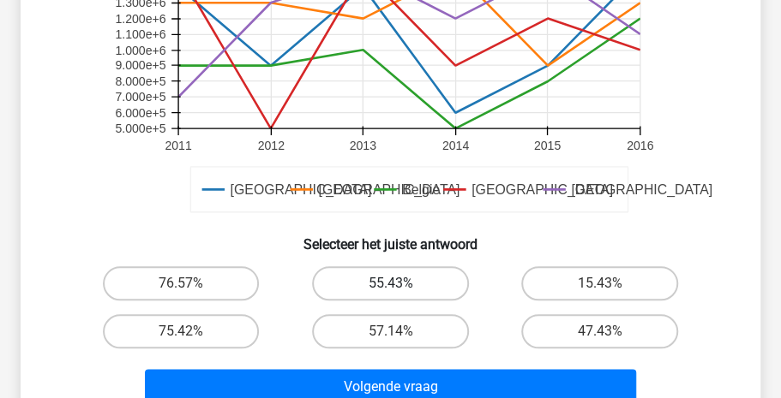
click at [397, 267] on label "55.43%" at bounding box center [390, 284] width 157 height 34
click at [397, 284] on input "55.43%" at bounding box center [395, 289] width 11 height 11
radio input "true"
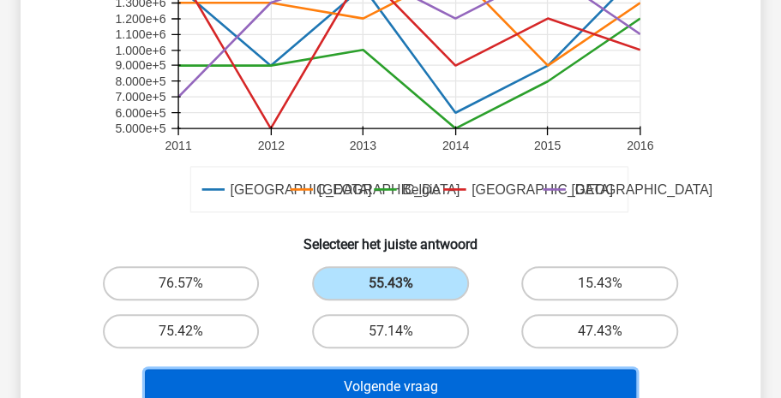
click at [391, 369] on button "Volgende vraag" at bounding box center [391, 387] width 492 height 36
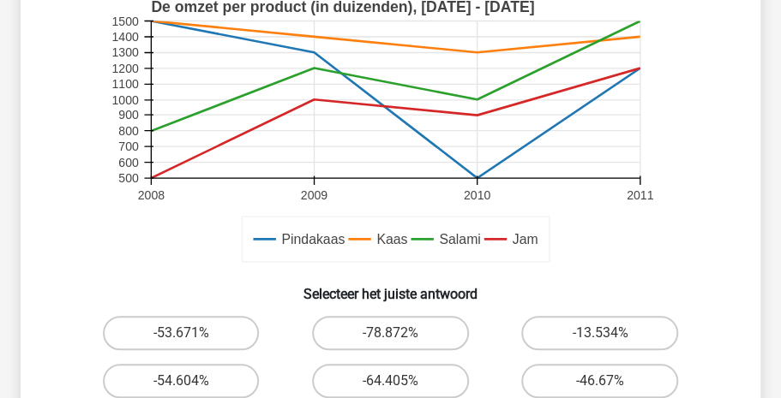
scroll to position [455, 0]
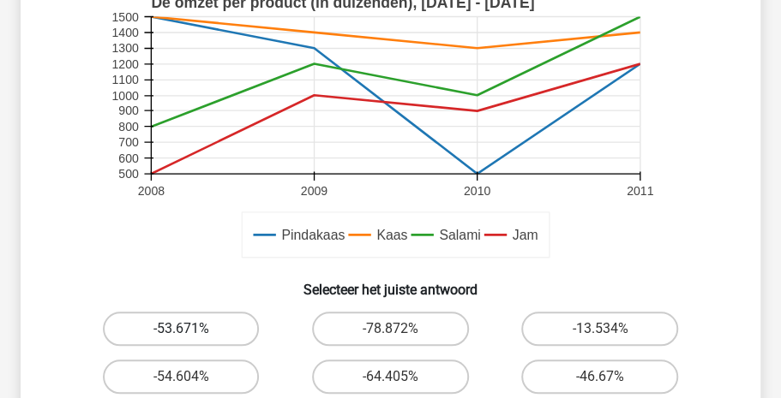
click at [206, 334] on label "-53.671%" at bounding box center [181, 329] width 157 height 34
click at [192, 334] on input "-53.671%" at bounding box center [186, 334] width 11 height 11
radio input "true"
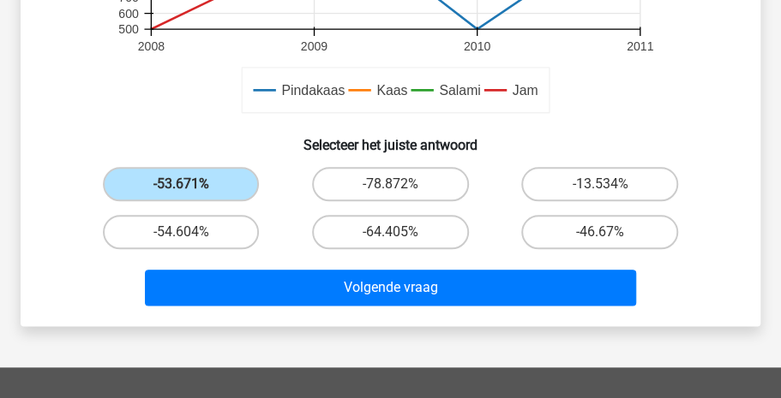
scroll to position [610, 0]
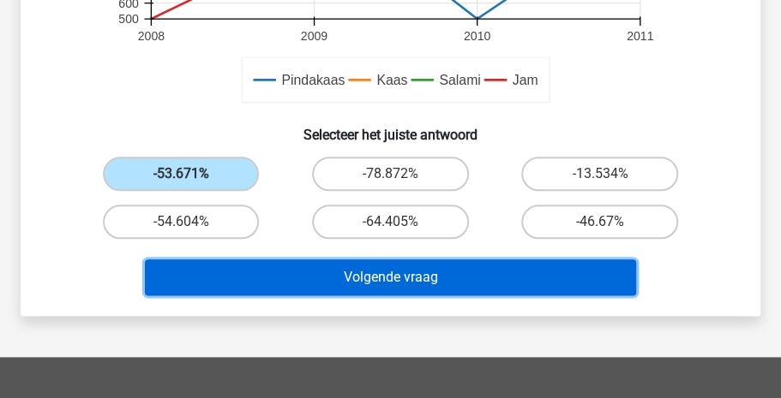
click at [496, 284] on button "Volgende vraag" at bounding box center [391, 278] width 492 height 36
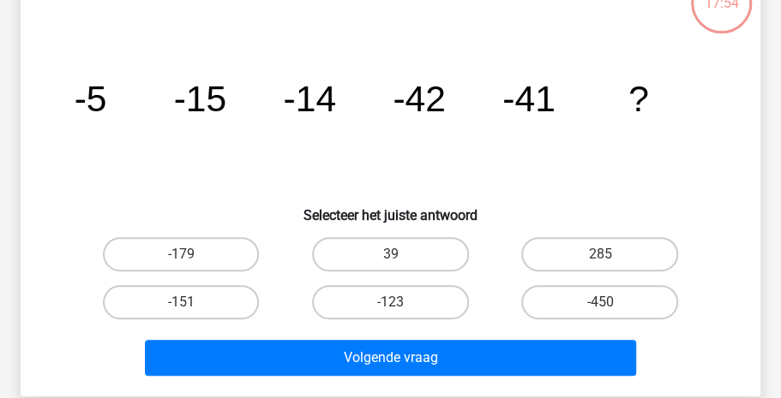
scroll to position [79, 0]
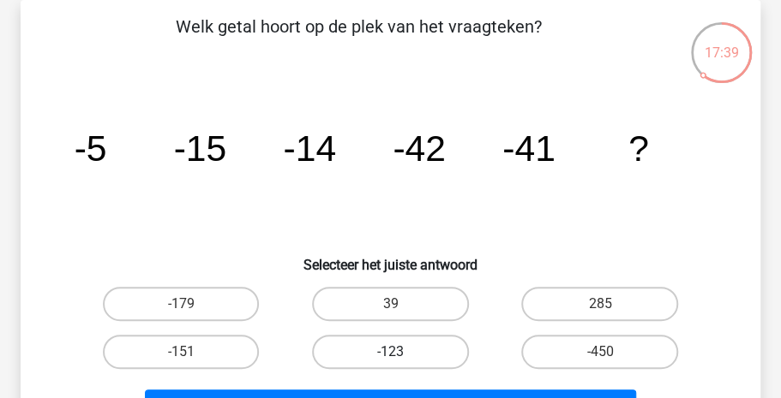
click at [373, 352] on label "-123" at bounding box center [390, 352] width 157 height 34
click at [390, 352] on input "-123" at bounding box center [395, 357] width 11 height 11
radio input "true"
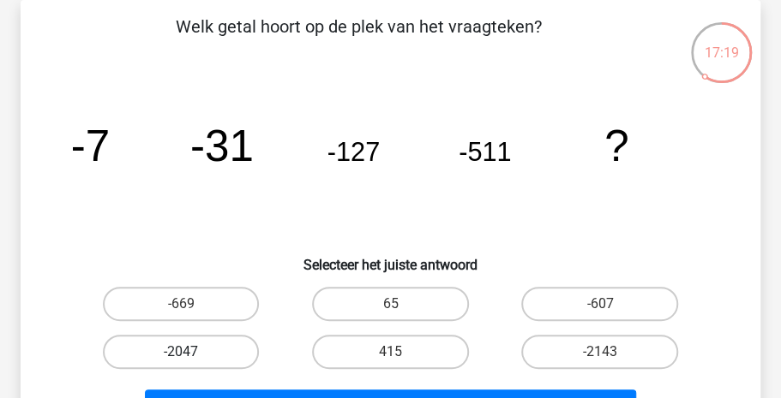
click at [165, 361] on label "-2047" at bounding box center [181, 352] width 157 height 34
click at [181, 361] on input "-2047" at bounding box center [186, 357] width 11 height 11
radio input "true"
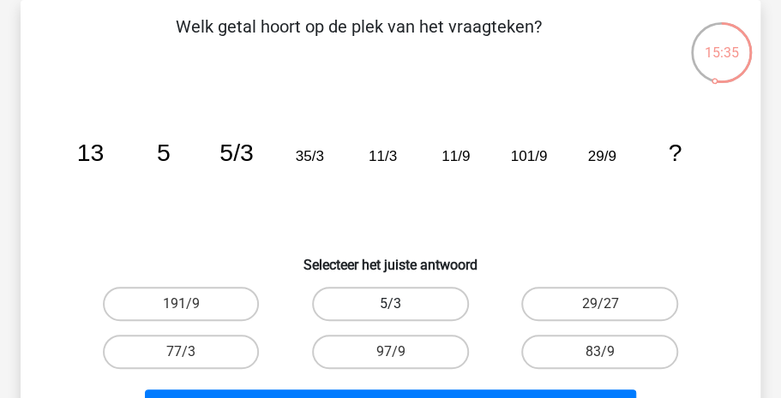
click at [365, 308] on label "5/3" at bounding box center [390, 304] width 157 height 34
click at [390, 308] on input "5/3" at bounding box center [395, 309] width 11 height 11
radio input "true"
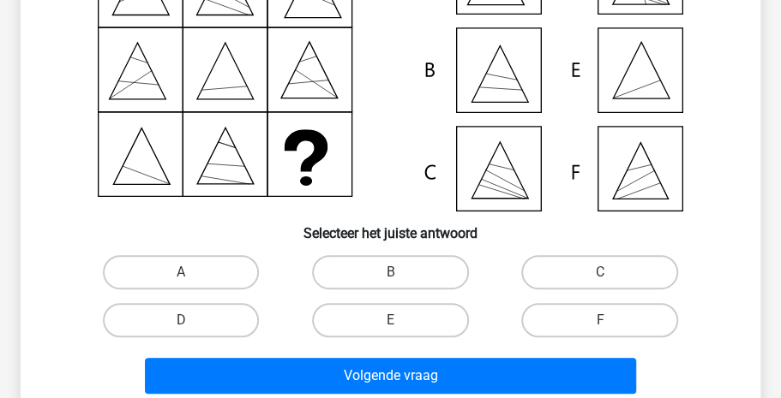
scroll to position [237, 0]
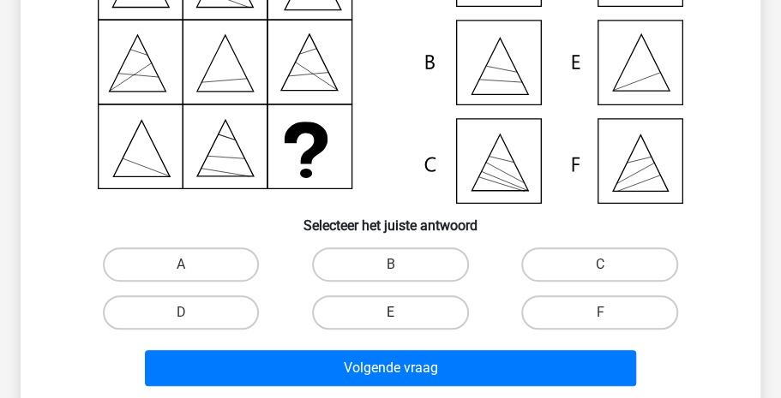
click at [362, 306] on label "E" at bounding box center [390, 313] width 157 height 34
click at [390, 313] on input "E" at bounding box center [395, 318] width 11 height 11
radio input "true"
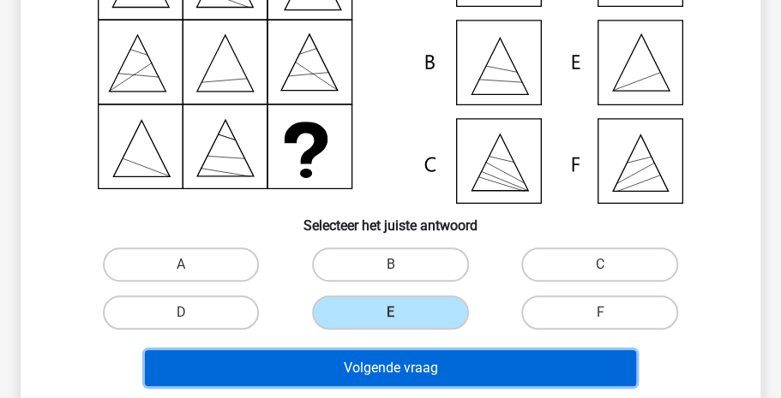
click at [370, 374] on button "Volgende vraag" at bounding box center [391, 368] width 492 height 36
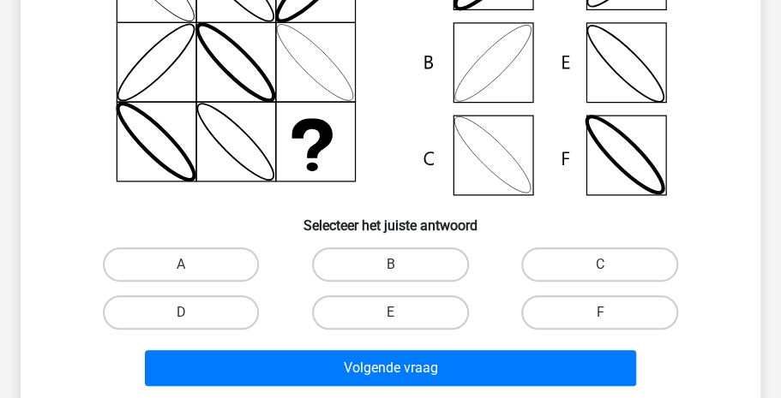
scroll to position [249, 0]
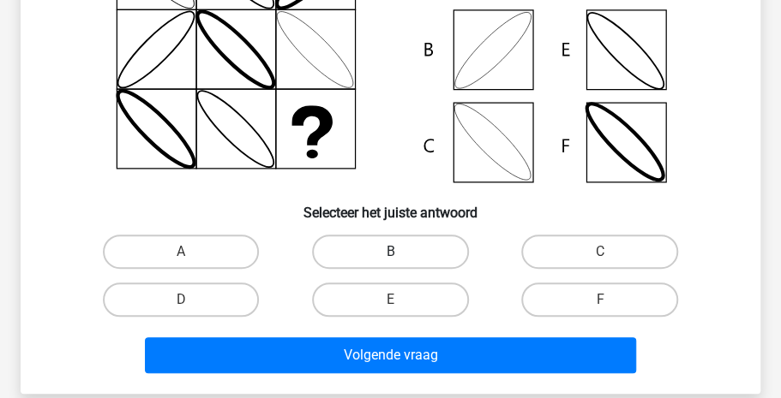
click at [398, 251] on label "B" at bounding box center [390, 252] width 157 height 34
click at [398, 252] on input "B" at bounding box center [395, 257] width 11 height 11
radio input "true"
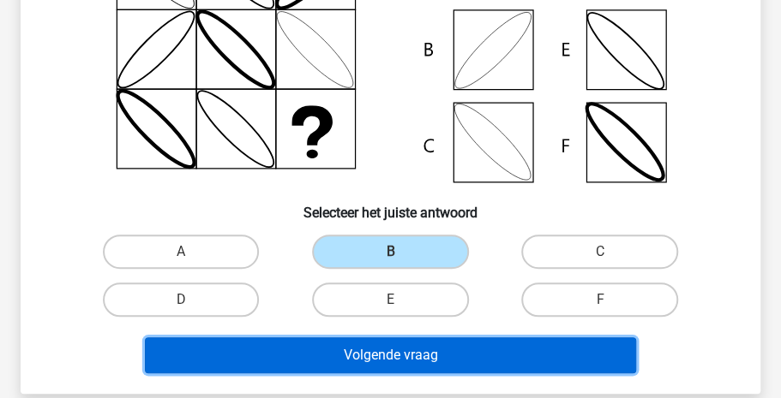
click at [355, 362] on button "Volgende vraag" at bounding box center [391, 356] width 492 height 36
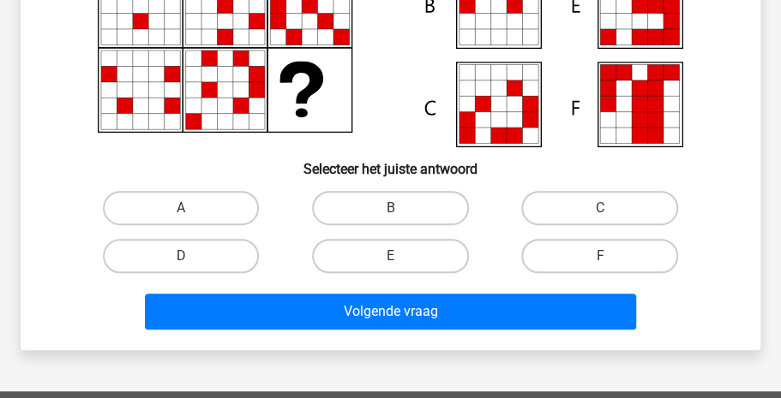
scroll to position [296, 0]
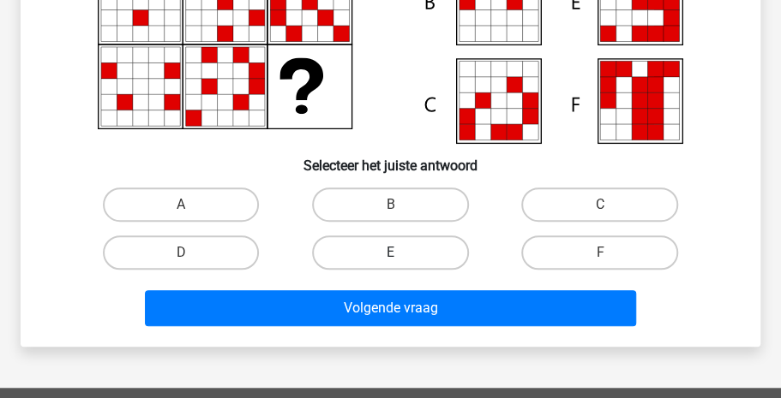
click at [410, 243] on label "E" at bounding box center [390, 253] width 157 height 34
click at [401, 253] on input "E" at bounding box center [395, 258] width 11 height 11
radio input "true"
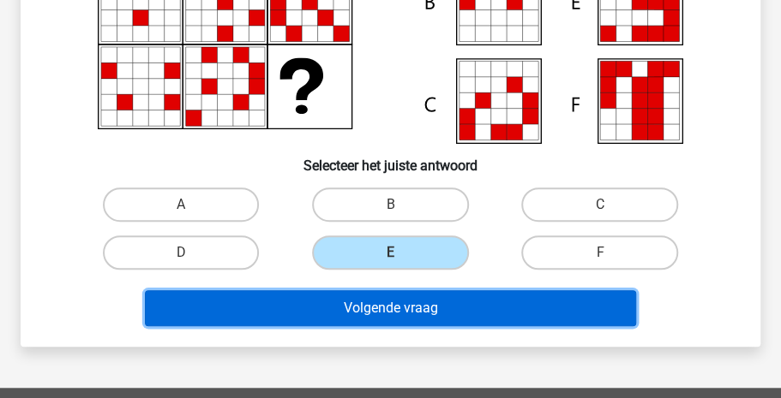
click at [392, 299] on button "Volgende vraag" at bounding box center [391, 308] width 492 height 36
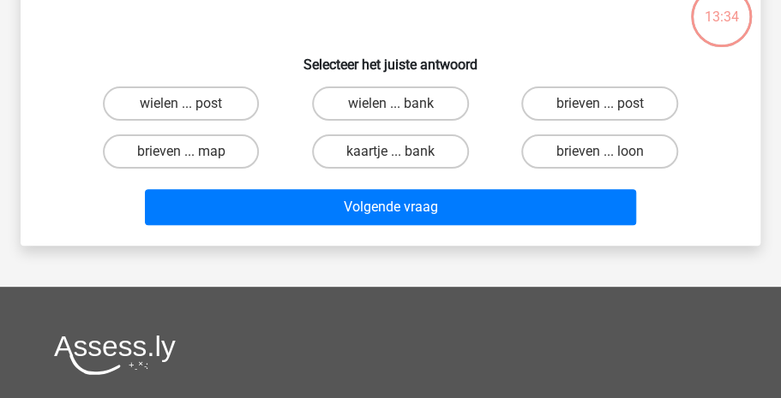
scroll to position [79, 0]
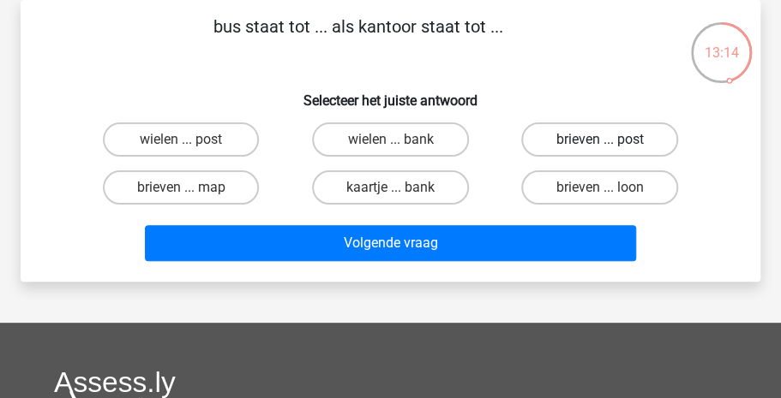
click at [548, 131] on label "brieven ... post" at bounding box center [599, 140] width 157 height 34
click at [600, 140] on input "brieven ... post" at bounding box center [605, 145] width 11 height 11
radio input "true"
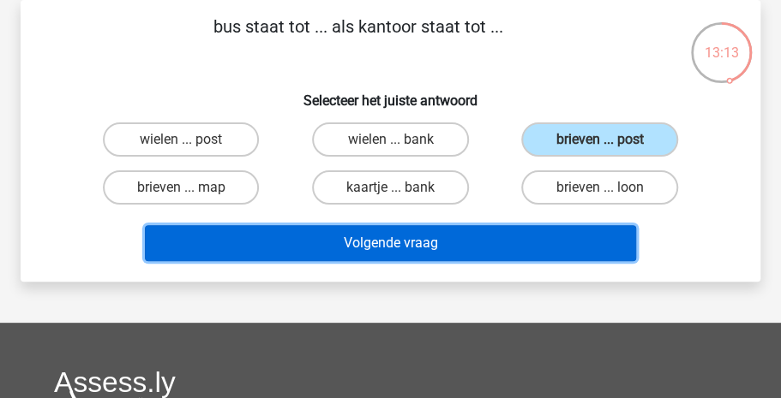
click at [509, 249] on button "Volgende vraag" at bounding box center [391, 243] width 492 height 36
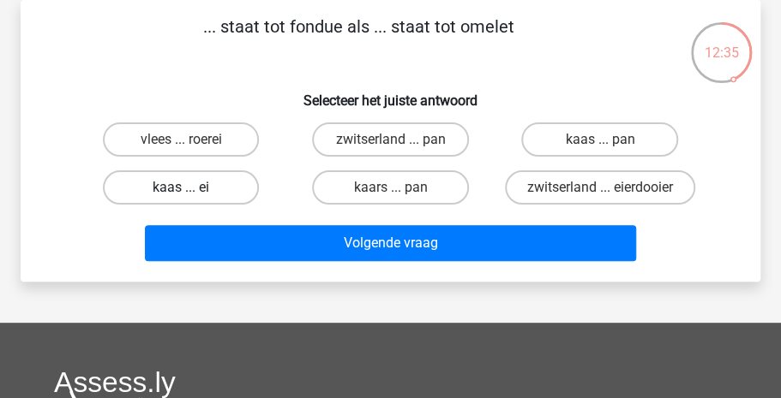
click at [240, 186] on label "kaas ... ei" at bounding box center [181, 188] width 157 height 34
click at [192, 188] on input "kaas ... ei" at bounding box center [186, 193] width 11 height 11
radio input "true"
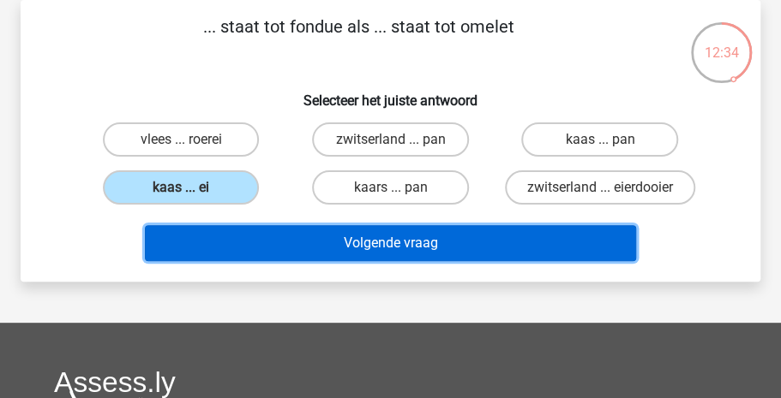
click at [333, 237] on button "Volgende vraag" at bounding box center [391, 243] width 492 height 36
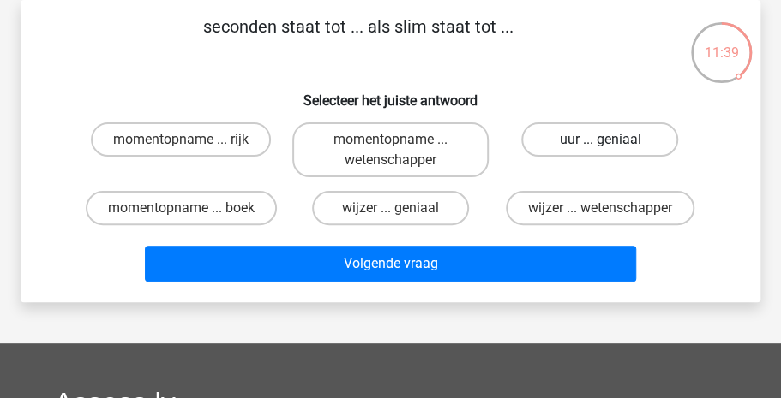
click at [582, 146] on label "uur ... geniaal" at bounding box center [599, 140] width 157 height 34
click at [600, 146] on input "uur ... geniaal" at bounding box center [605, 145] width 11 height 11
radio input "true"
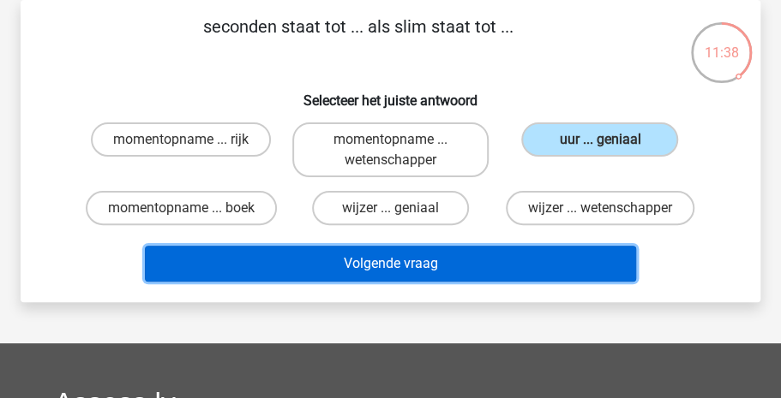
click at [497, 255] on button "Volgende vraag" at bounding box center [391, 264] width 492 height 36
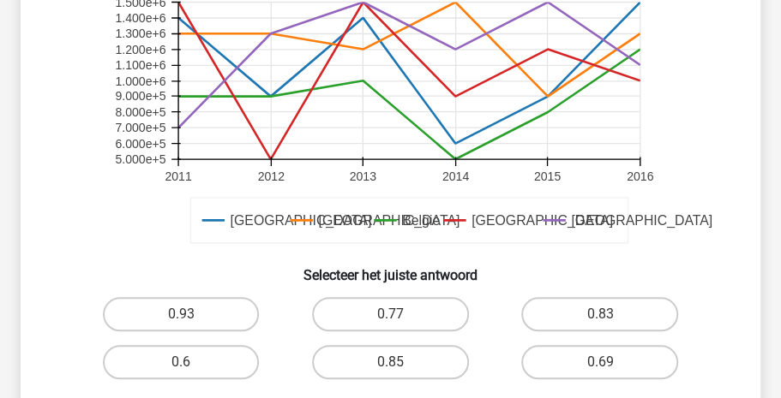
scroll to position [471, 0]
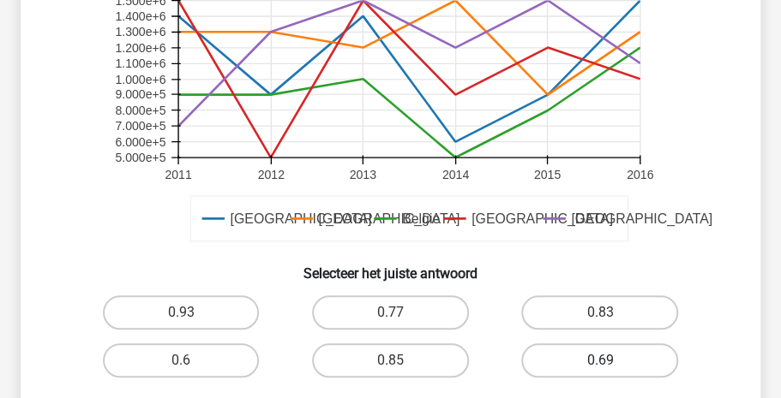
click at [623, 362] on label "0.69" at bounding box center [599, 361] width 157 height 34
click at [611, 362] on input "0.69" at bounding box center [605, 366] width 11 height 11
radio input "true"
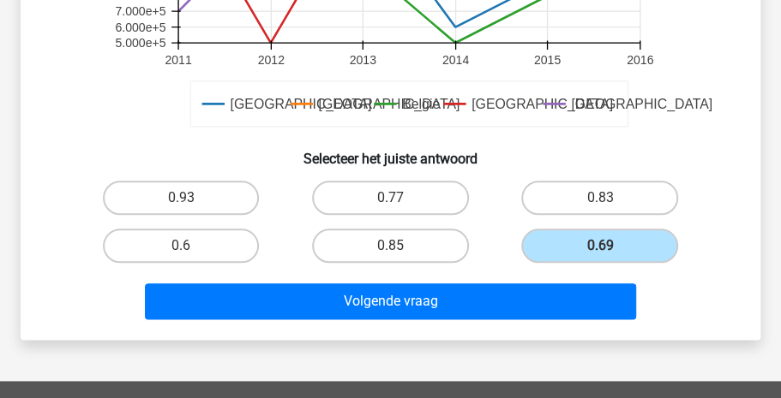
scroll to position [595, 0]
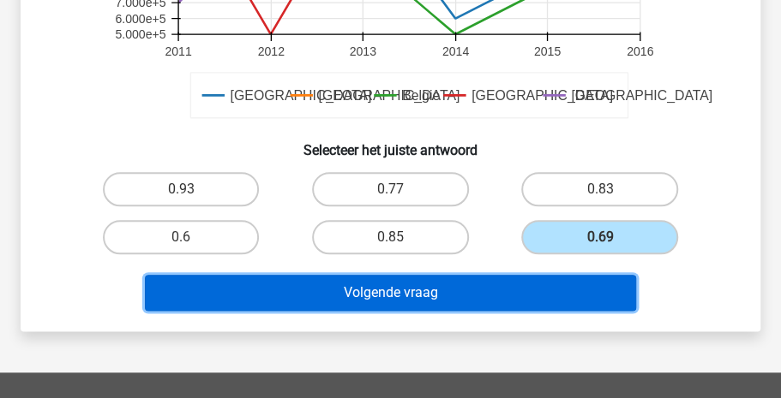
click at [457, 286] on button "Volgende vraag" at bounding box center [391, 293] width 492 height 36
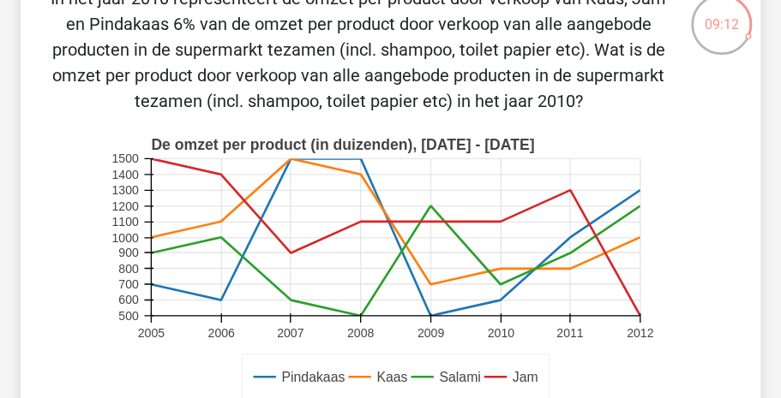
scroll to position [110, 0]
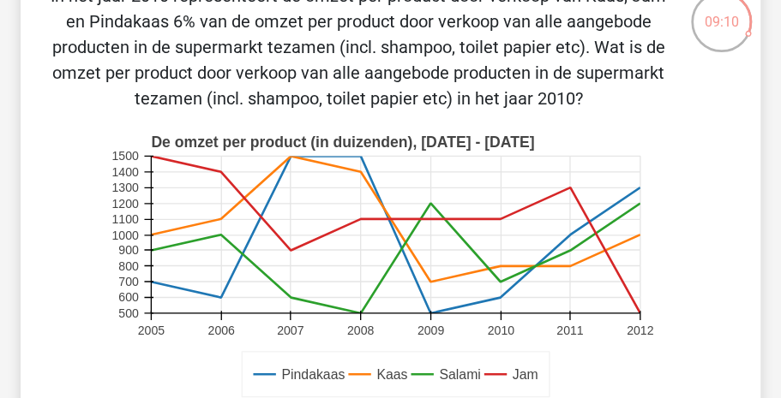
drag, startPoint x: 778, startPoint y: 111, endPoint x: 767, endPoint y: 120, distance: 14.1
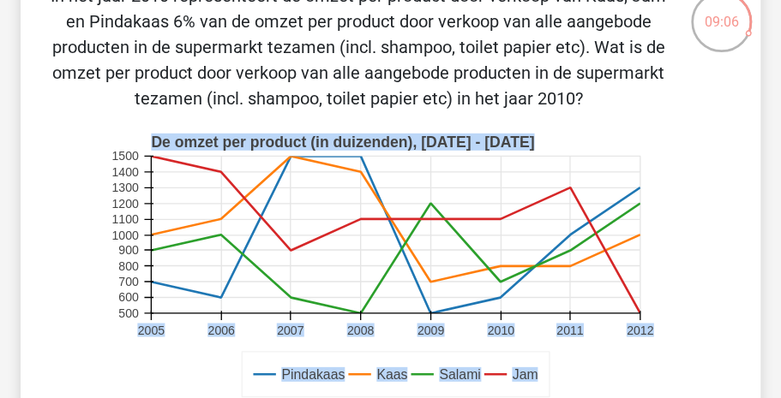
drag, startPoint x: 767, startPoint y: 120, endPoint x: 766, endPoint y: 147, distance: 27.4
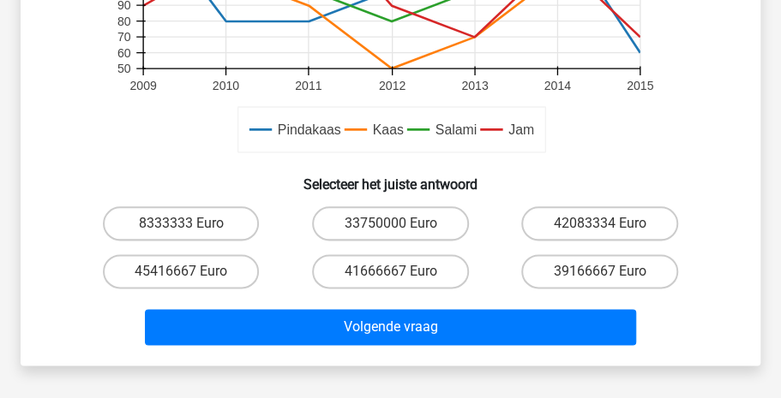
scroll to position [639, 0]
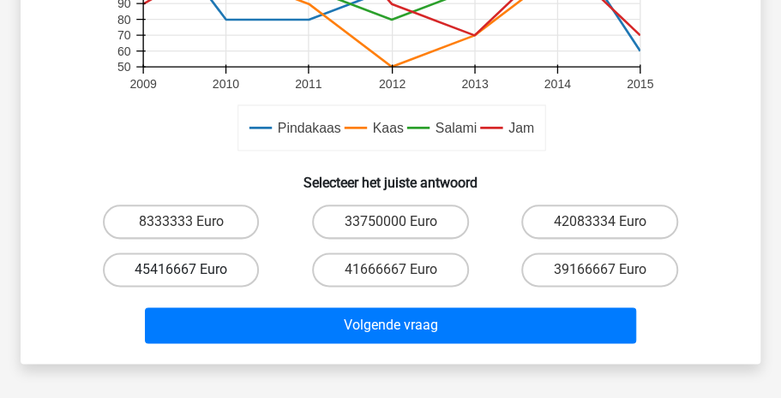
click at [174, 268] on label "45416667 Euro" at bounding box center [181, 270] width 157 height 34
click at [181, 270] on input "45416667 Euro" at bounding box center [186, 275] width 11 height 11
radio input "true"
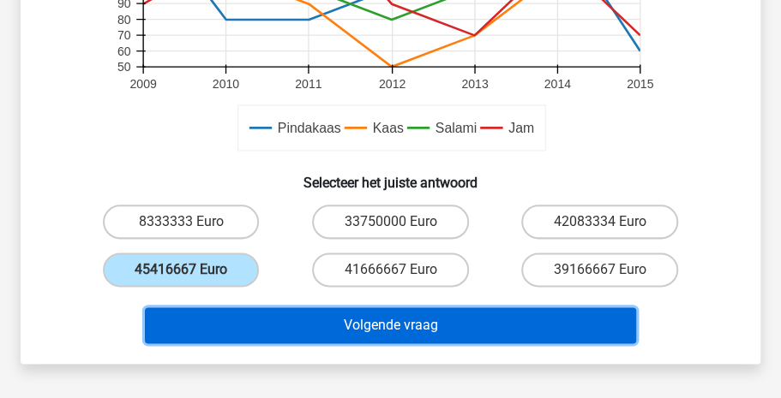
click at [309, 325] on button "Volgende vraag" at bounding box center [391, 326] width 492 height 36
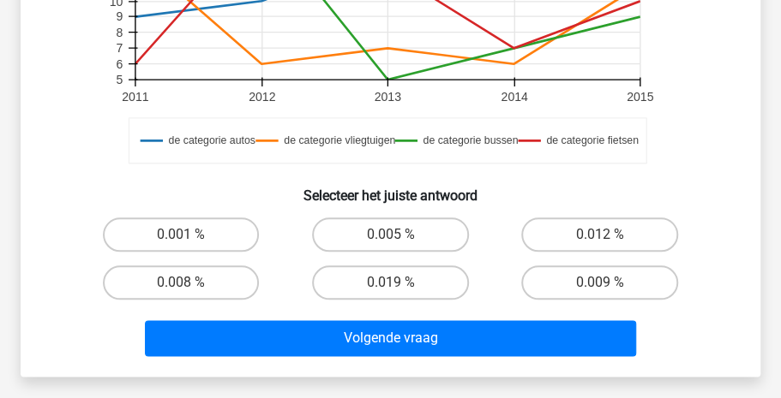
scroll to position [577, 0]
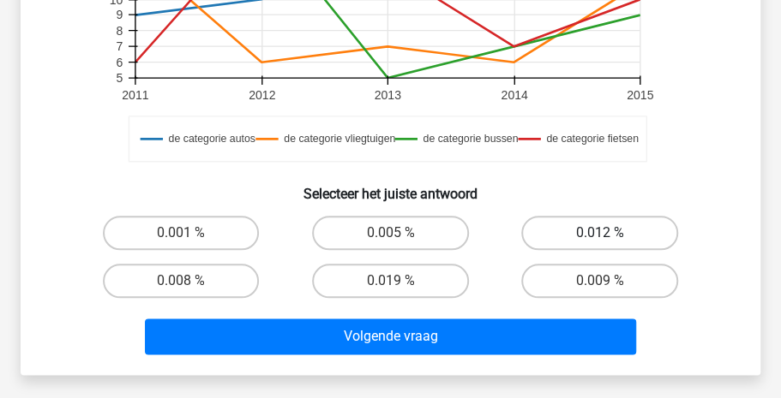
click at [552, 230] on label "0.012 %" at bounding box center [599, 233] width 157 height 34
click at [600, 233] on input "0.012 %" at bounding box center [605, 238] width 11 height 11
radio input "true"
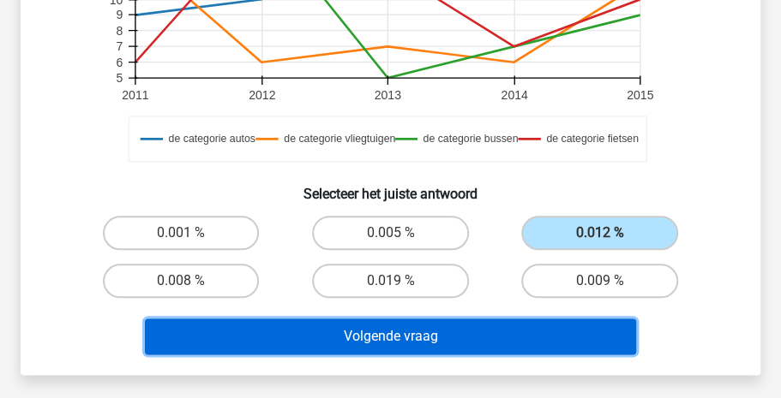
click at [446, 344] on button "Volgende vraag" at bounding box center [391, 337] width 492 height 36
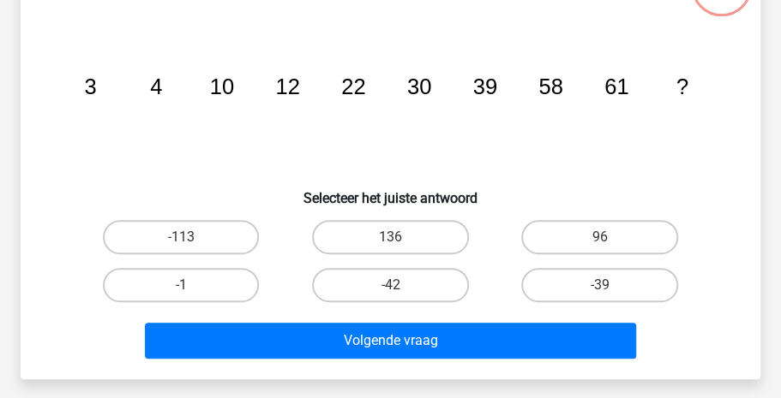
scroll to position [79, 0]
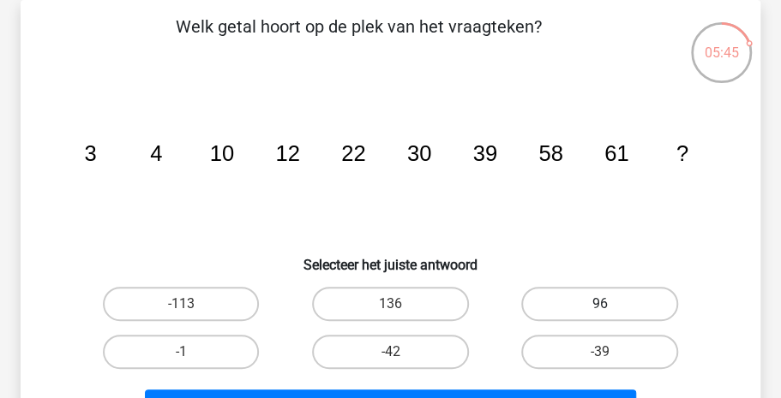
click at [554, 304] on label "96" at bounding box center [599, 304] width 157 height 34
click at [600, 304] on input "96" at bounding box center [605, 309] width 11 height 11
radio input "true"
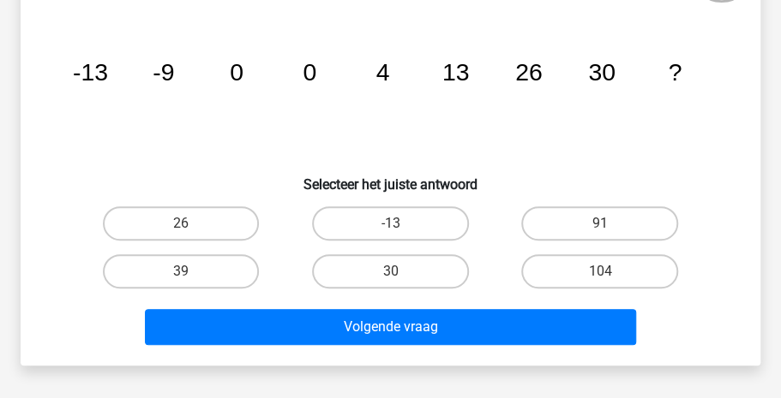
scroll to position [160, 0]
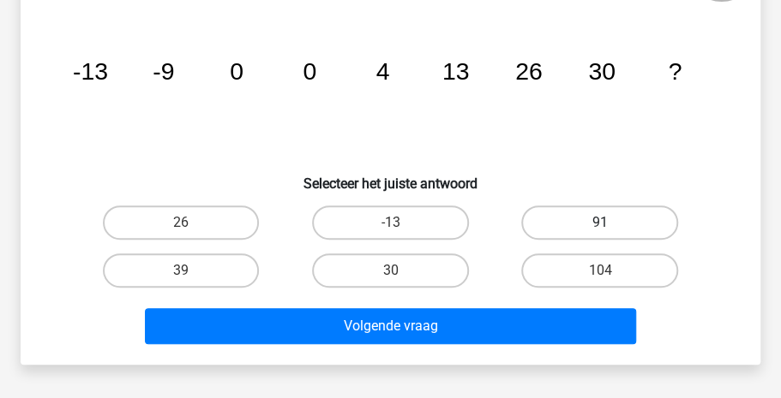
click at [560, 213] on label "91" at bounding box center [599, 223] width 157 height 34
click at [600, 223] on input "91" at bounding box center [605, 228] width 11 height 11
radio input "true"
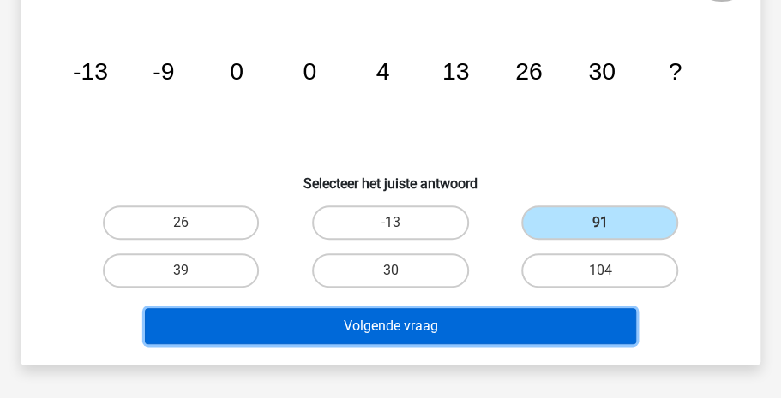
click at [443, 322] on button "Volgende vraag" at bounding box center [391, 326] width 492 height 36
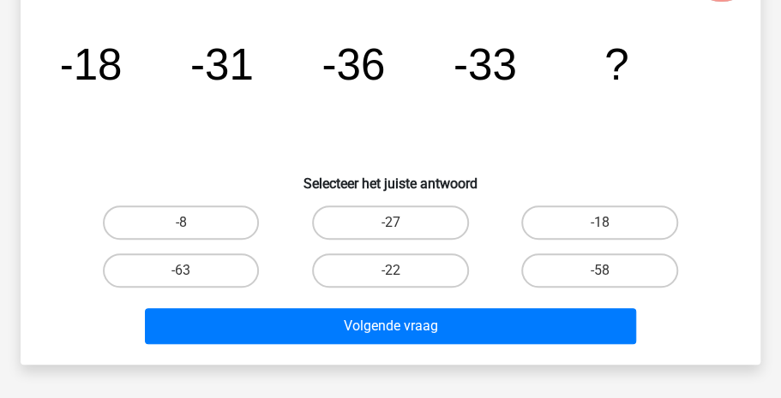
scroll to position [79, 0]
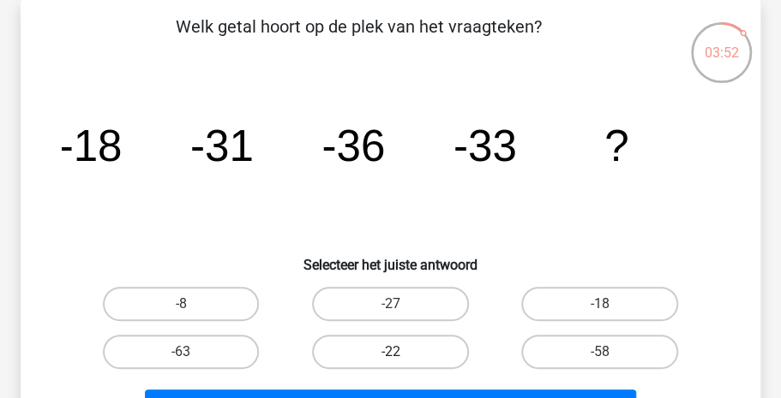
click at [408, 344] on label "-22" at bounding box center [390, 352] width 157 height 34
click at [401, 352] on input "-22" at bounding box center [395, 357] width 11 height 11
radio input "true"
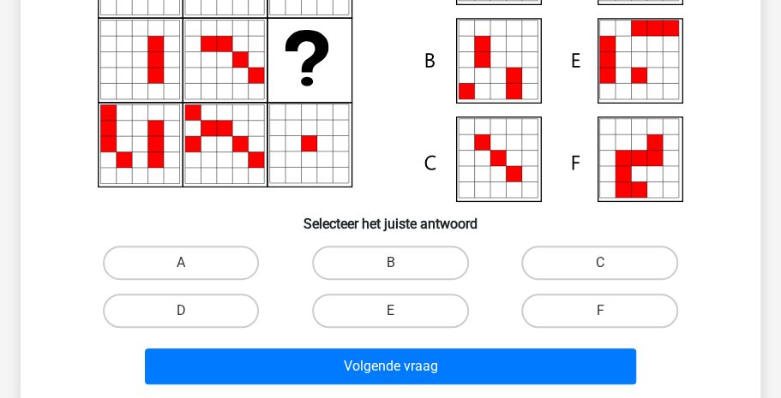
scroll to position [243, 0]
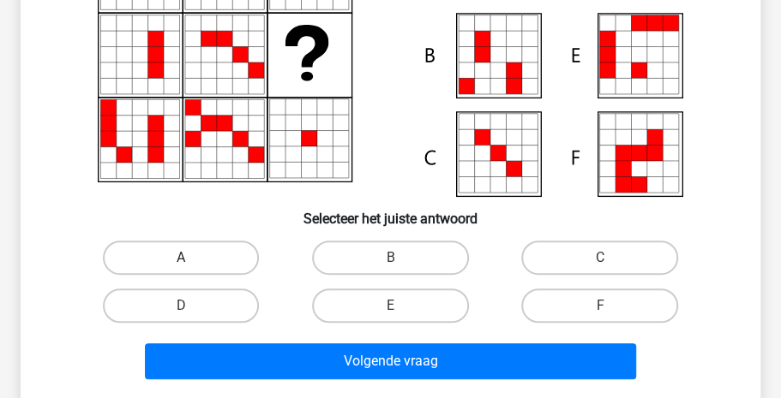
click at [171, 261] on label "A" at bounding box center [181, 258] width 157 height 34
click at [181, 261] on input "A" at bounding box center [186, 263] width 11 height 11
radio input "true"
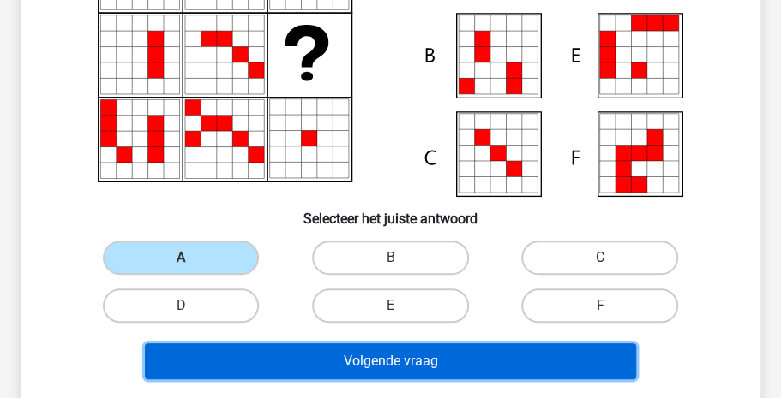
click at [321, 351] on button "Volgende vraag" at bounding box center [391, 362] width 492 height 36
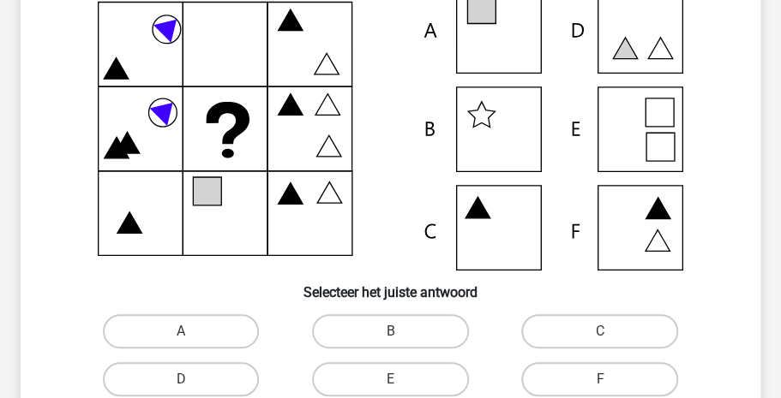
scroll to position [79, 0]
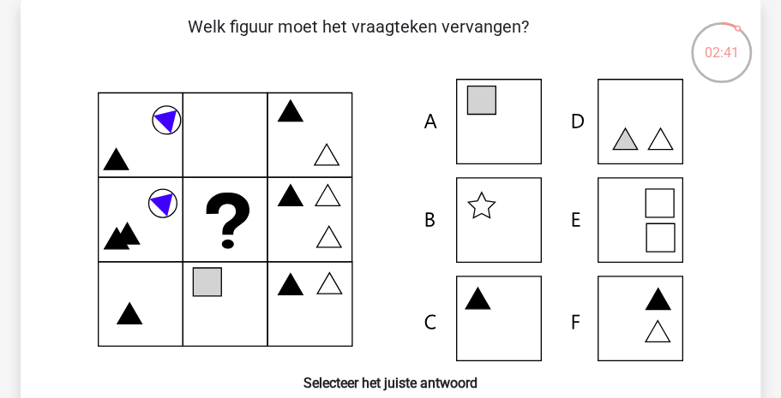
click at [504, 128] on icon at bounding box center [390, 220] width 657 height 283
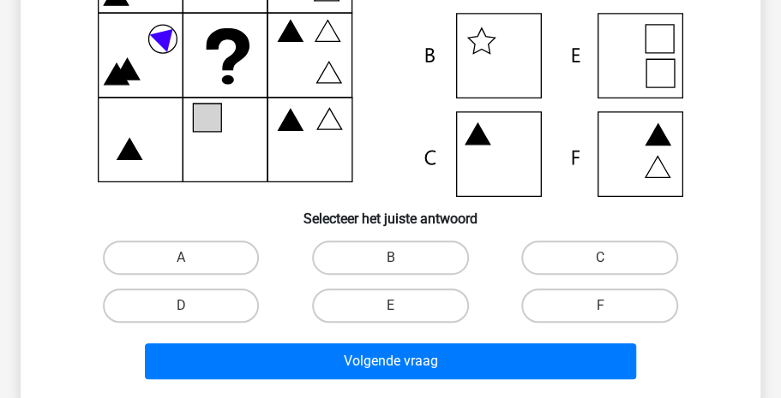
scroll to position [245, 0]
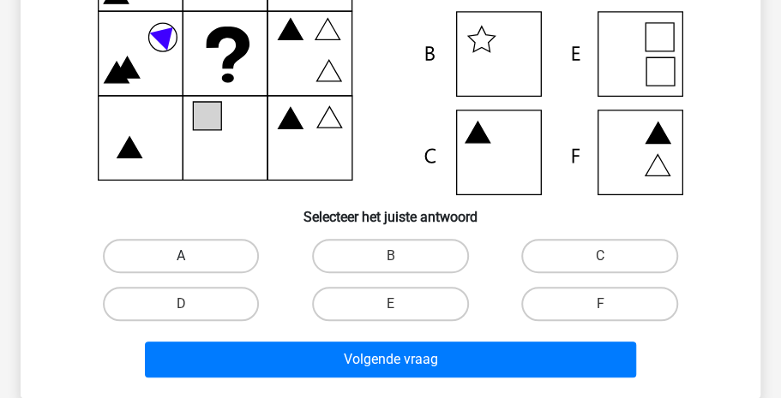
click at [234, 245] on label "A" at bounding box center [181, 256] width 157 height 34
click at [192, 256] on input "A" at bounding box center [186, 261] width 11 height 11
radio input "true"
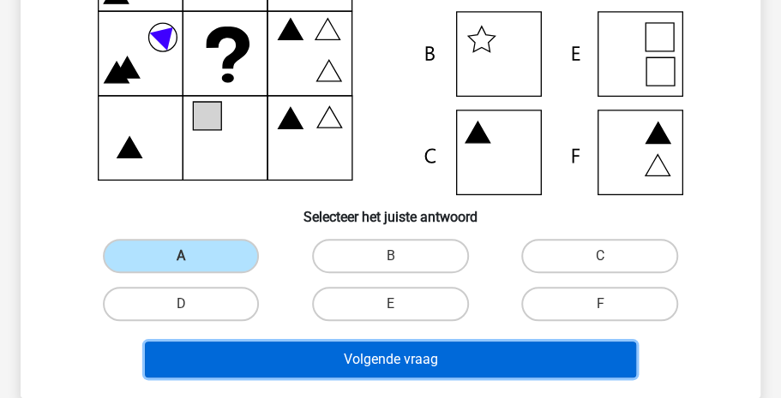
click at [330, 350] on button "Volgende vraag" at bounding box center [391, 360] width 492 height 36
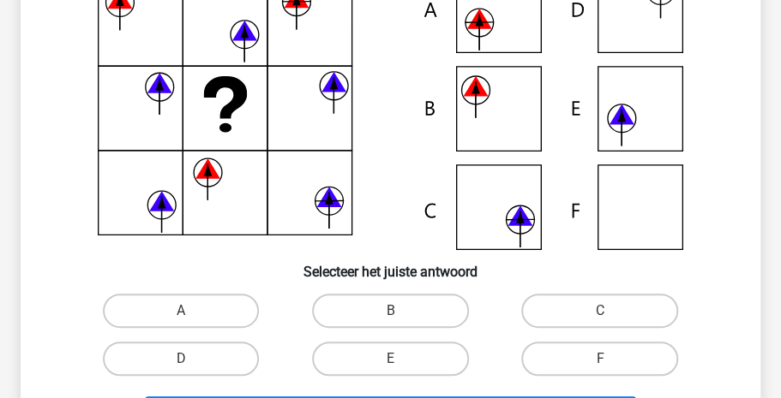
scroll to position [192, 0]
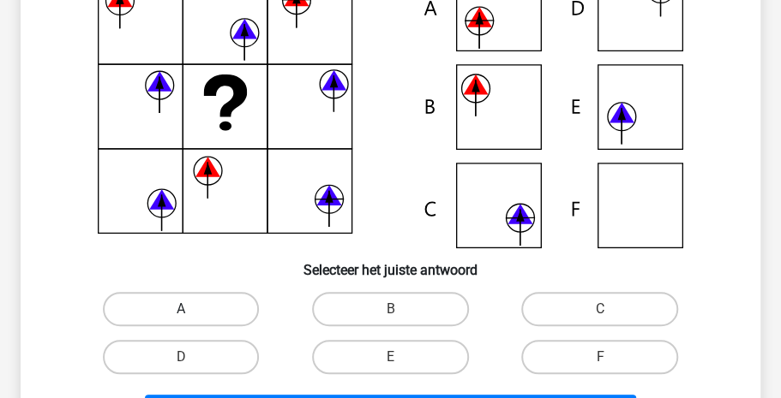
click at [213, 303] on label "A" at bounding box center [181, 309] width 157 height 34
click at [192, 309] on input "A" at bounding box center [186, 314] width 11 height 11
radio input "true"
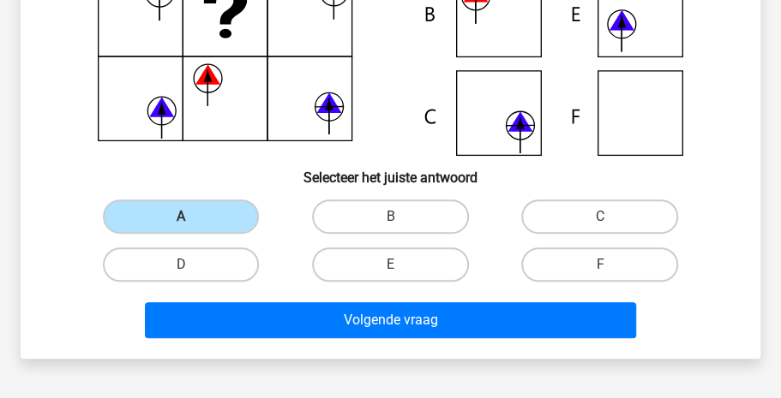
scroll to position [286, 0]
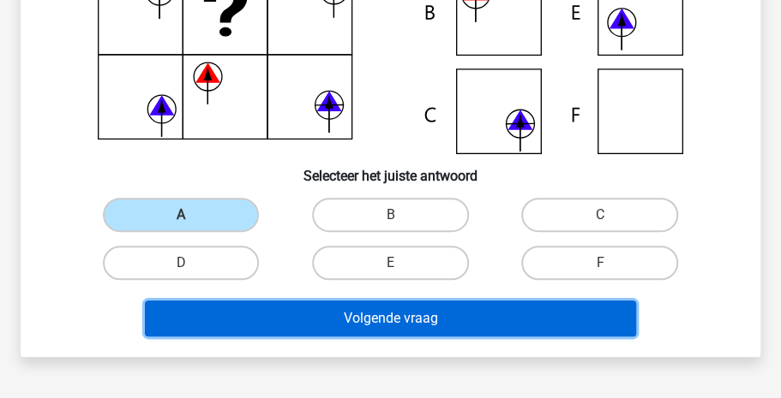
click at [431, 328] on button "Volgende vraag" at bounding box center [391, 319] width 492 height 36
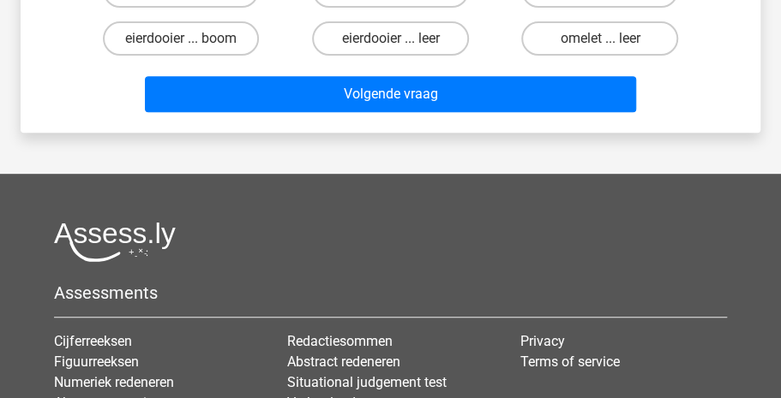
scroll to position [79, 0]
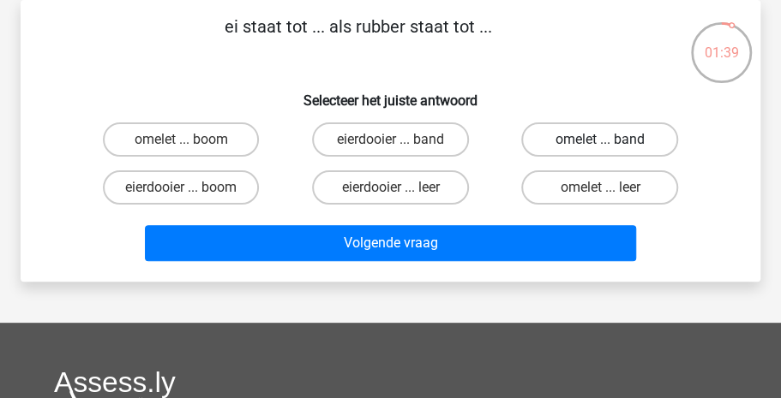
click at [594, 128] on label "omelet ... band" at bounding box center [599, 140] width 157 height 34
click at [600, 140] on input "omelet ... band" at bounding box center [605, 145] width 11 height 11
radio input "true"
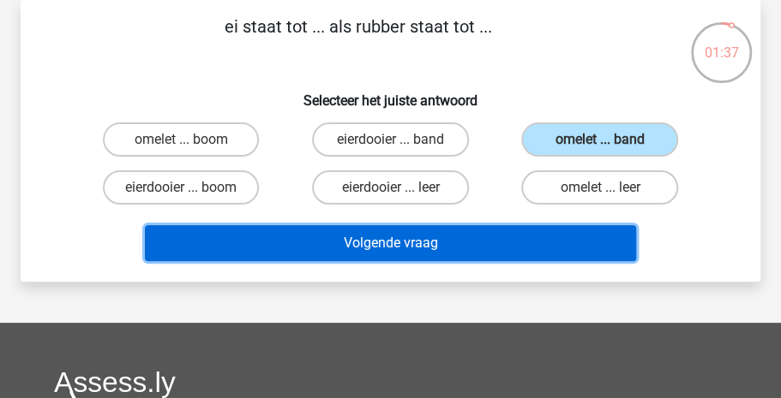
click at [497, 231] on button "Volgende vraag" at bounding box center [391, 243] width 492 height 36
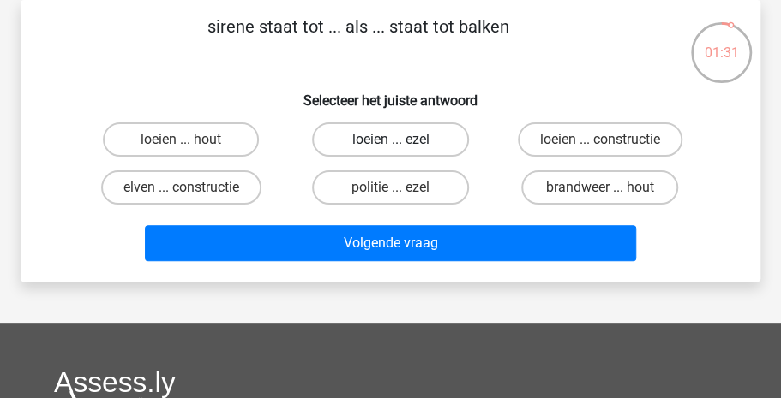
click at [359, 145] on label "loeien ... ezel" at bounding box center [390, 140] width 157 height 34
click at [390, 145] on input "loeien ... ezel" at bounding box center [395, 145] width 11 height 11
radio input "true"
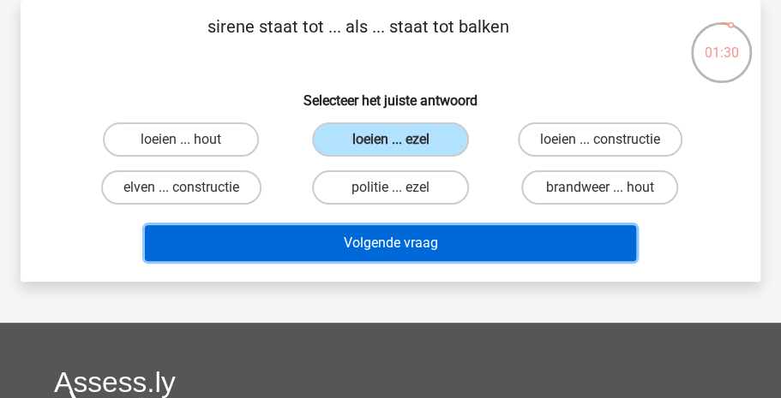
click at [364, 231] on button "Volgende vraag" at bounding box center [391, 243] width 492 height 36
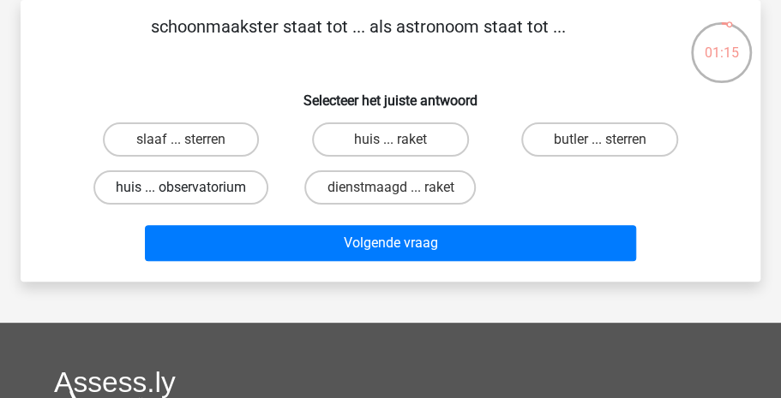
click at [217, 190] on label "huis ... observatorium" at bounding box center [180, 188] width 175 height 34
click at [192, 190] on input "huis ... observatorium" at bounding box center [186, 193] width 11 height 11
radio input "true"
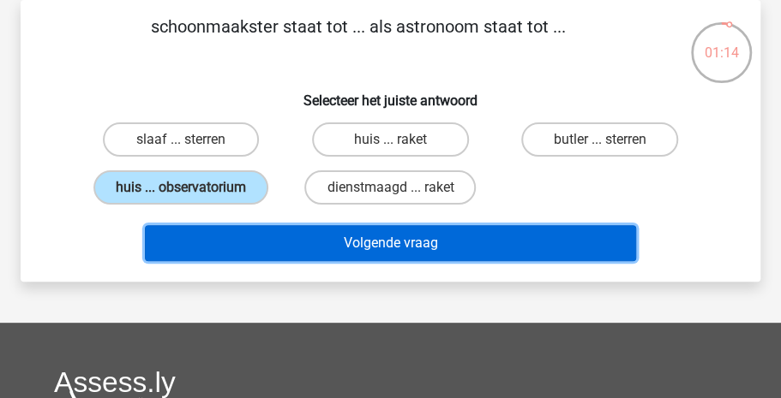
click at [272, 236] on button "Volgende vraag" at bounding box center [391, 243] width 492 height 36
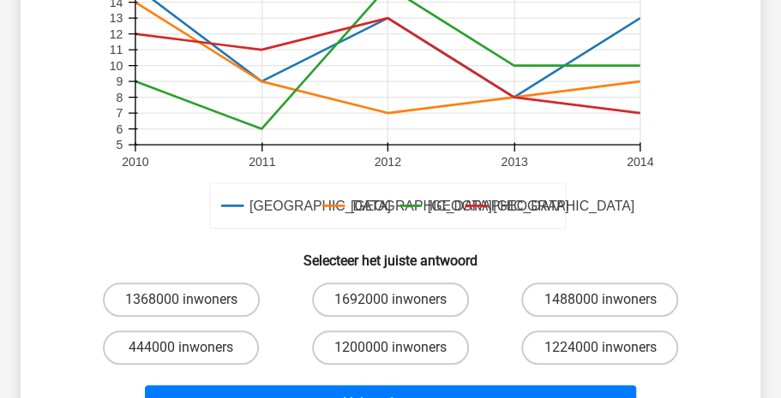
scroll to position [488, 0]
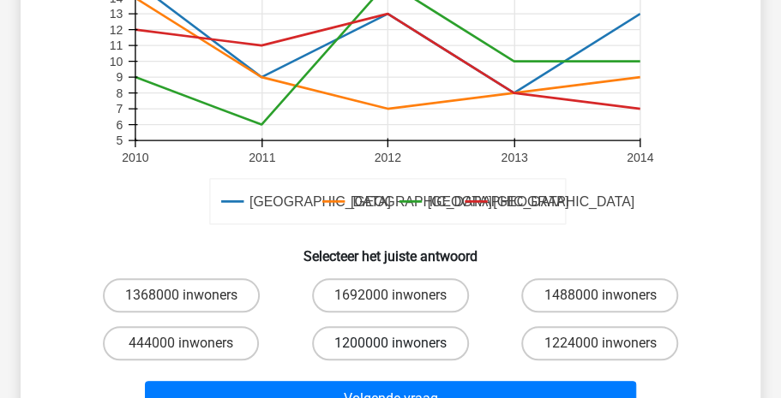
click at [406, 336] on label "1200000 inwoners" at bounding box center [390, 343] width 157 height 34
click at [401, 344] on input "1200000 inwoners" at bounding box center [395, 349] width 11 height 11
radio input "true"
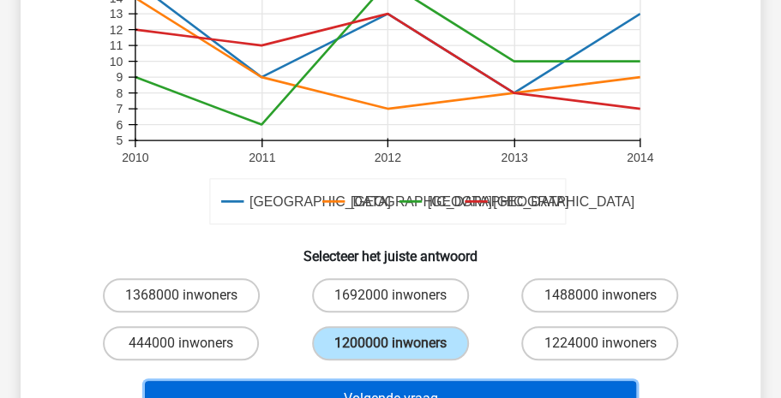
click at [400, 389] on button "Volgende vraag" at bounding box center [391, 399] width 492 height 36
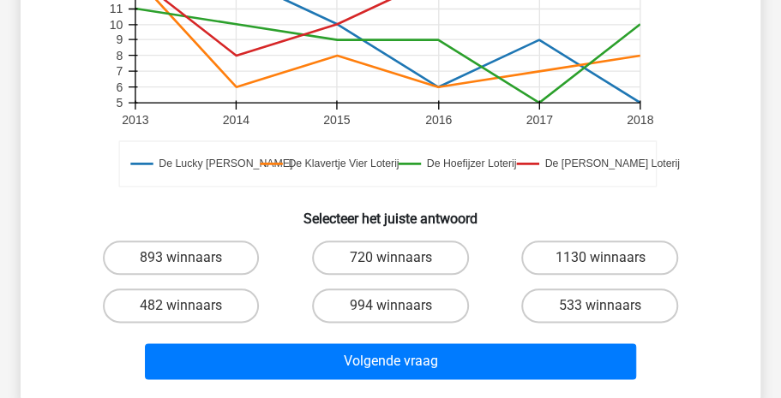
scroll to position [582, 0]
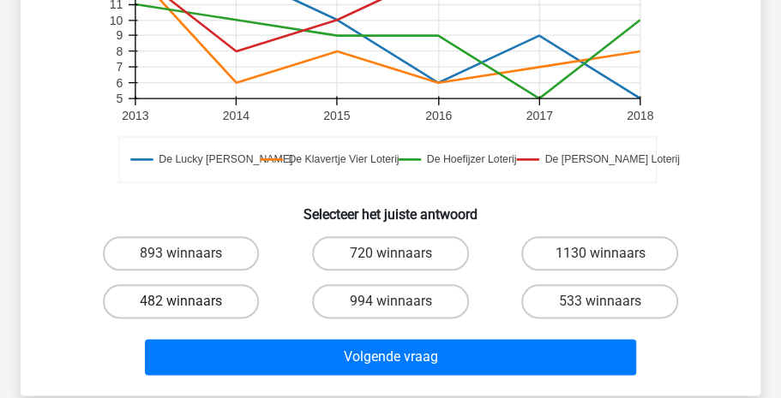
click at [220, 289] on label "482 winnaars" at bounding box center [181, 301] width 157 height 34
click at [192, 302] on input "482 winnaars" at bounding box center [186, 307] width 11 height 11
radio input "true"
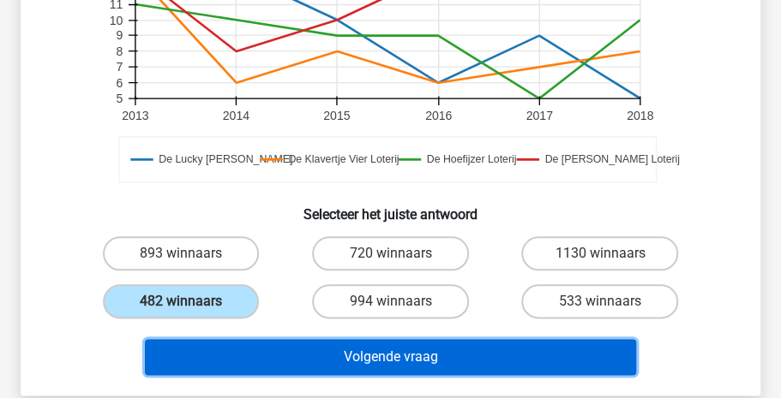
click at [344, 343] on button "Volgende vraag" at bounding box center [391, 357] width 492 height 36
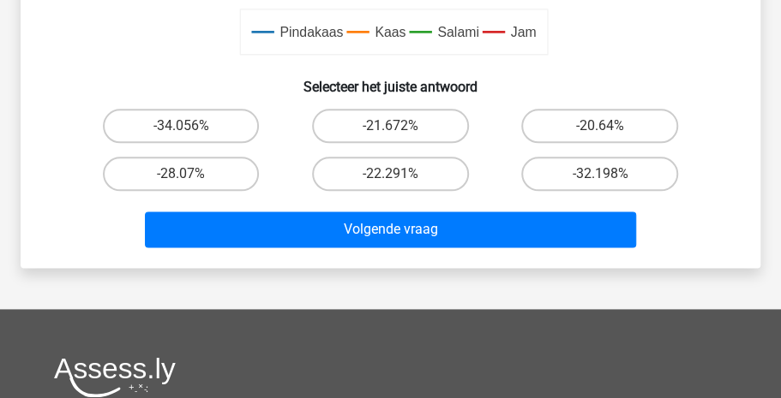
scroll to position [687, 0]
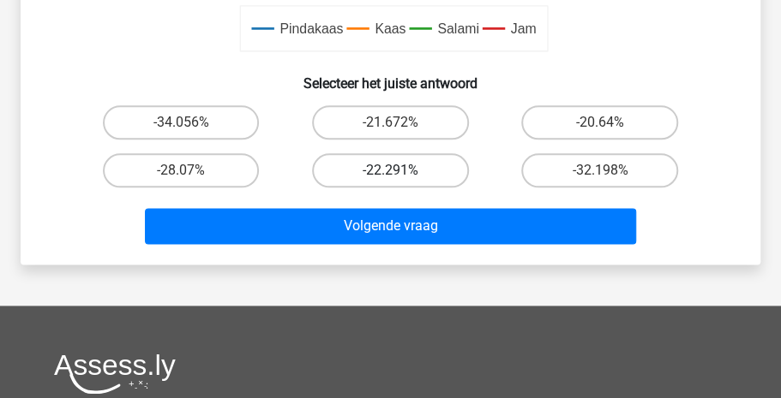
click at [366, 168] on label "-22.291%" at bounding box center [390, 170] width 157 height 34
click at [390, 171] on input "-22.291%" at bounding box center [395, 176] width 11 height 11
radio input "true"
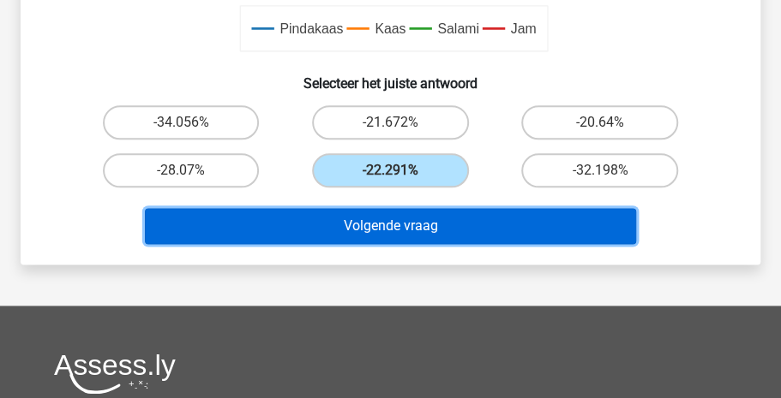
click at [370, 221] on button "Volgende vraag" at bounding box center [391, 226] width 492 height 36
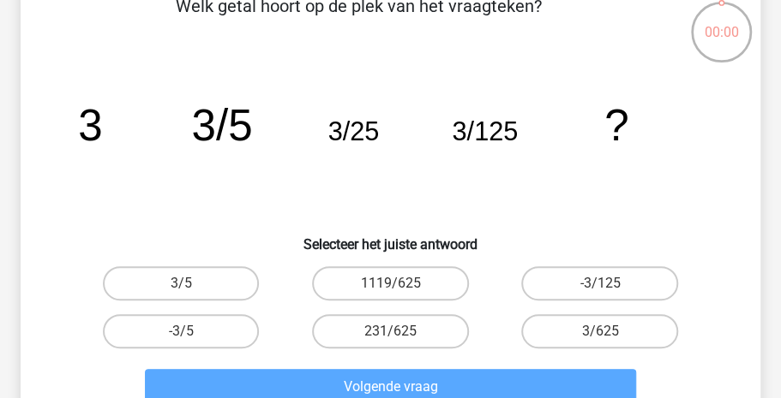
scroll to position [122, 0]
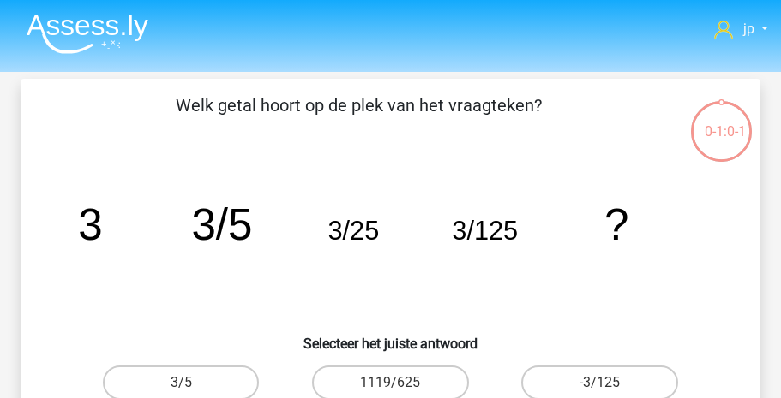
scroll to position [122, 0]
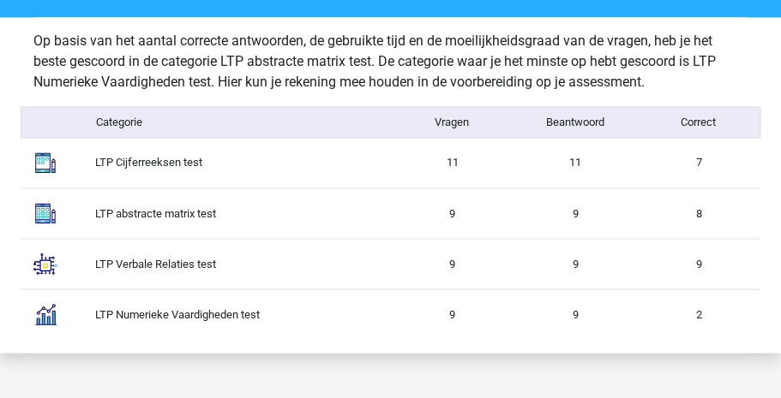
scroll to position [974, 0]
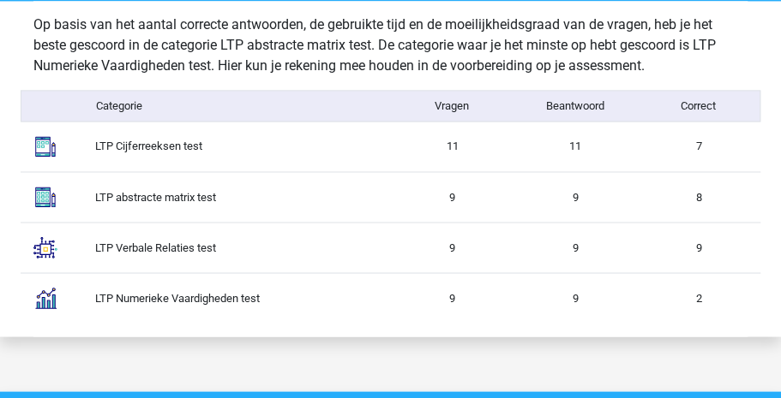
click at [128, 147] on div "LTP Cijferreeksen test" at bounding box center [236, 146] width 308 height 17
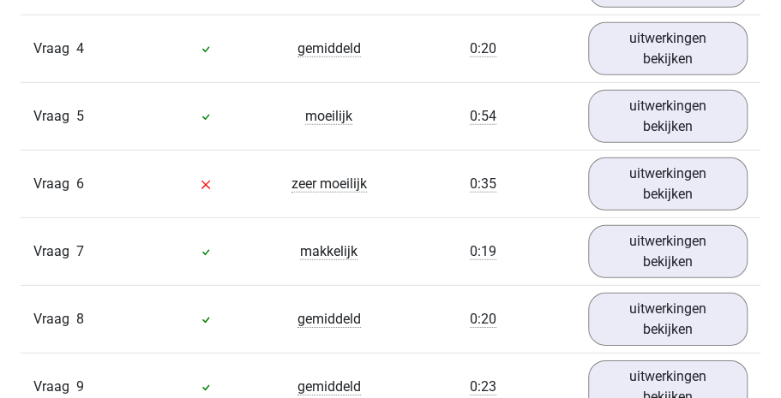
scroll to position [1777, 0]
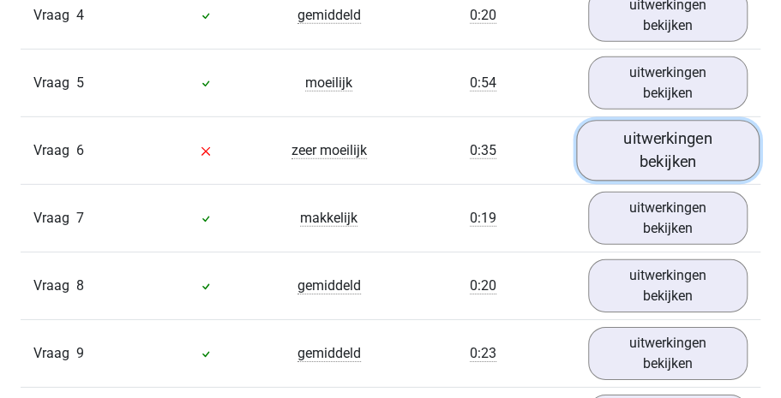
click at [690, 145] on link "uitwerkingen bekijken" at bounding box center [667, 150] width 183 height 61
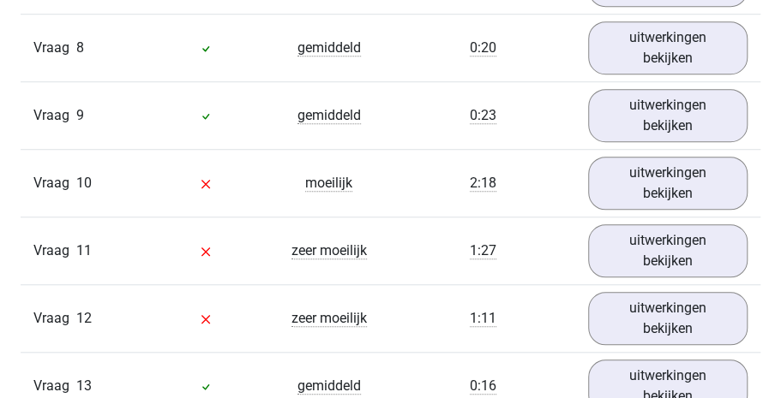
scroll to position [2777, 0]
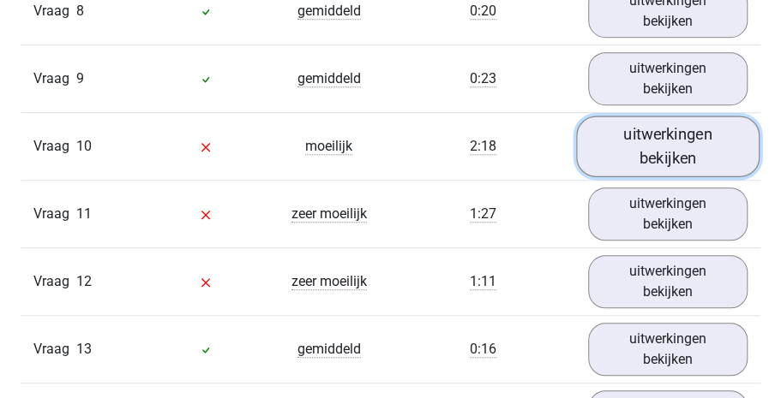
click at [688, 153] on link "uitwerkingen bekijken" at bounding box center [667, 146] width 183 height 61
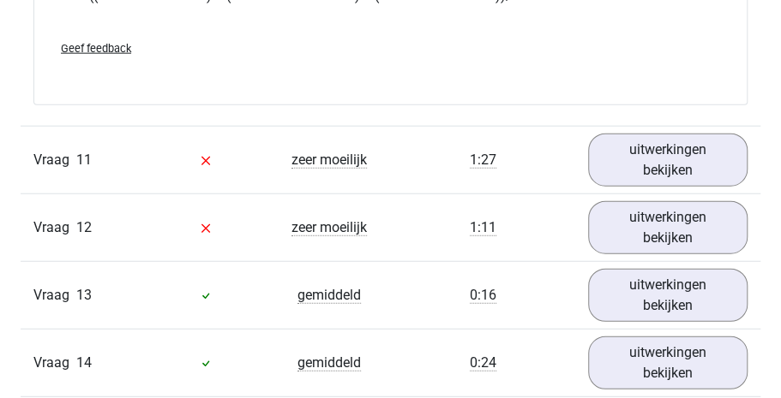
scroll to position [3825, 0]
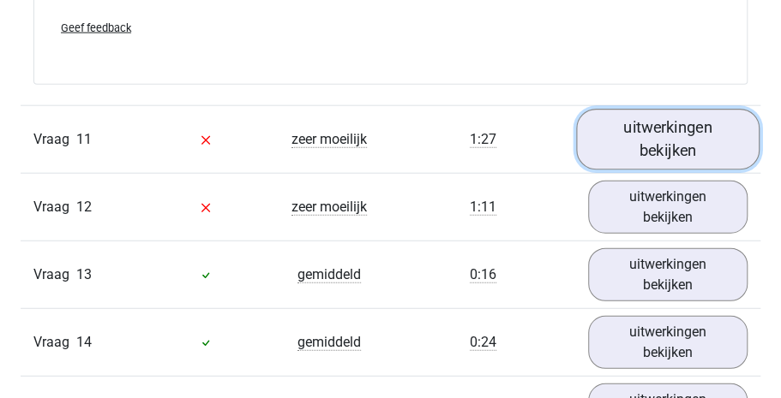
click at [692, 137] on link "uitwerkingen bekijken" at bounding box center [667, 140] width 183 height 61
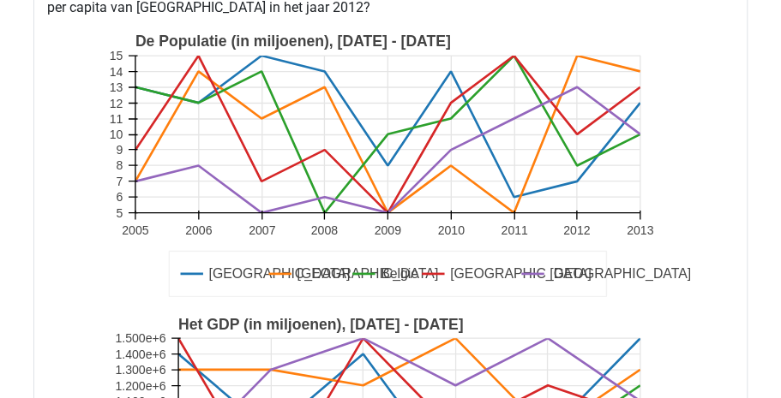
scroll to position [3917, 0]
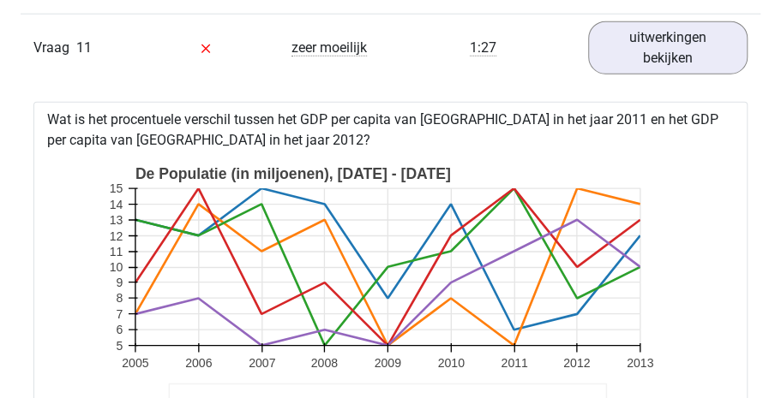
click at [766, 194] on div "In deze sectie vind je de antwoorden en uitwerkingen bij alle vragen. Daarnaast…" at bounding box center [390, 231] width 755 height 5441
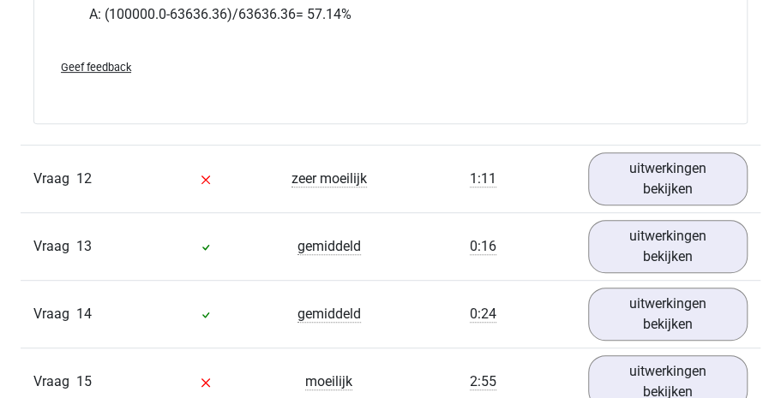
scroll to position [4894, 0]
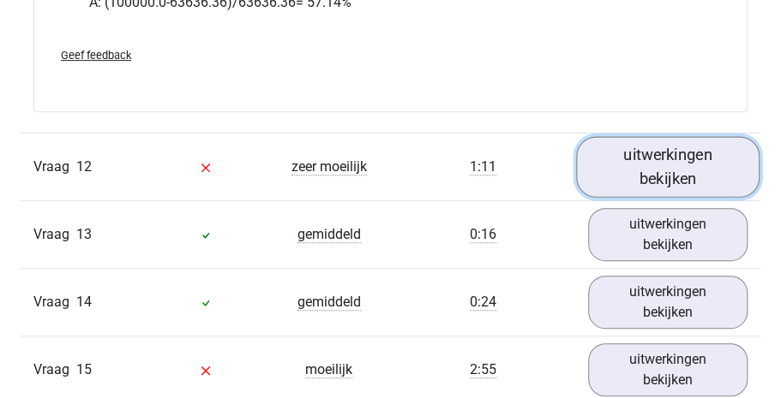
click at [647, 157] on link "uitwerkingen bekijken" at bounding box center [667, 167] width 183 height 61
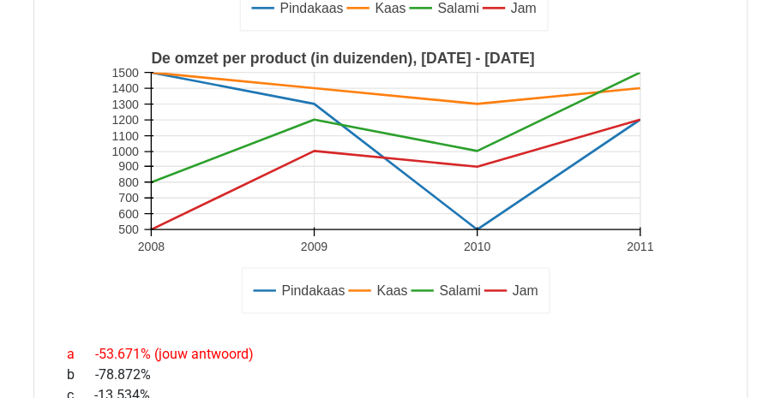
scroll to position [5425, 0]
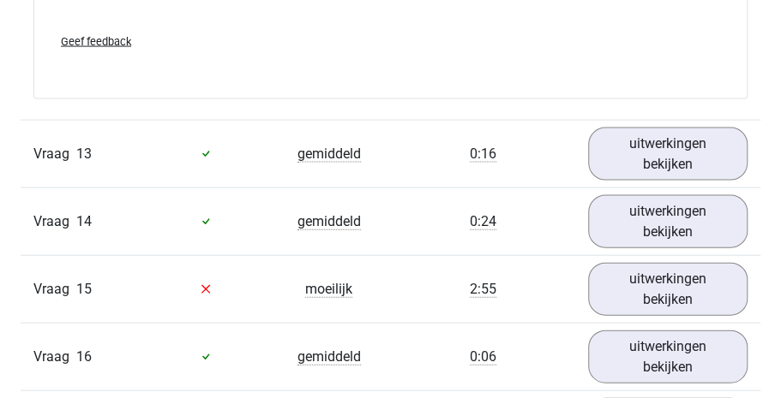
scroll to position [5976, 0]
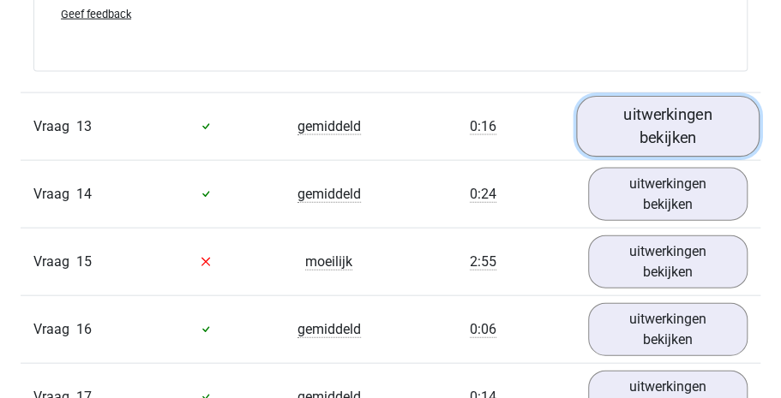
click at [626, 108] on link "uitwerkingen bekijken" at bounding box center [667, 126] width 183 height 61
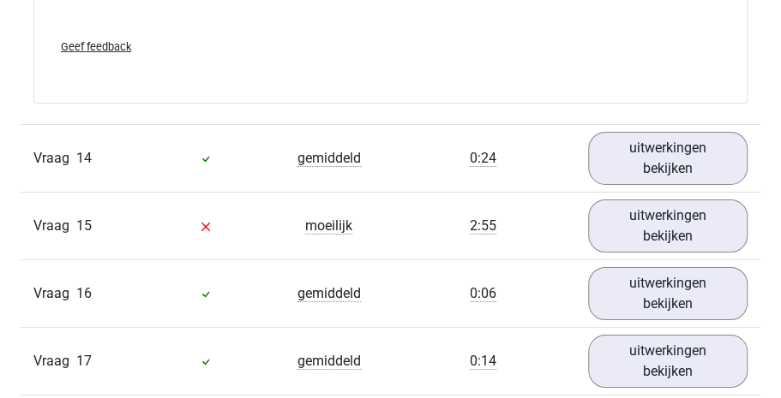
scroll to position [6771, 0]
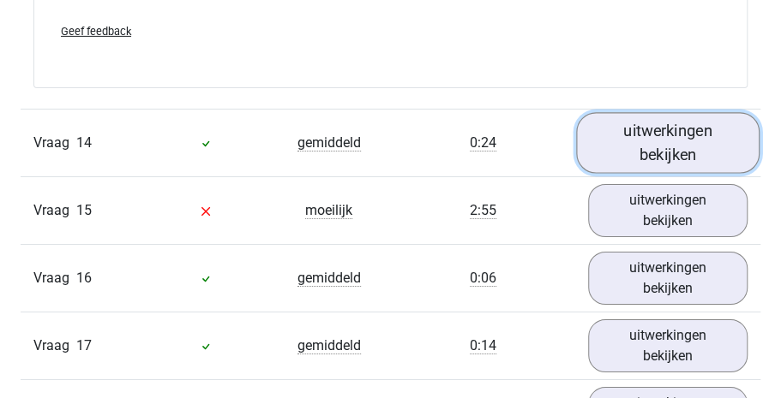
click at [680, 136] on link "uitwerkingen bekijken" at bounding box center [667, 142] width 183 height 61
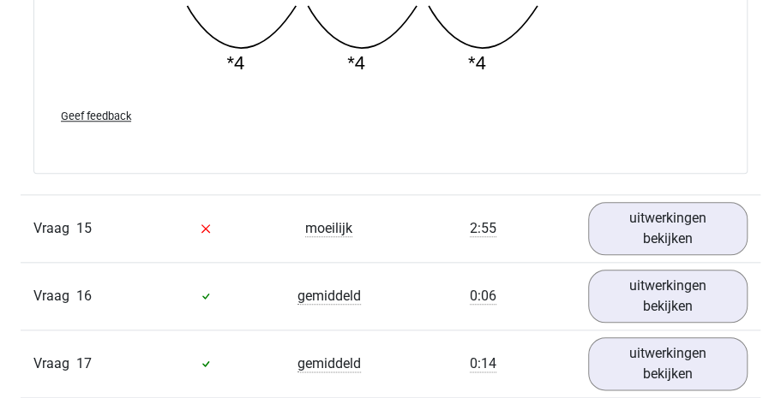
scroll to position [7568, 0]
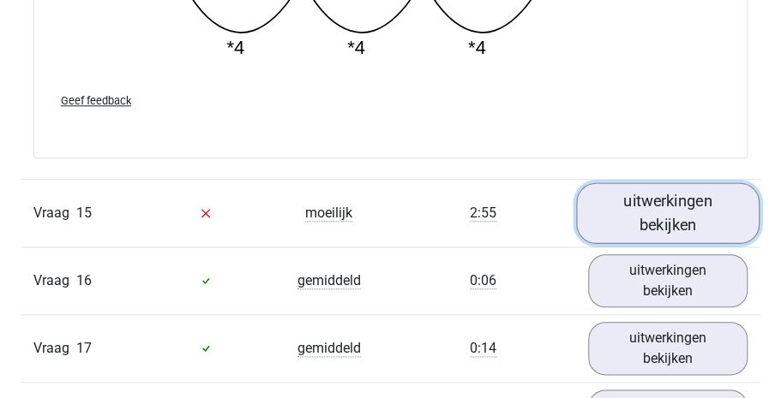
click at [678, 196] on link "uitwerkingen bekijken" at bounding box center [667, 213] width 183 height 61
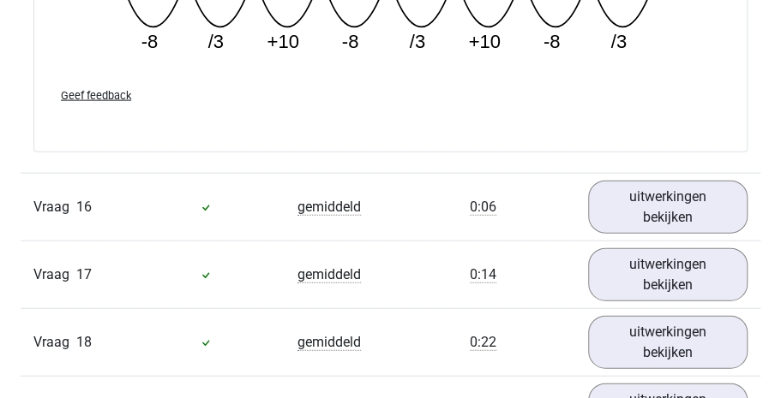
scroll to position [8433, 0]
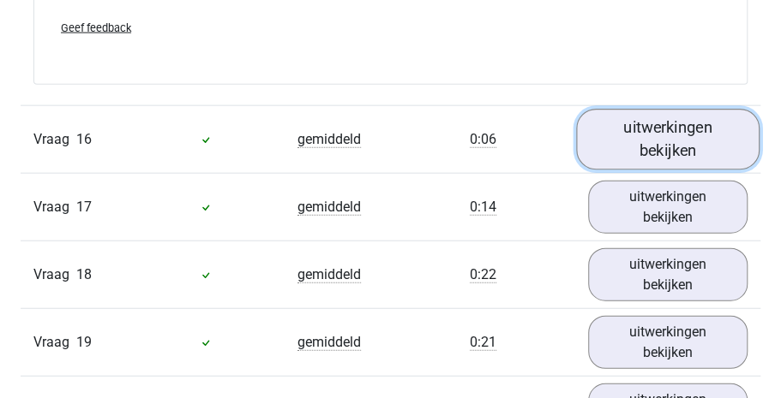
click at [664, 131] on link "uitwerkingen bekijken" at bounding box center [667, 139] width 183 height 61
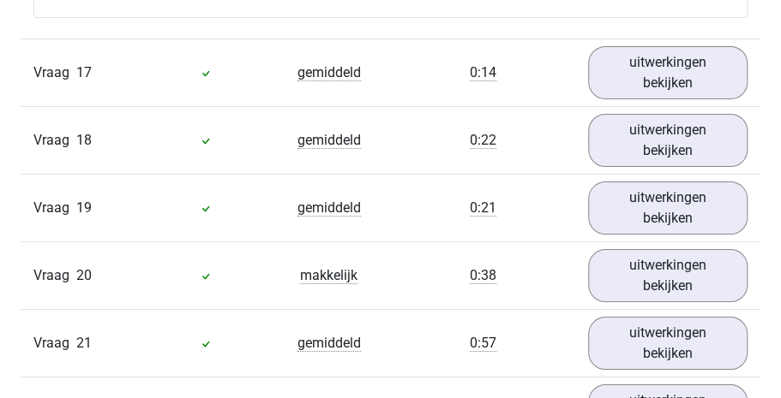
scroll to position [9294, 0]
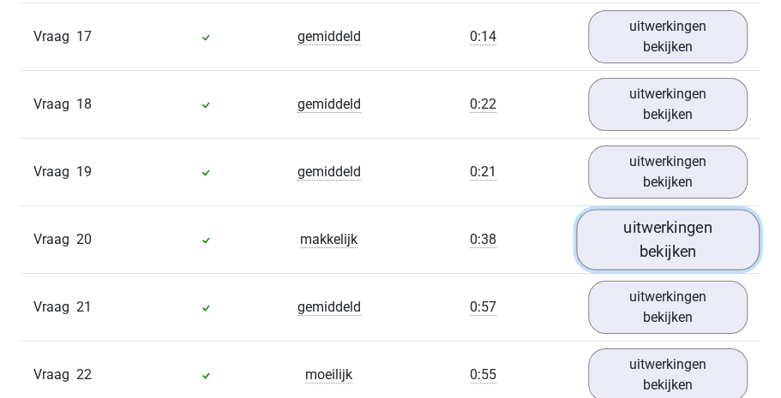
click at [696, 231] on link "uitwerkingen bekijken" at bounding box center [667, 240] width 183 height 61
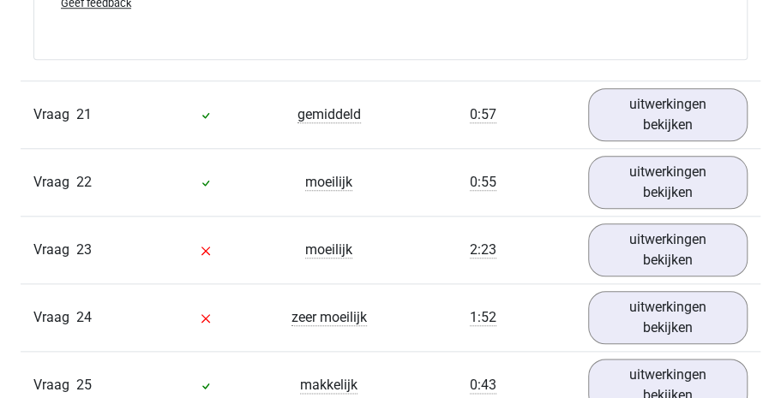
scroll to position [9932, 0]
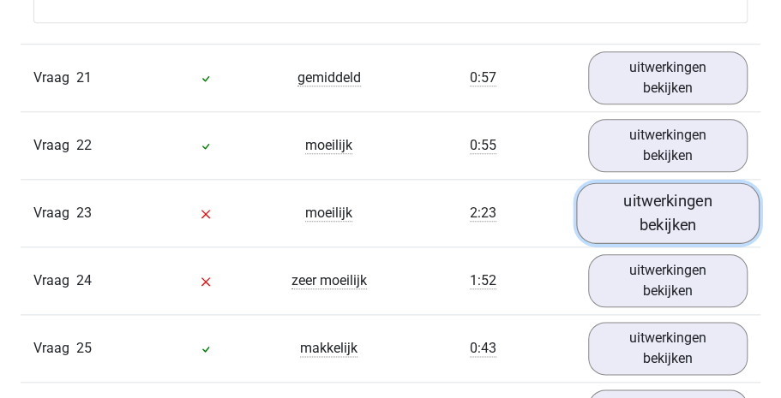
click at [673, 201] on link "uitwerkingen bekijken" at bounding box center [667, 213] width 183 height 61
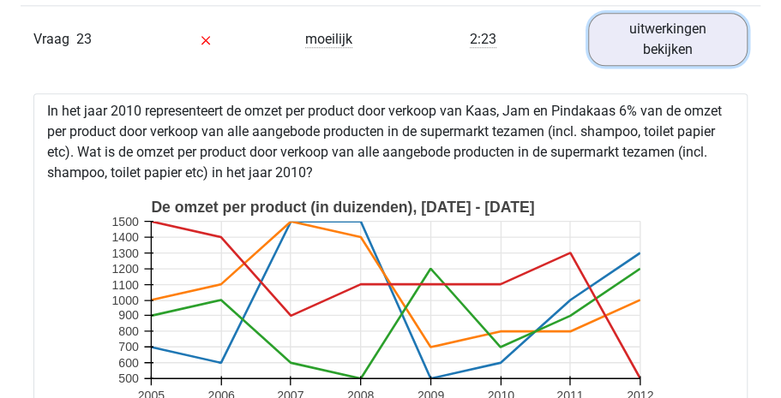
scroll to position [10146, 0]
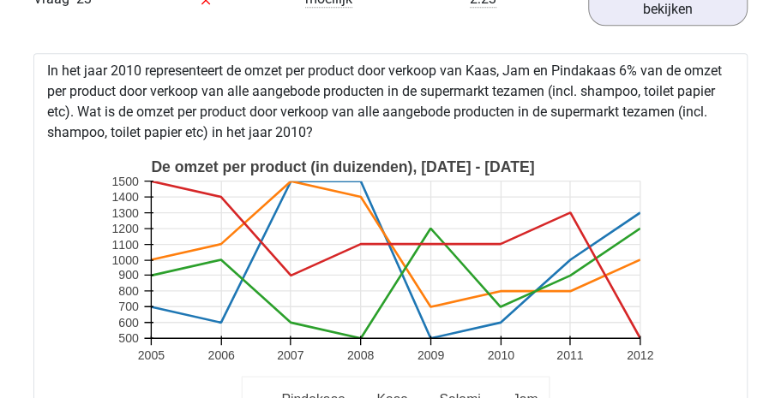
drag, startPoint x: 768, startPoint y: 296, endPoint x: 767, endPoint y: 309, distance: 13.7
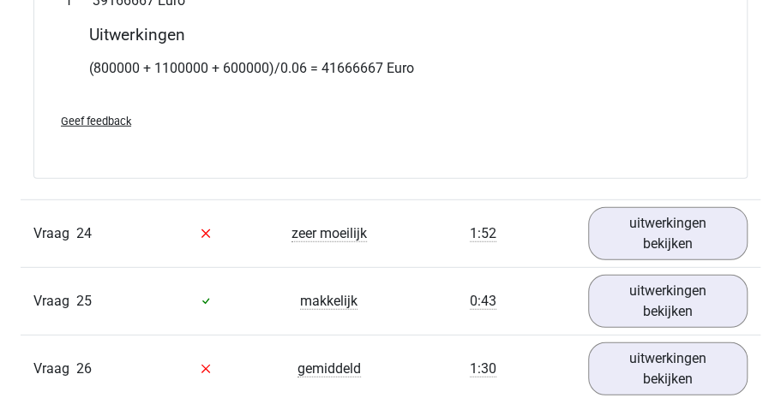
scroll to position [11075, 0]
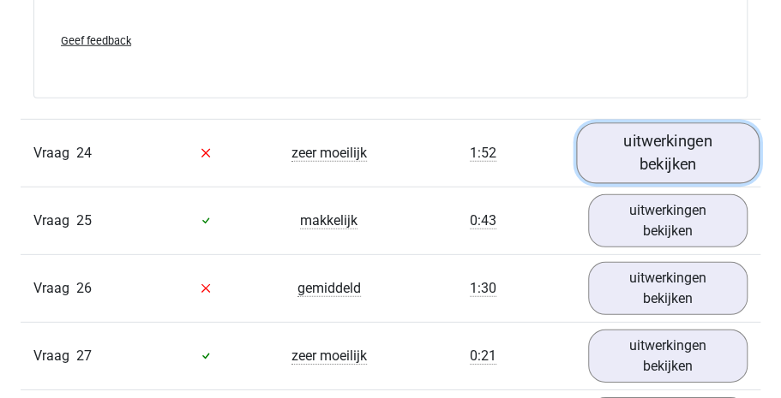
click at [682, 148] on link "uitwerkingen bekijken" at bounding box center [667, 153] width 183 height 61
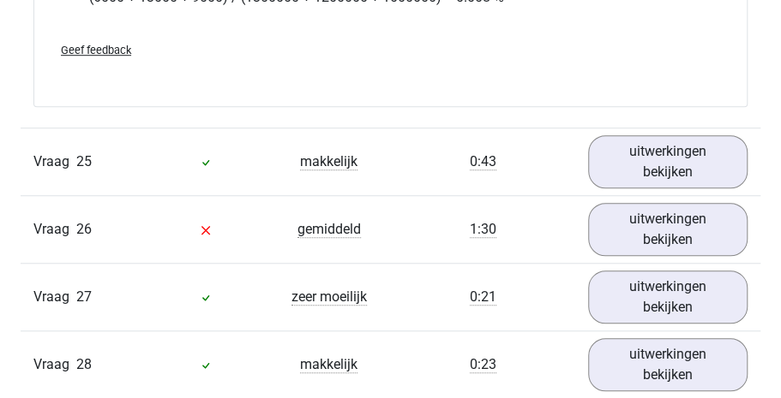
scroll to position [12151, 0]
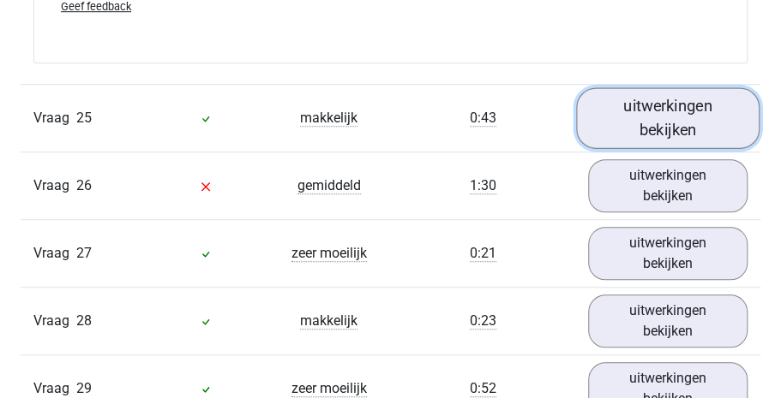
click at [660, 118] on link "uitwerkingen bekijken" at bounding box center [667, 117] width 183 height 61
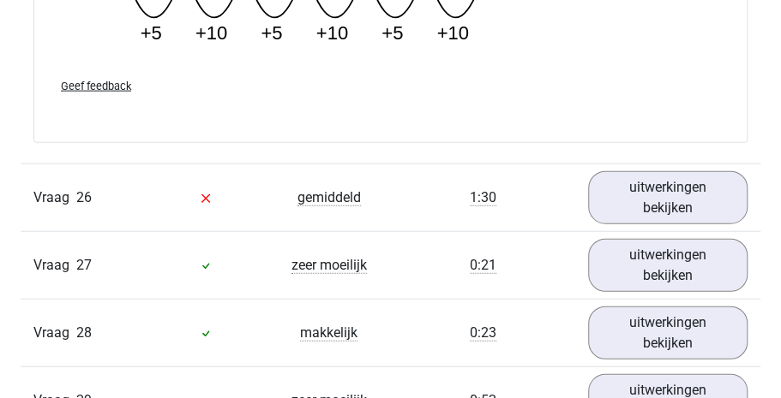
scroll to position [13190, 0]
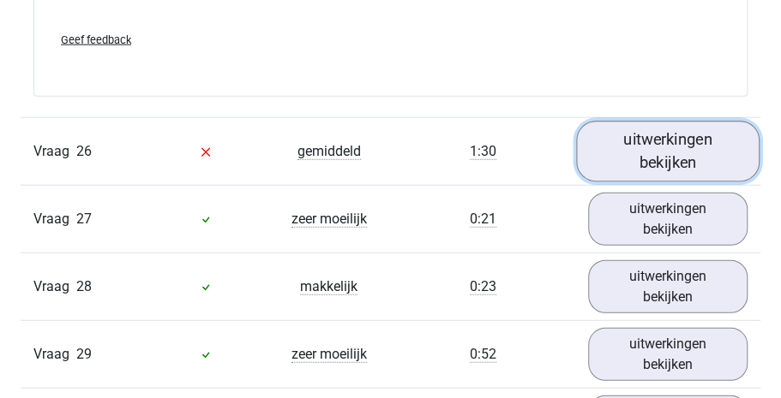
click at [674, 144] on link "uitwerkingen bekijken" at bounding box center [667, 152] width 183 height 61
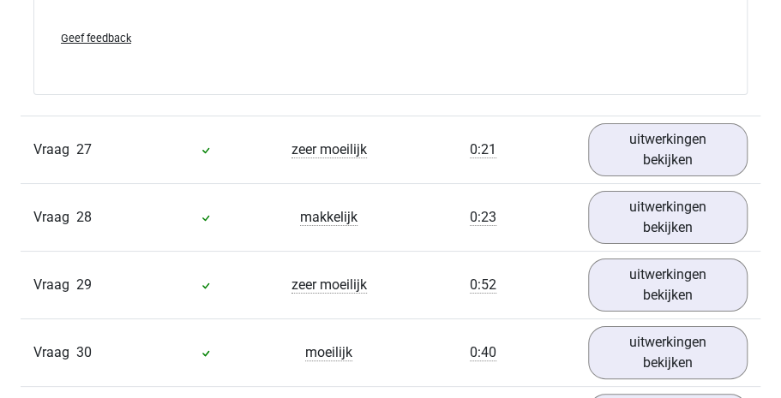
scroll to position [14008, 0]
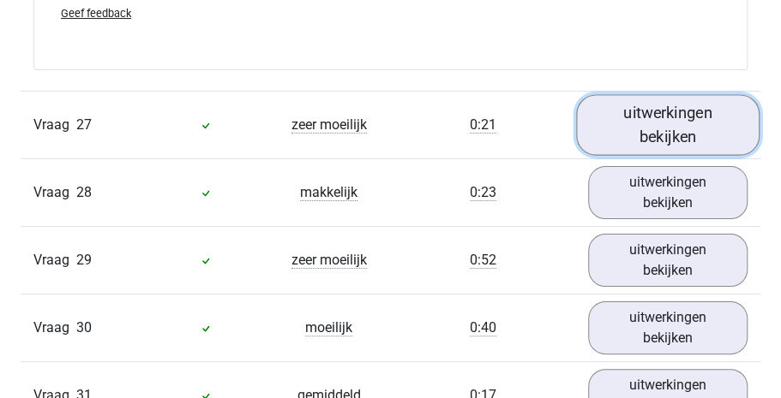
click at [644, 94] on link "uitwerkingen bekijken" at bounding box center [667, 124] width 183 height 61
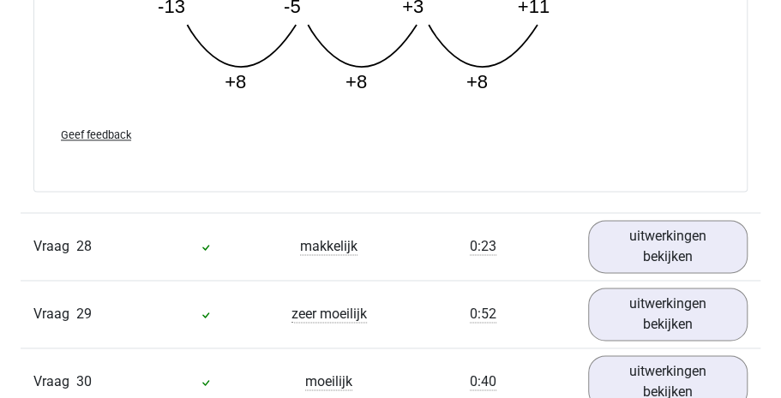
scroll to position [14895, 0]
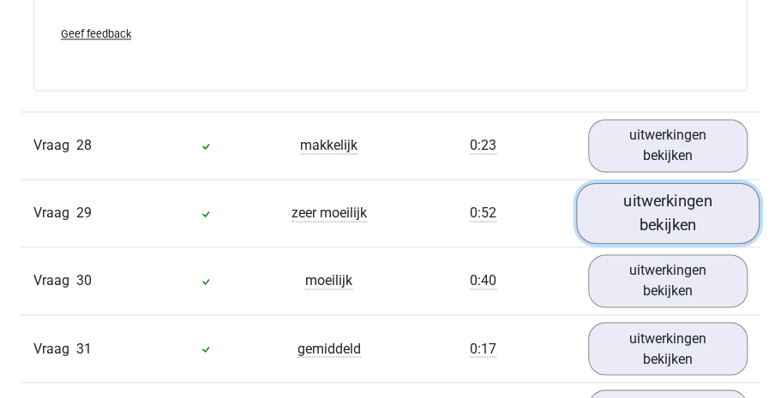
click at [661, 192] on link "uitwerkingen bekijken" at bounding box center [667, 213] width 183 height 61
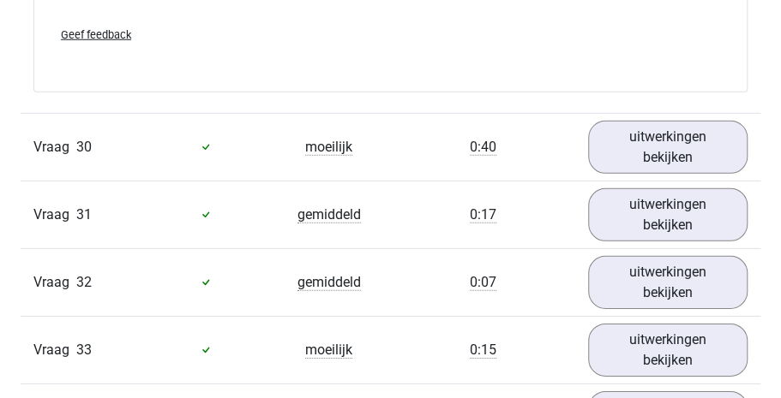
scroll to position [15875, 0]
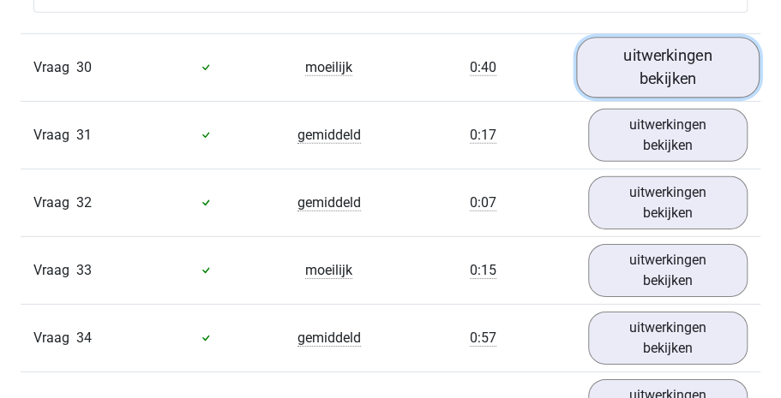
click at [641, 46] on link "uitwerkingen bekijken" at bounding box center [667, 67] width 183 height 61
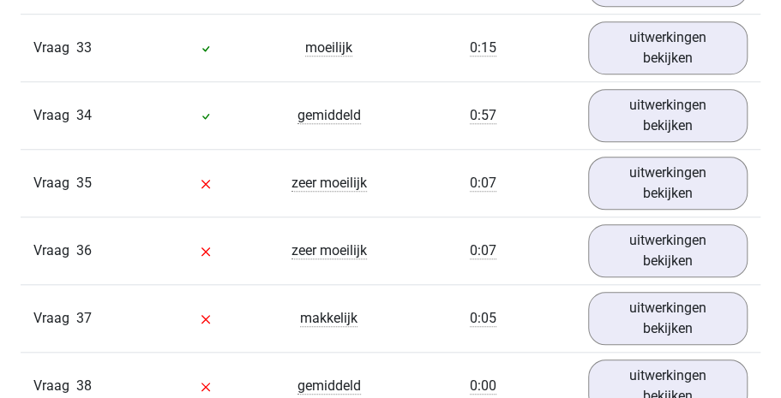
scroll to position [16775, 0]
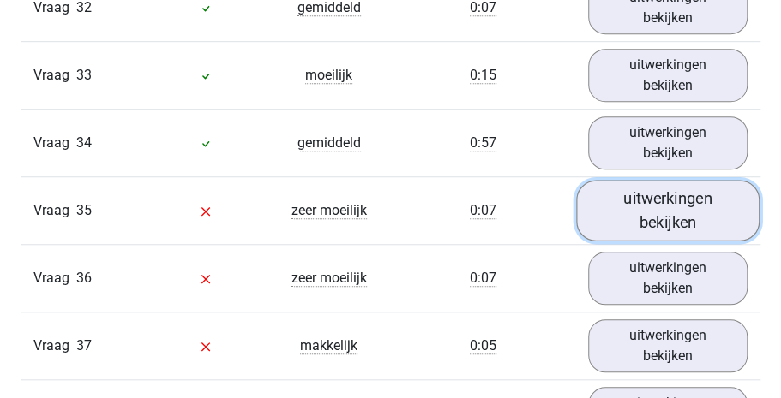
click at [667, 195] on link "uitwerkingen bekijken" at bounding box center [667, 210] width 183 height 61
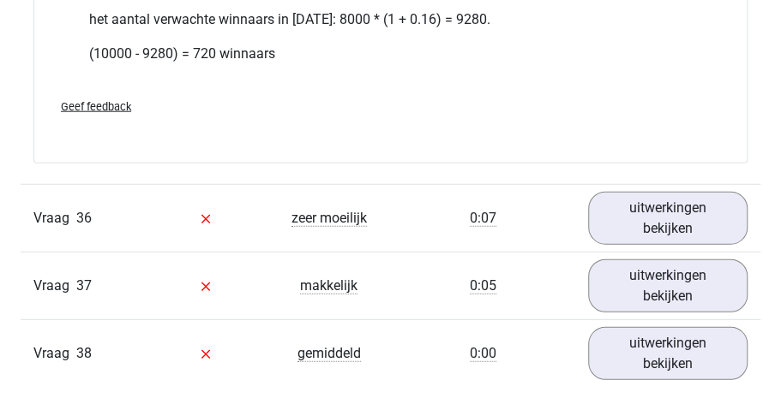
scroll to position [17951, 0]
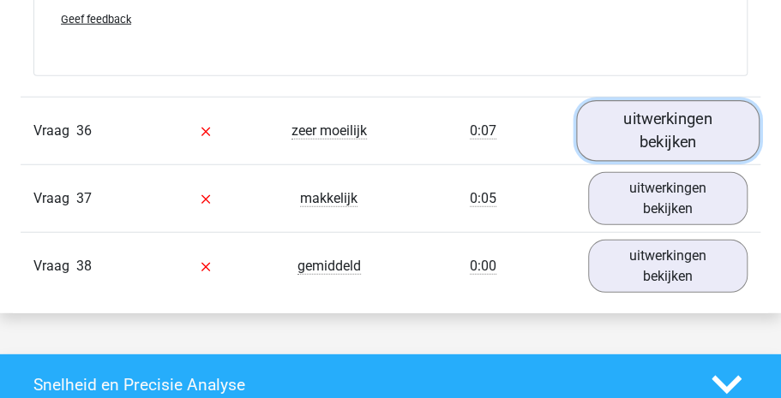
click at [674, 116] on link "uitwerkingen bekijken" at bounding box center [667, 130] width 183 height 61
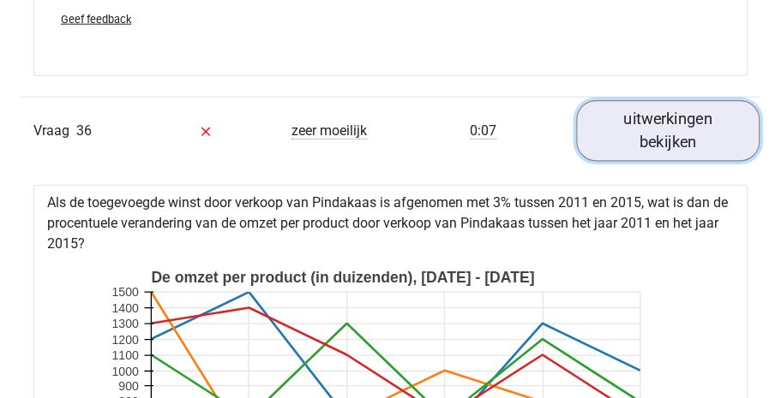
click at [691, 117] on link "uitwerkingen bekijken" at bounding box center [667, 130] width 183 height 61
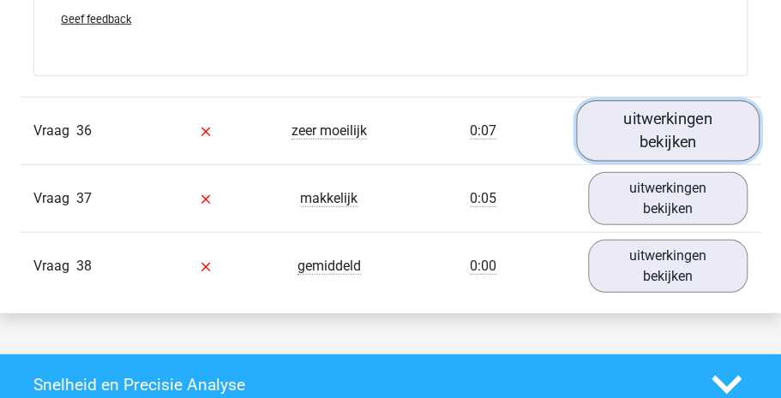
click at [691, 117] on link "uitwerkingen bekijken" at bounding box center [667, 130] width 183 height 61
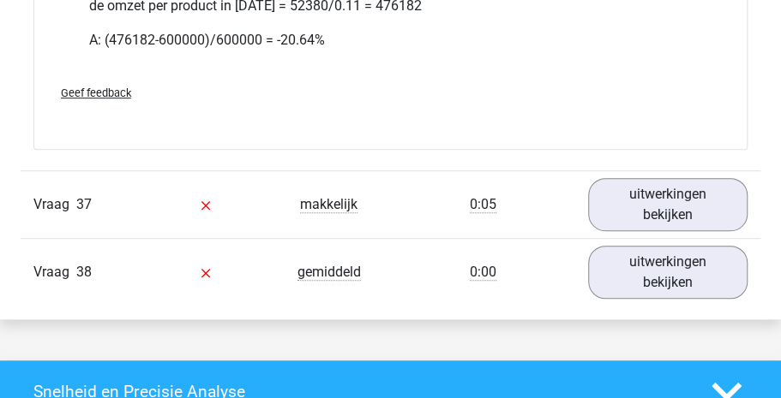
scroll to position [19069, 0]
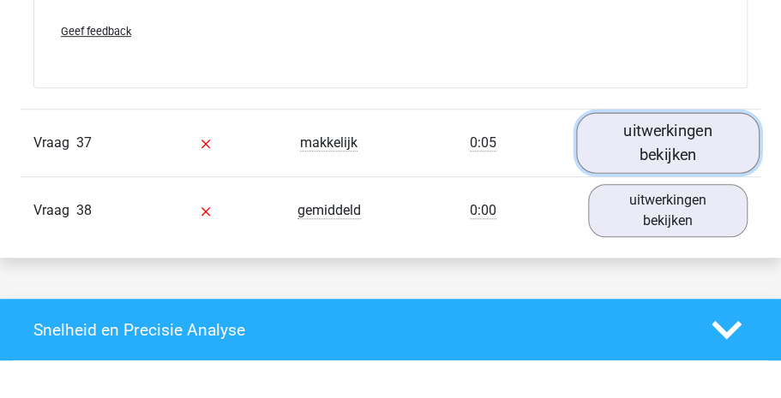
click at [674, 119] on link "uitwerkingen bekijken" at bounding box center [667, 143] width 183 height 61
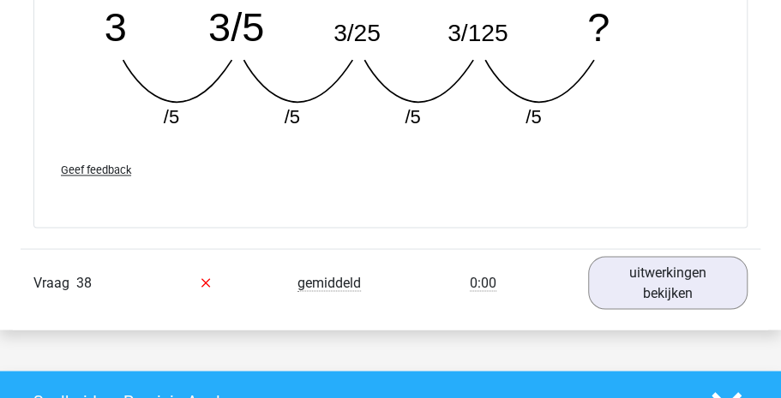
scroll to position [19796, 0]
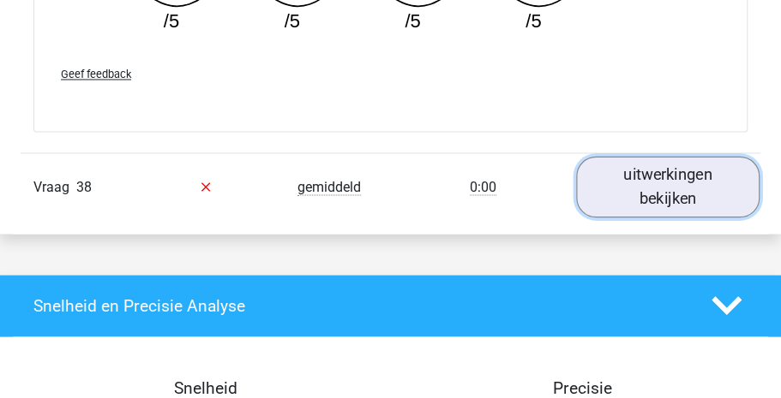
click at [682, 167] on link "uitwerkingen bekijken" at bounding box center [667, 186] width 183 height 61
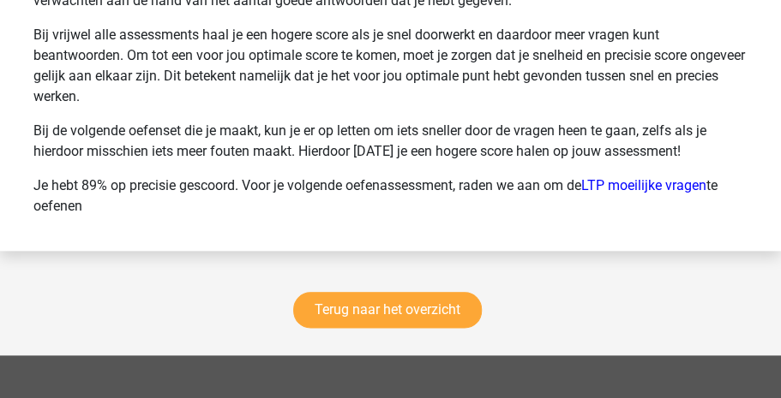
scroll to position [21672, 0]
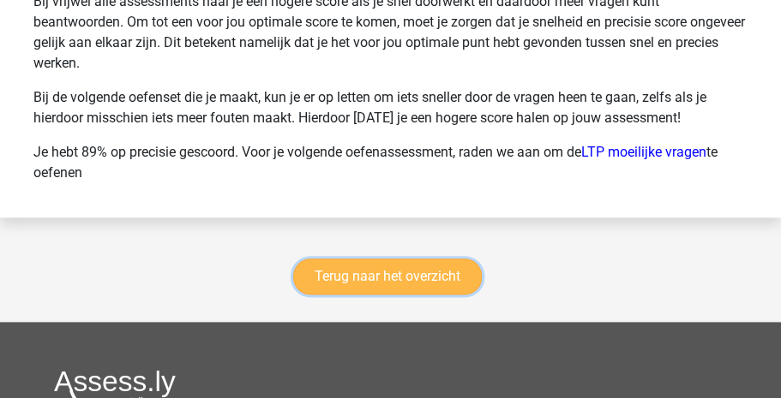
click at [401, 267] on link "Terug naar het overzicht" at bounding box center [387, 277] width 189 height 36
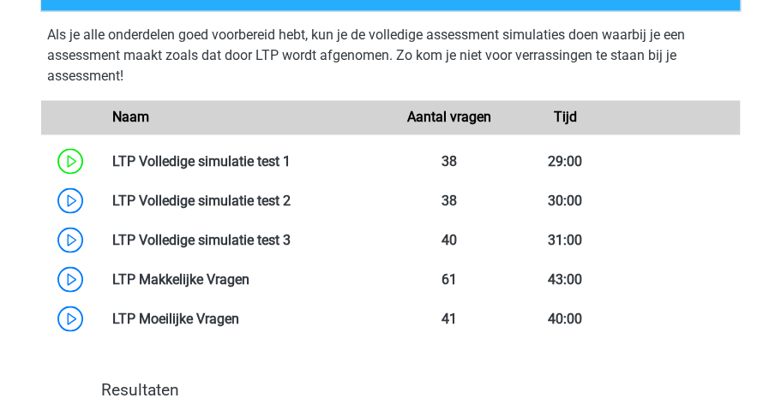
scroll to position [1018, 0]
